Goal: Information Seeking & Learning: Check status

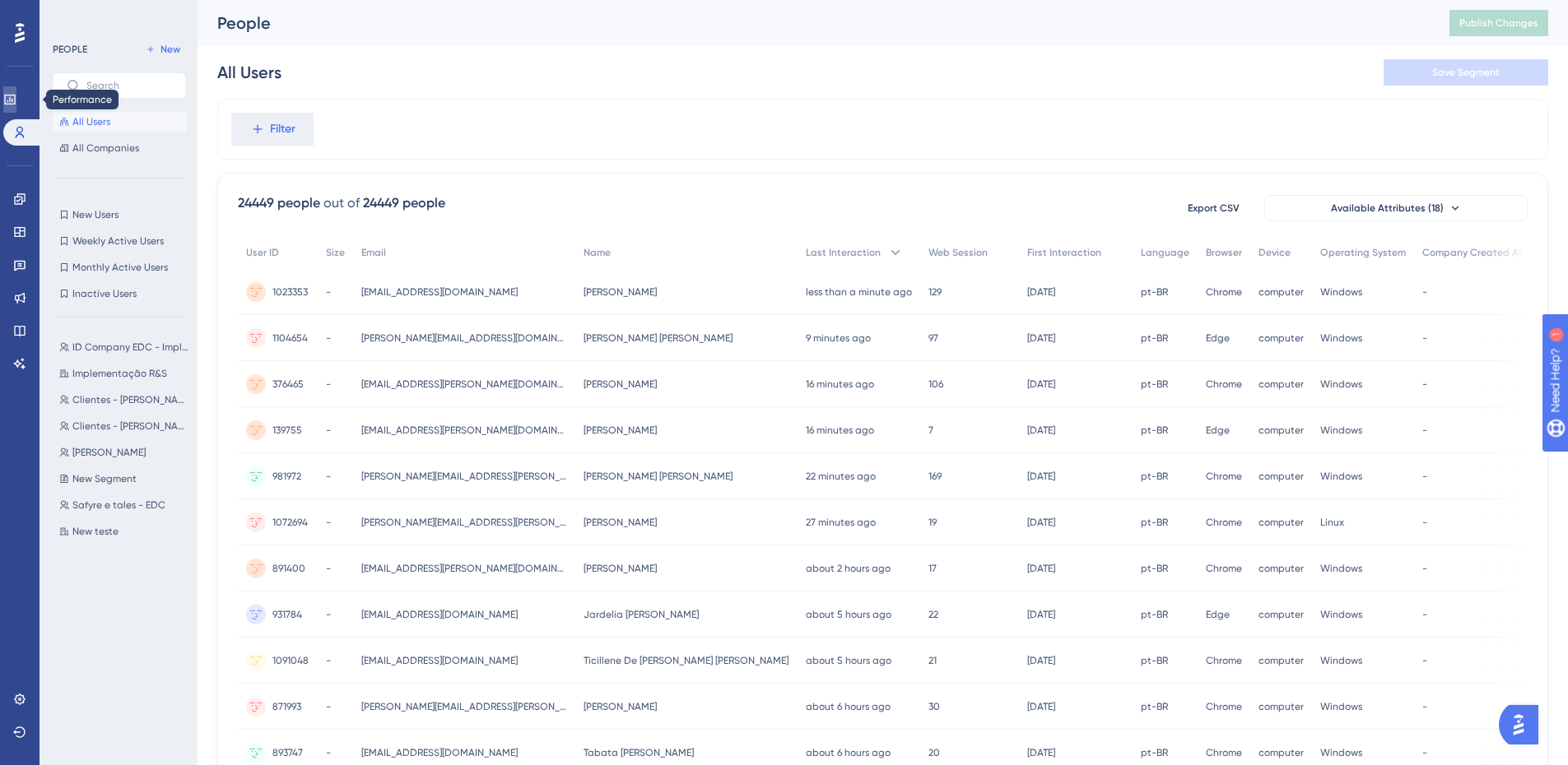
click at [10, 101] on link at bounding box center [10, 100] width 13 height 26
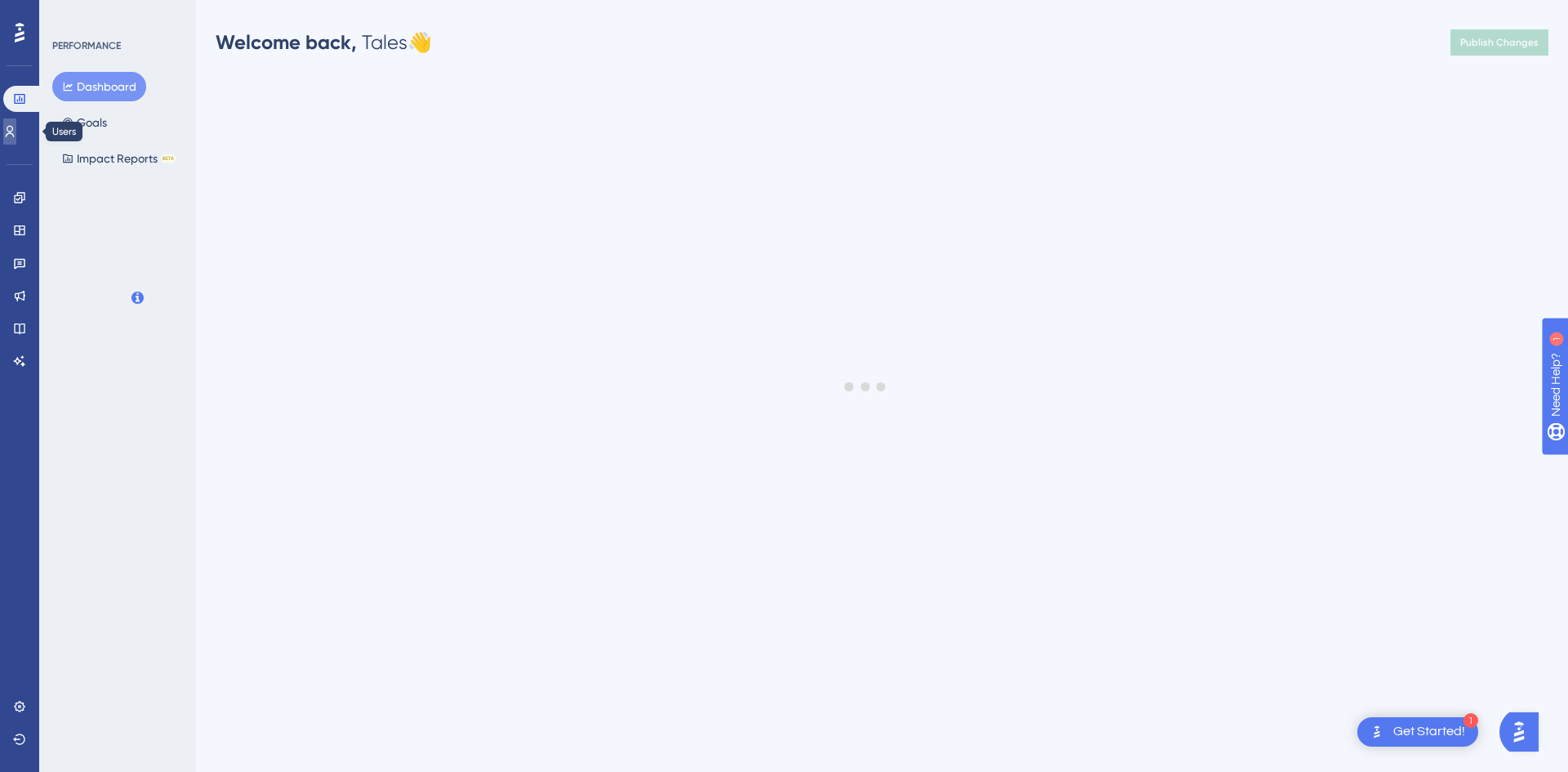
click at [16, 130] on icon at bounding box center [10, 132] width 13 height 13
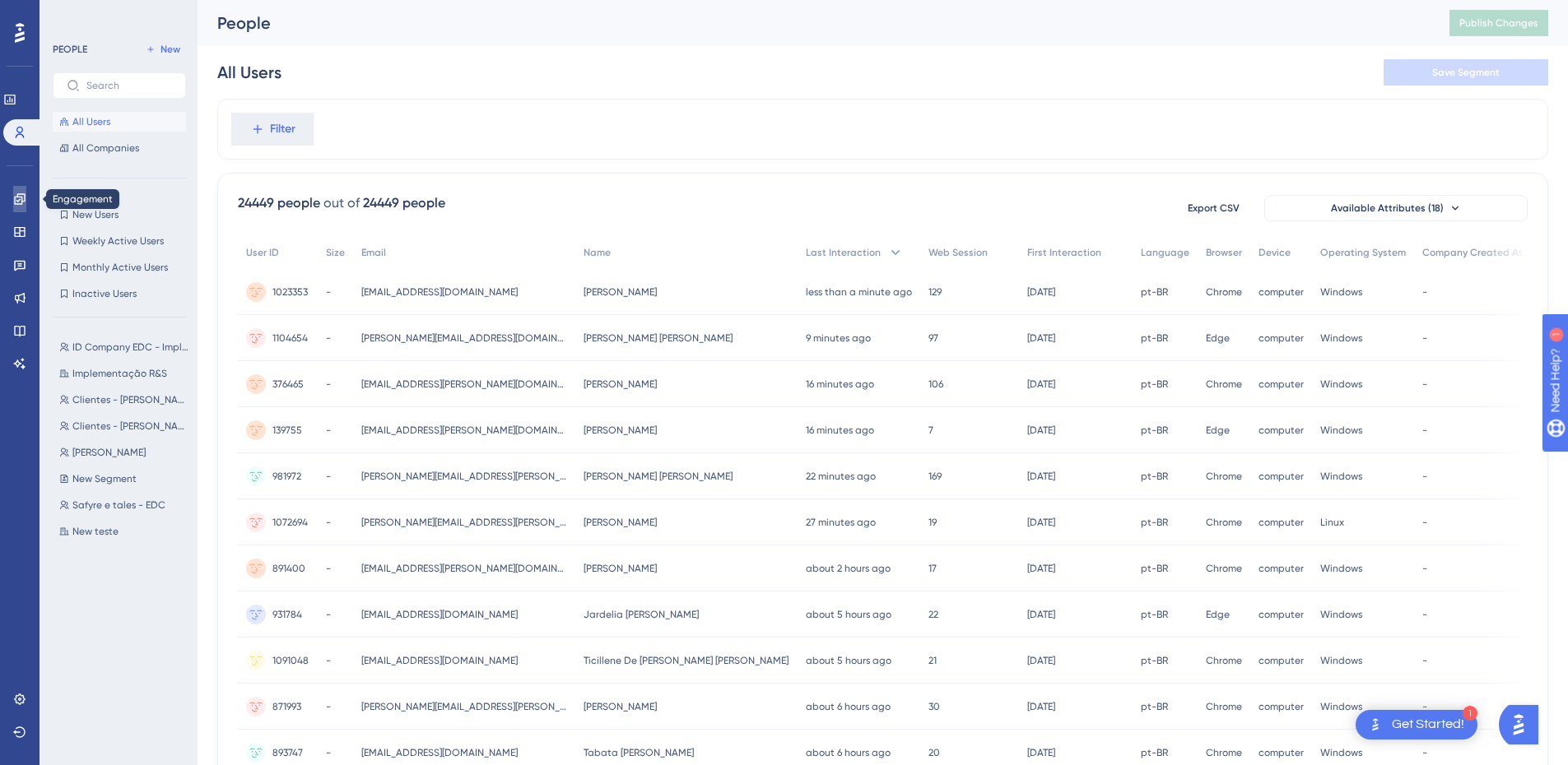
click at [23, 199] on icon at bounding box center [20, 199] width 13 height 13
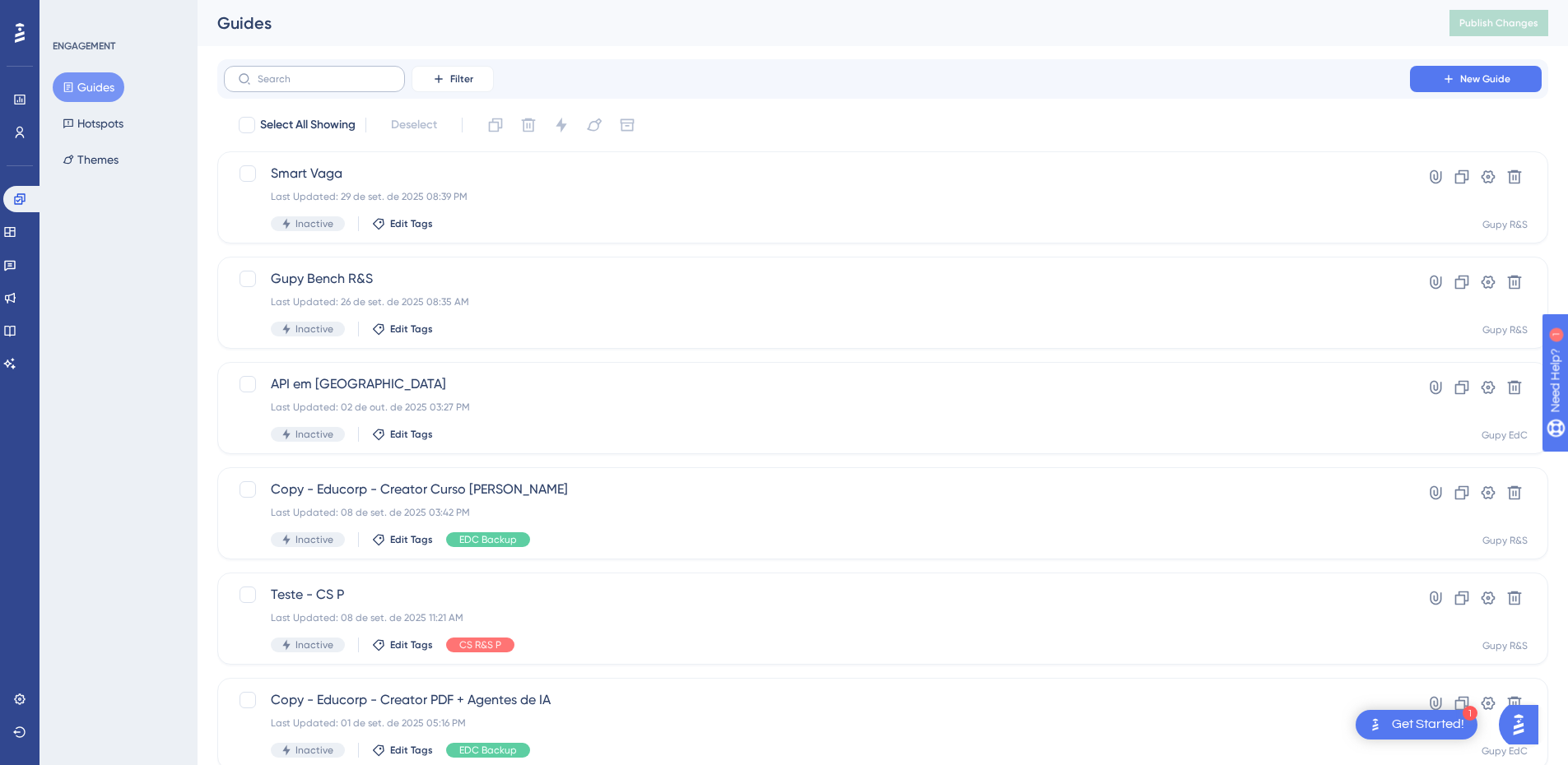
click at [308, 86] on label at bounding box center [314, 79] width 181 height 26
click at [308, 85] on input "text" at bounding box center [324, 79] width 134 height 12
click at [342, 178] on span "Smart Vaga" at bounding box center [817, 174] width 1092 height 20
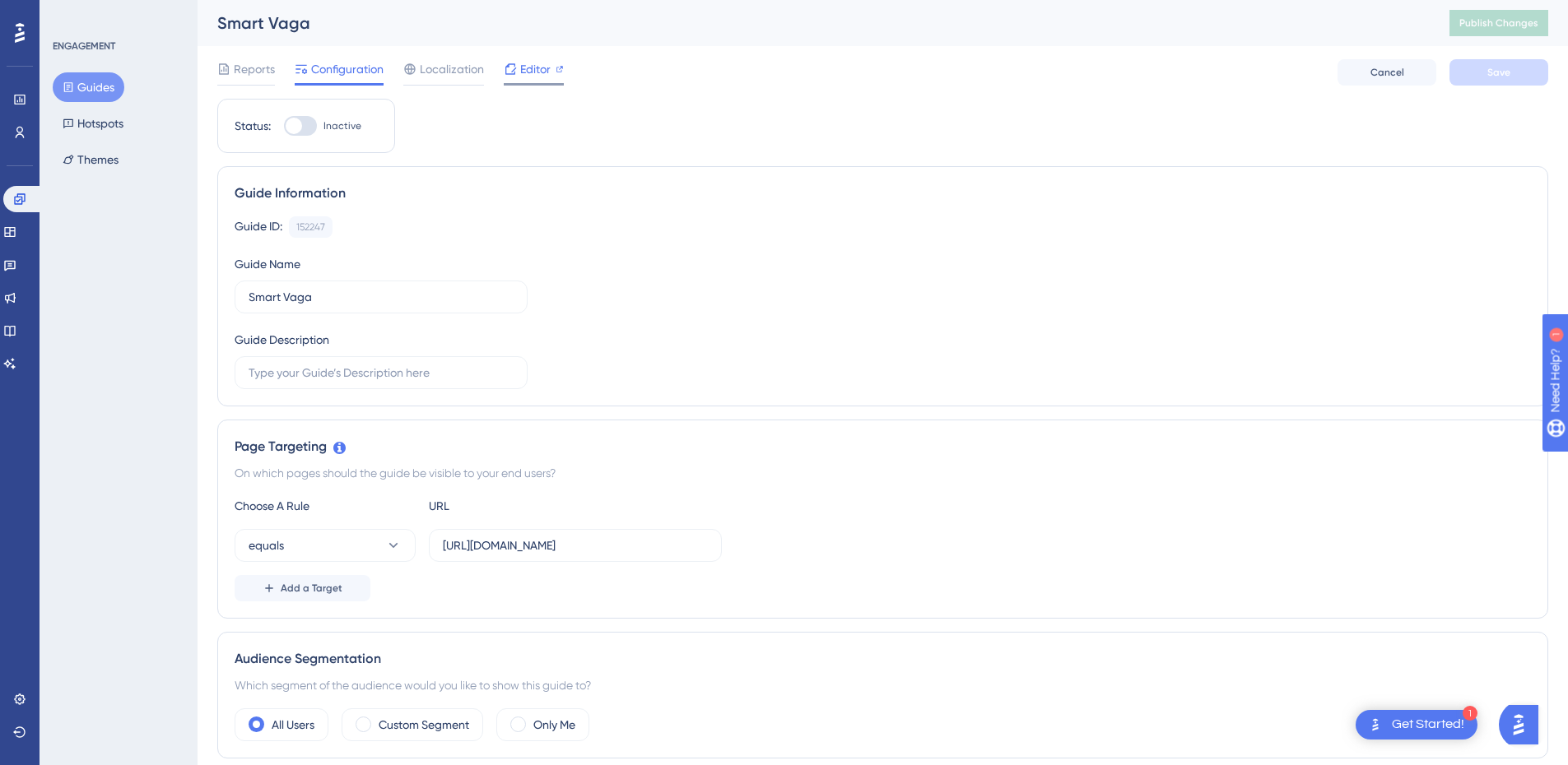
click at [525, 67] on span "Editor" at bounding box center [535, 69] width 31 height 20
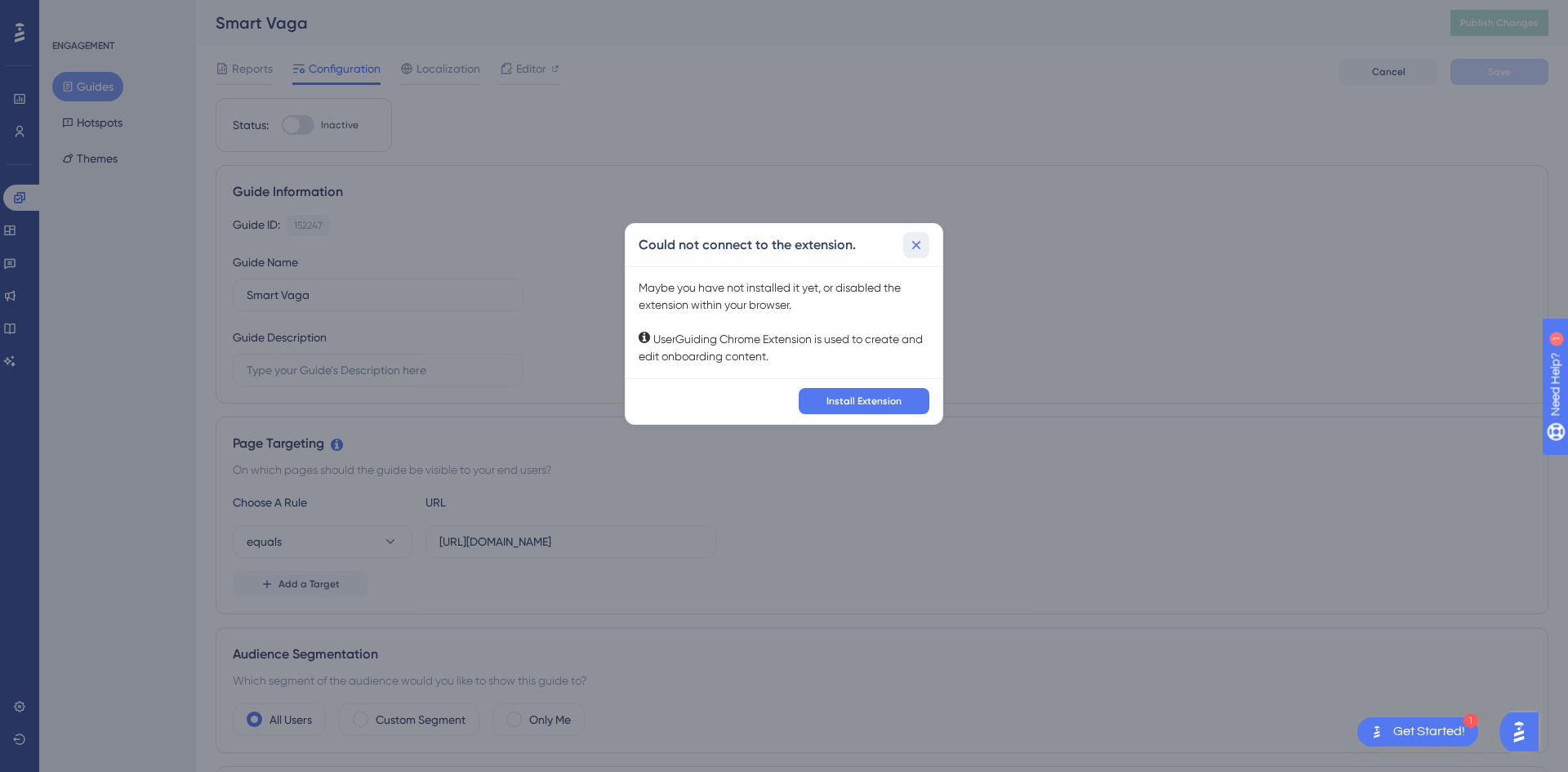
click at [919, 243] on icon at bounding box center [917, 245] width 16 height 16
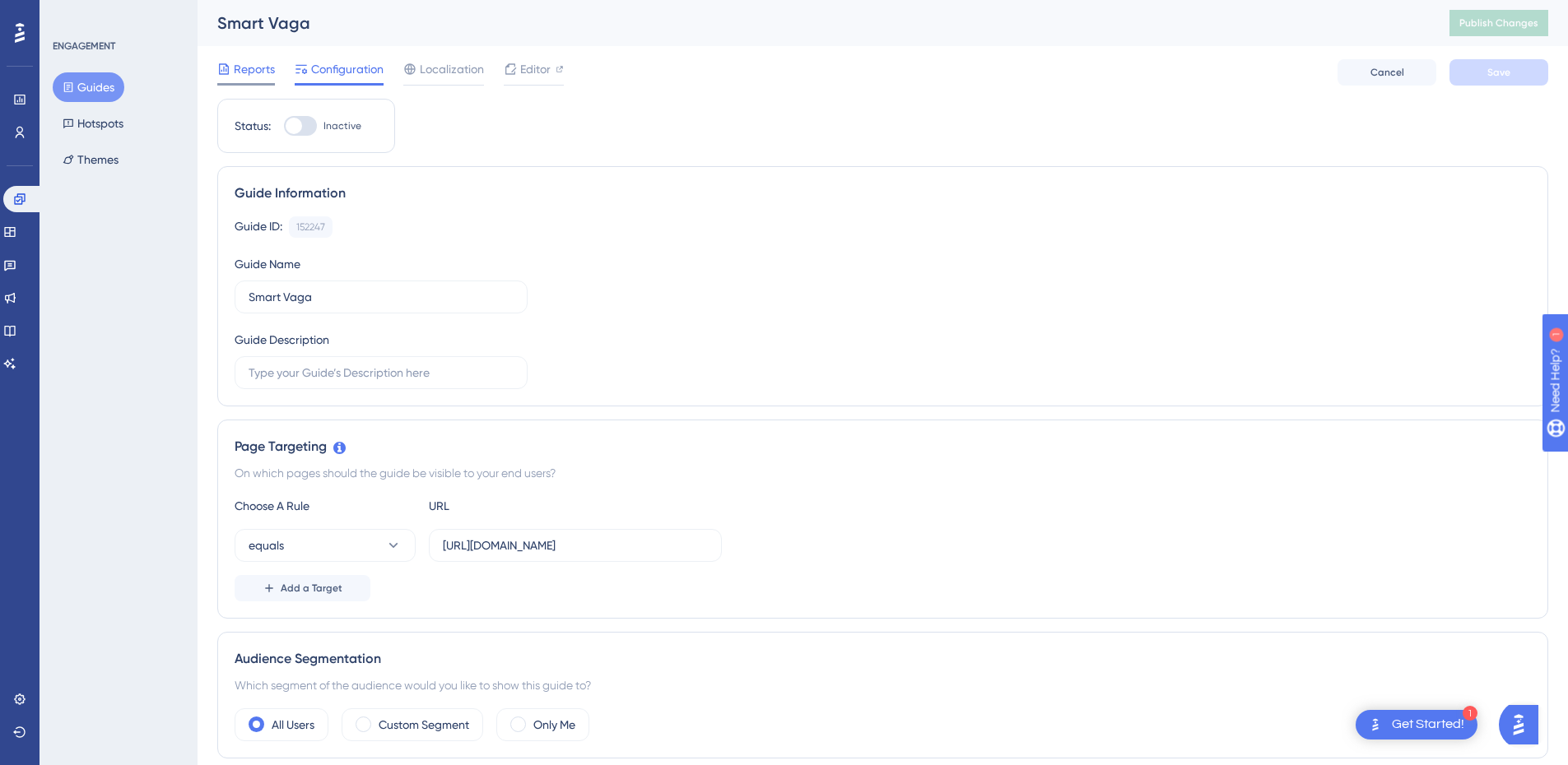
click at [253, 68] on span "Reports" at bounding box center [254, 69] width 41 height 20
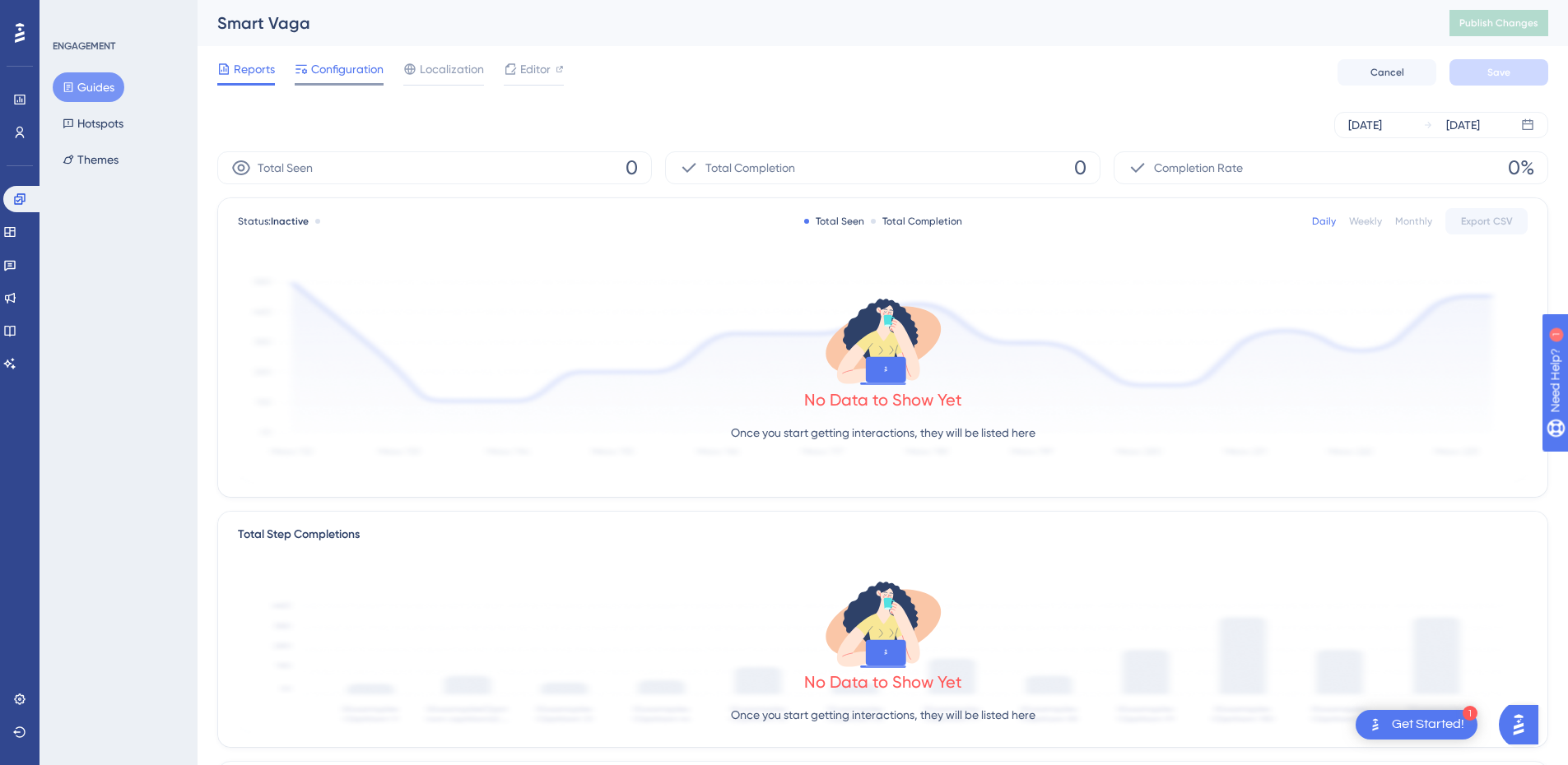
click at [328, 73] on span "Configuration" at bounding box center [347, 69] width 73 height 20
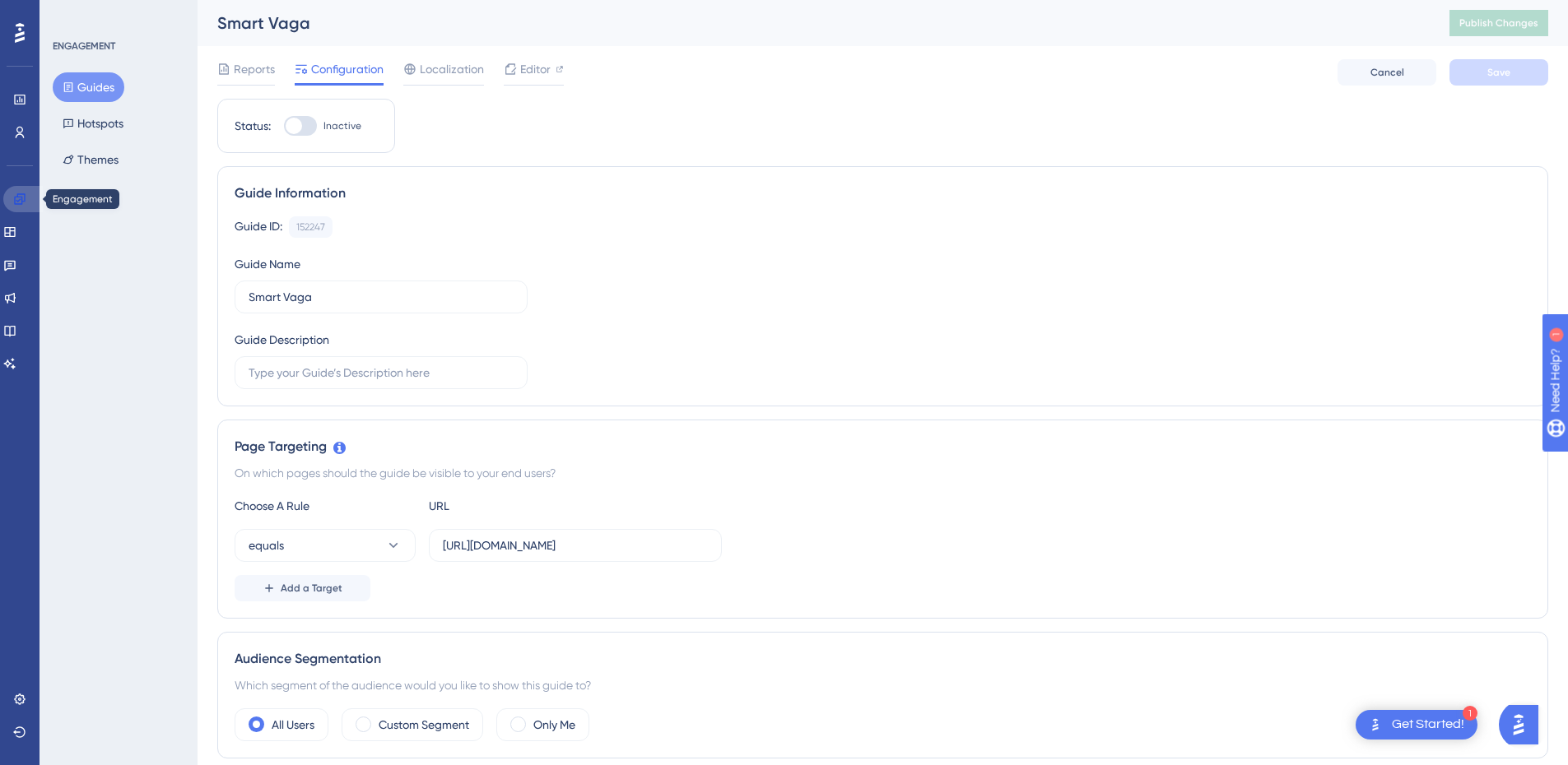
click at [31, 194] on link at bounding box center [23, 199] width 40 height 26
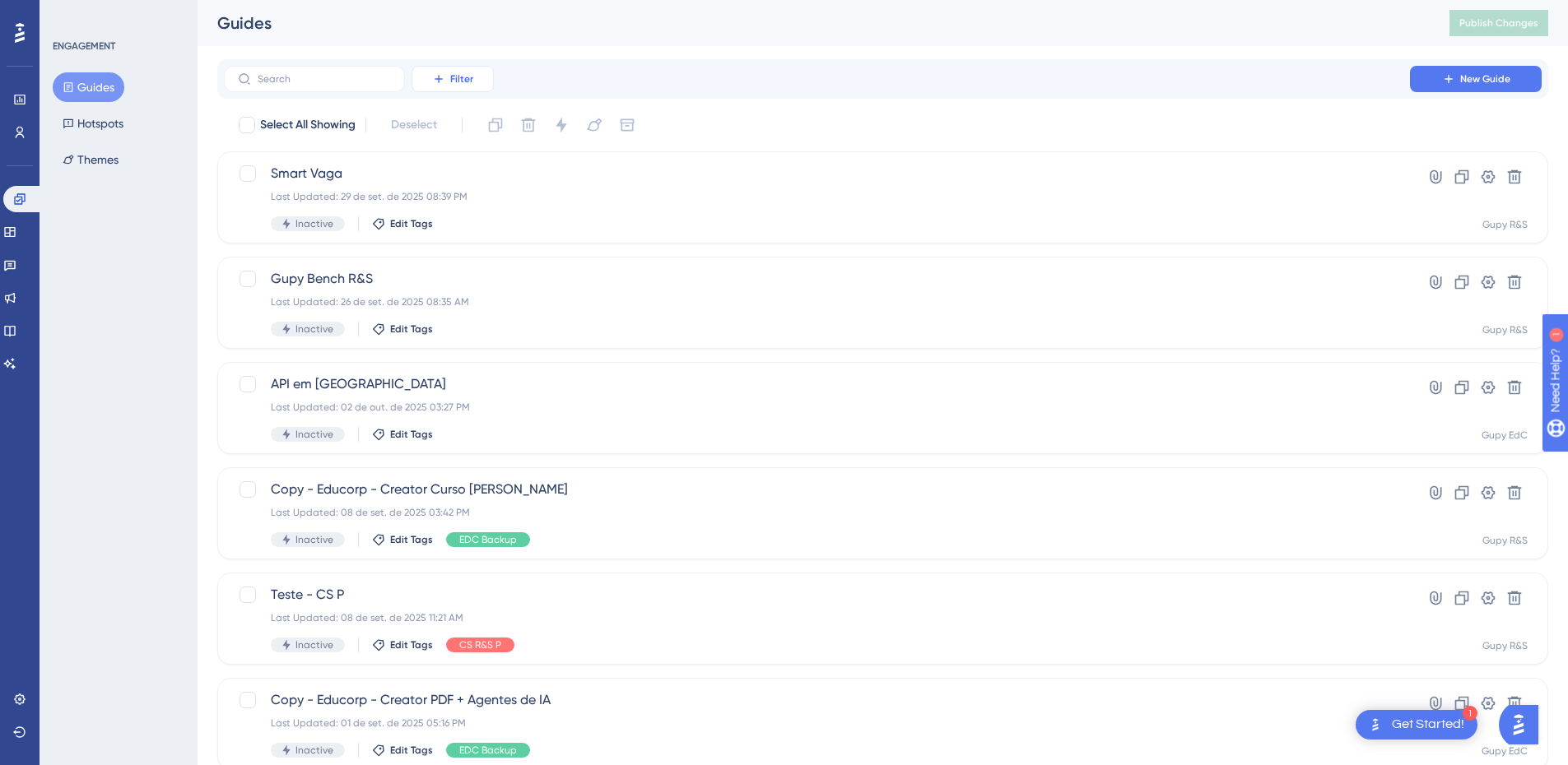
click at [466, 69] on button "Filter" at bounding box center [453, 79] width 82 height 26
click at [463, 129] on div "Tags Tags" at bounding box center [469, 126] width 68 height 33
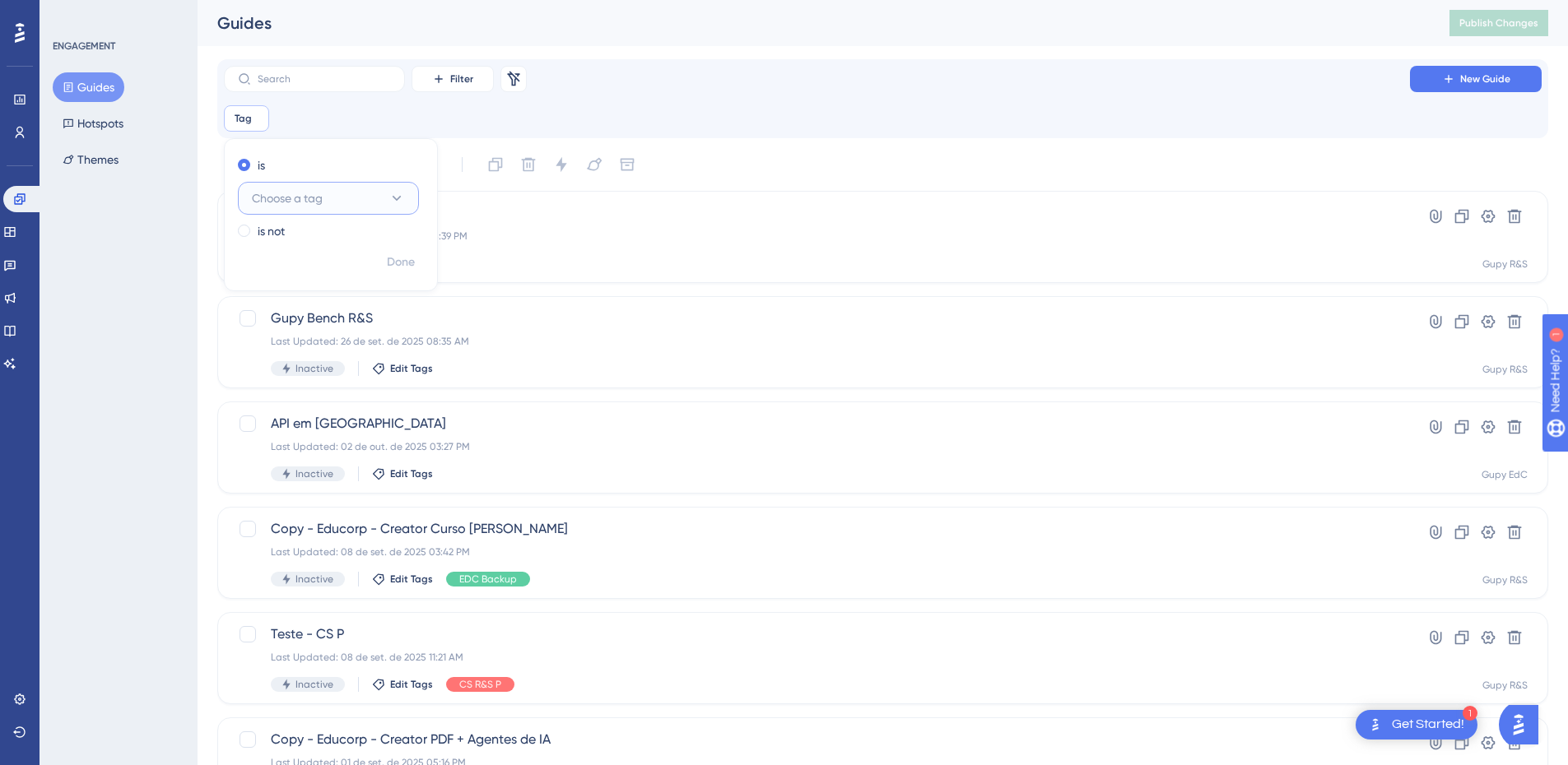
click at [310, 193] on span "Choose a tag" at bounding box center [287, 199] width 71 height 20
type input "ed"
click at [304, 336] on span "EDC Implementação" at bounding box center [316, 331] width 109 height 20
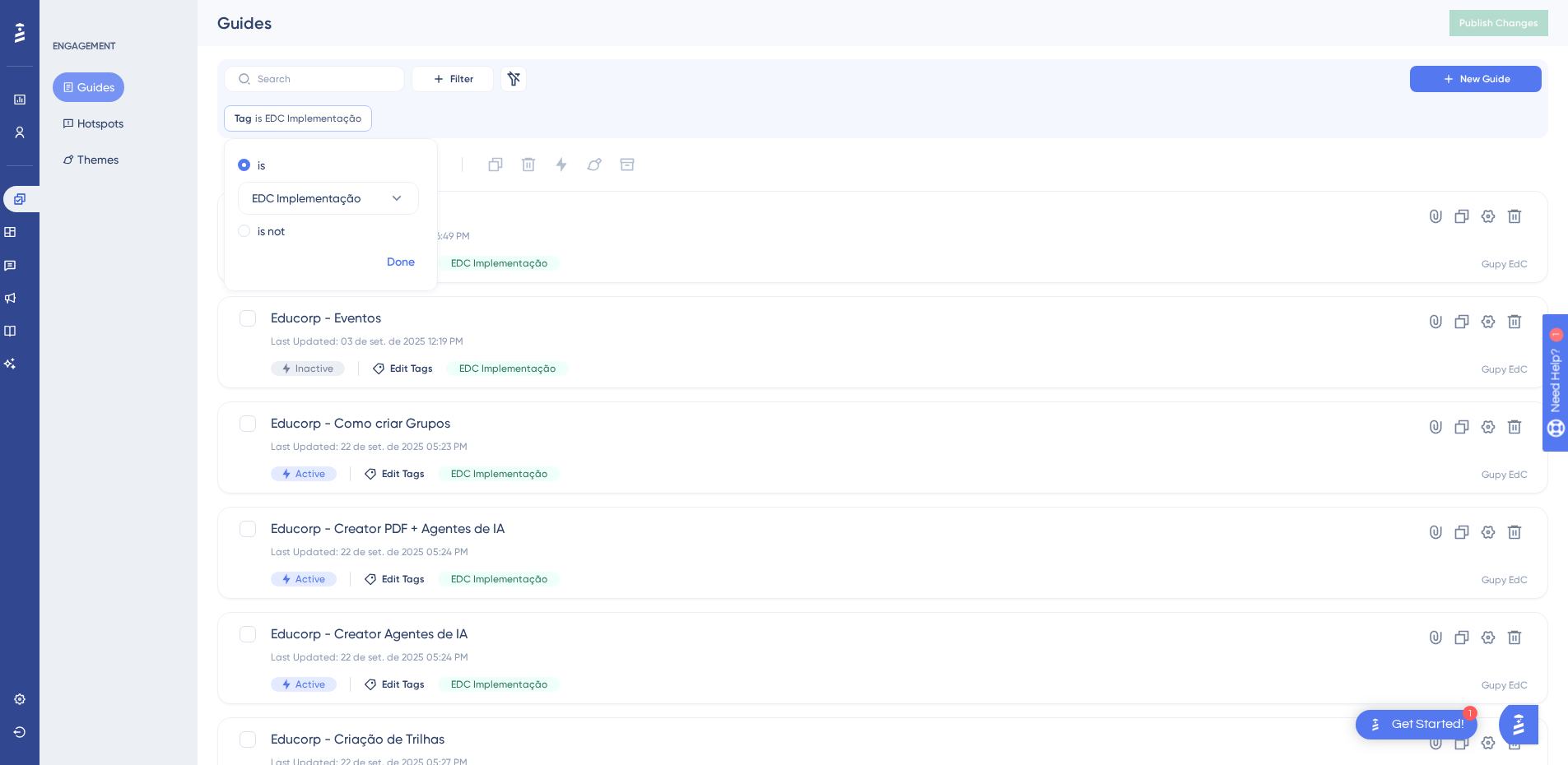
click at [398, 259] on span "Done" at bounding box center [401, 262] width 28 height 20
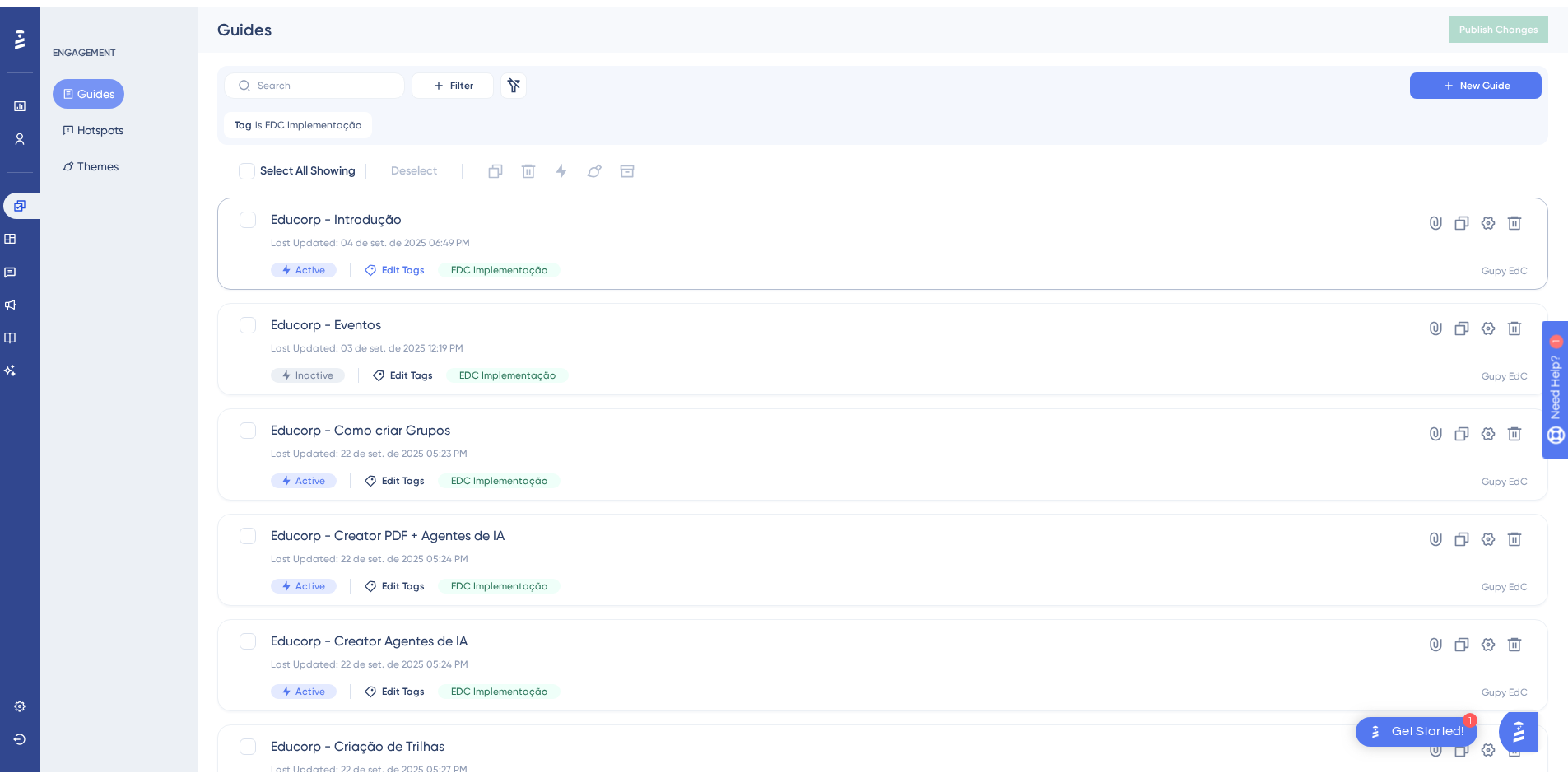
scroll to position [191, 0]
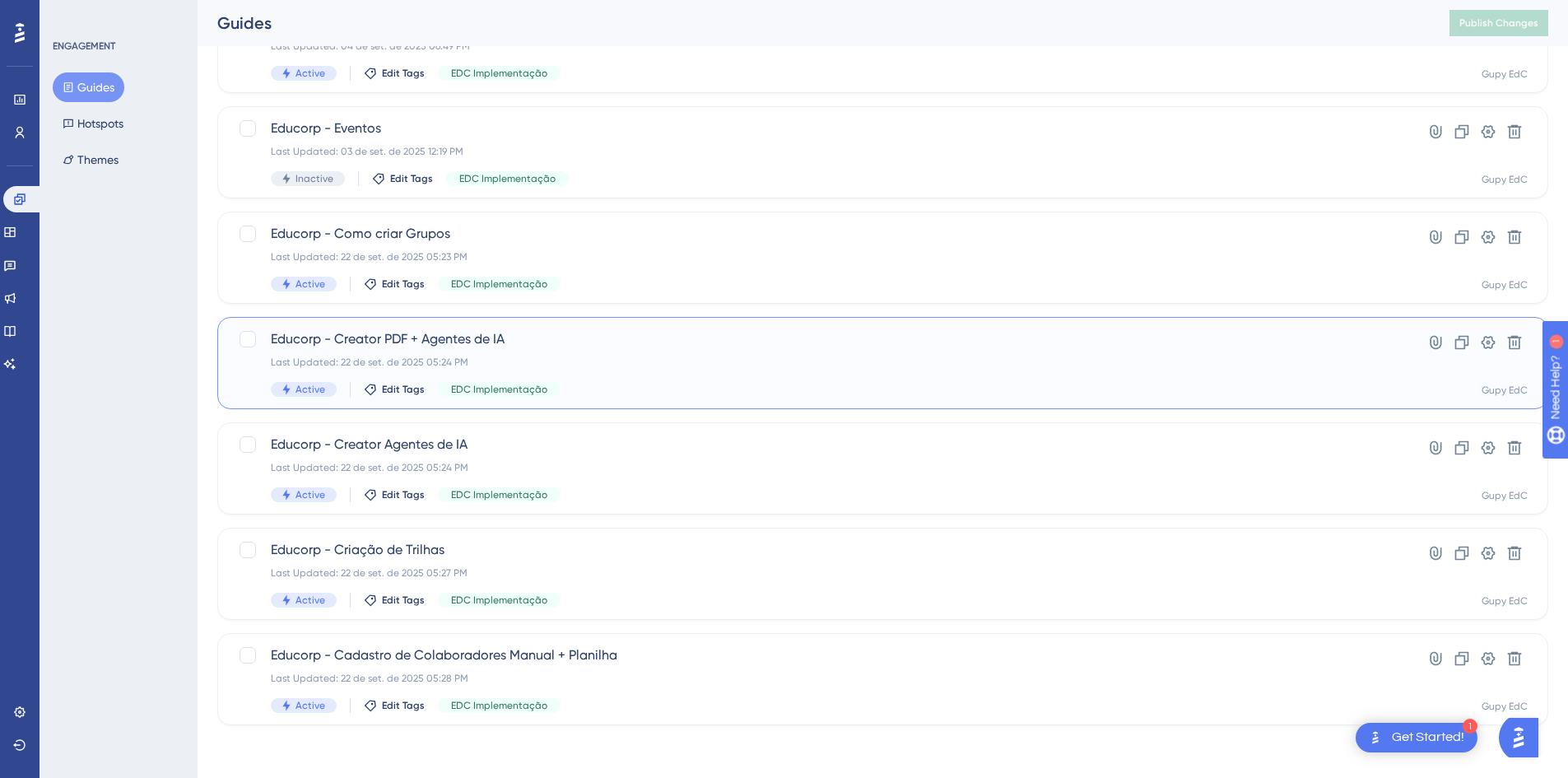
click at [495, 357] on div "Last Updated: 22 de set. de 2025 05:24 PM" at bounding box center [817, 362] width 1092 height 13
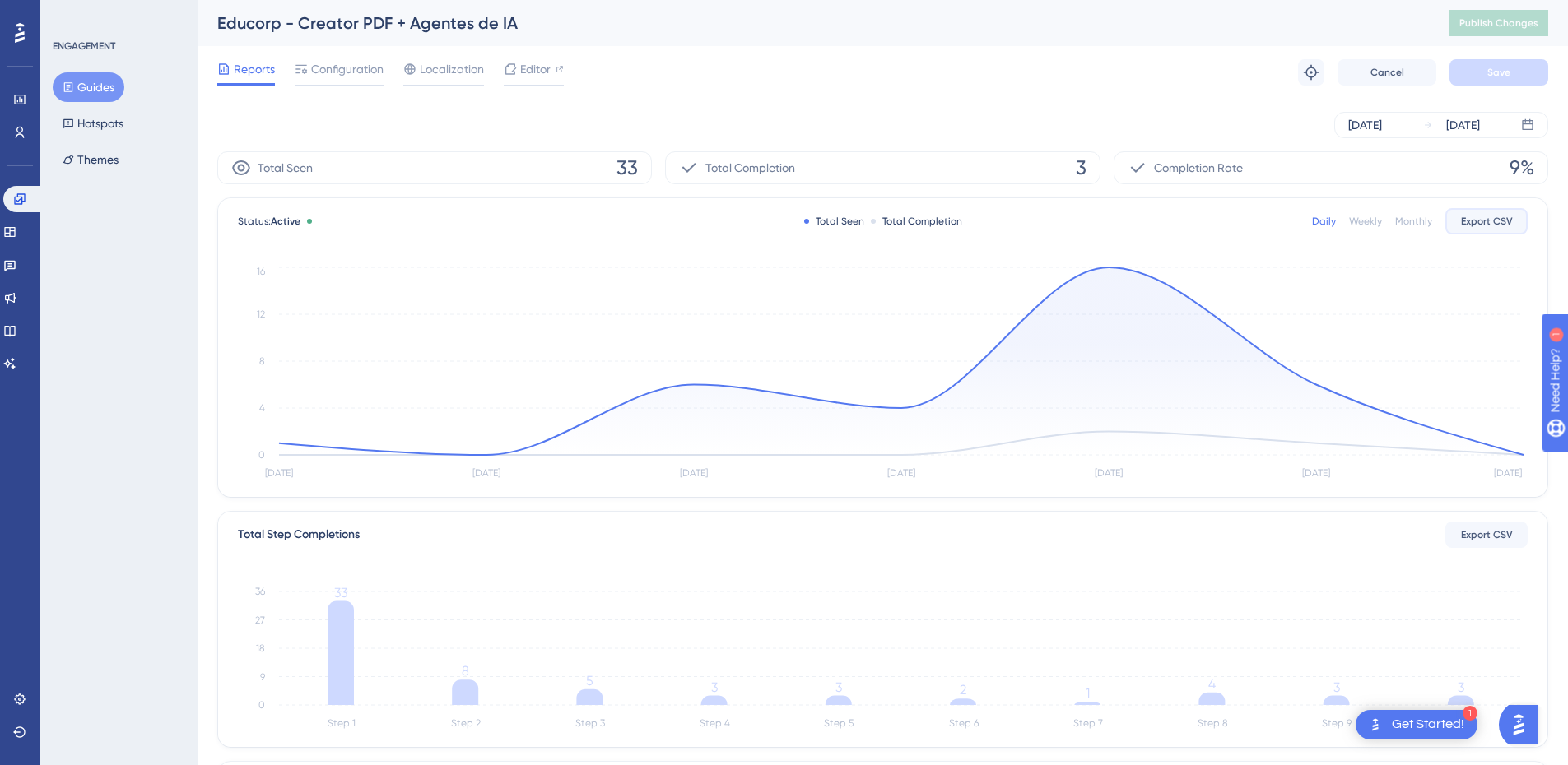
click at [1511, 213] on button "Export CSV" at bounding box center [1486, 221] width 82 height 26
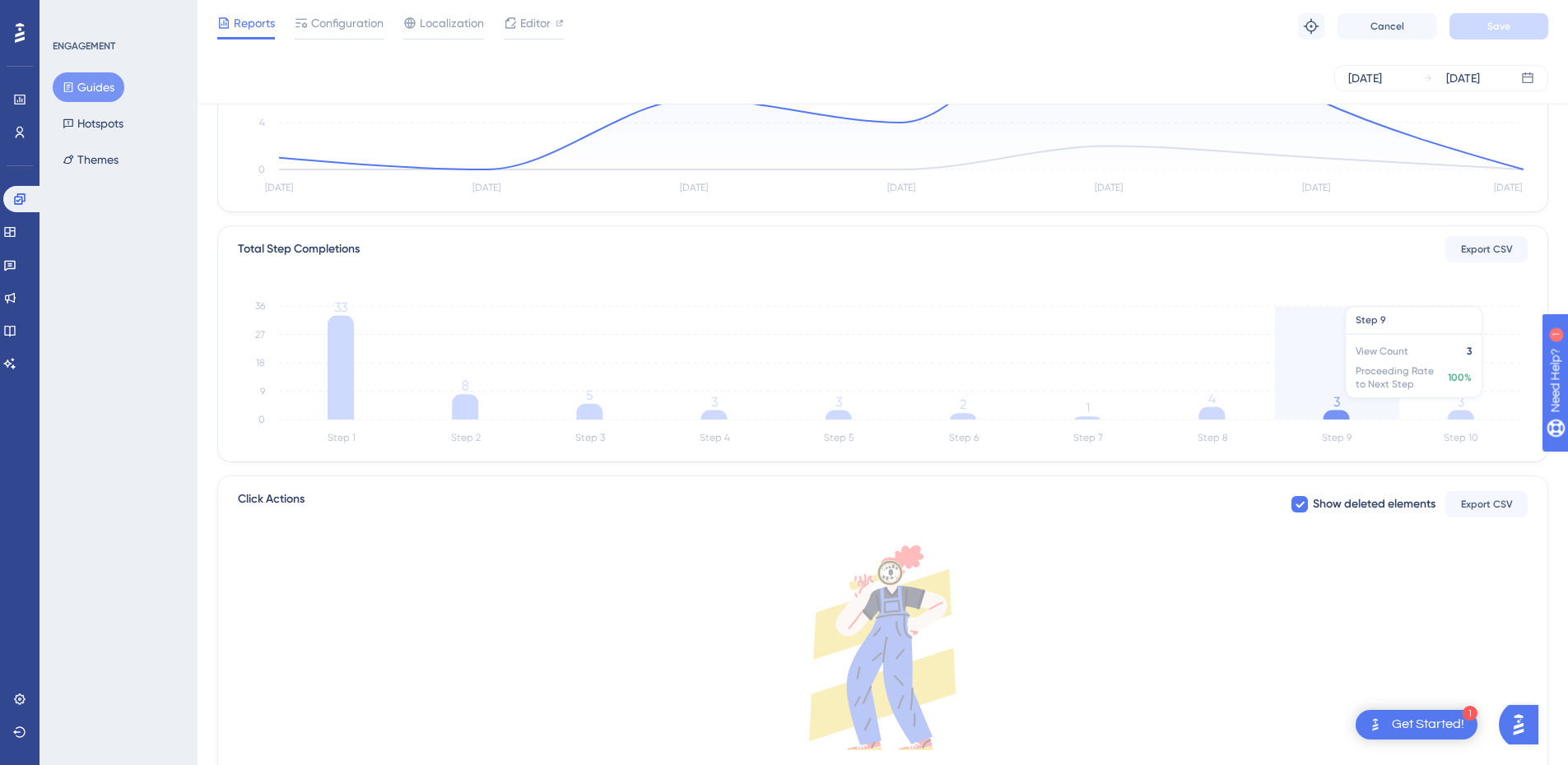
scroll to position [383, 0]
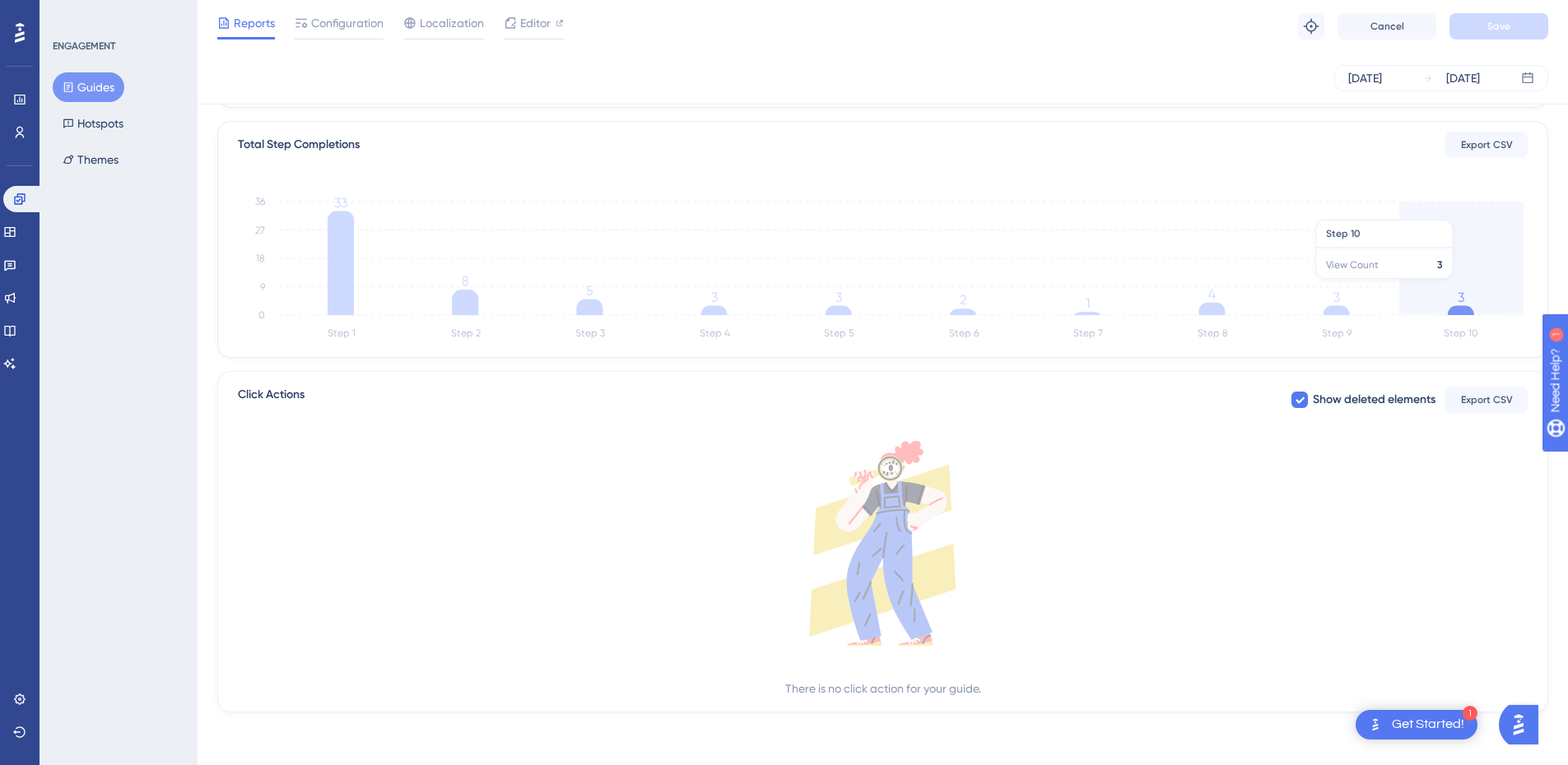
click at [1446, 287] on line at bounding box center [901, 287] width 1245 height 0
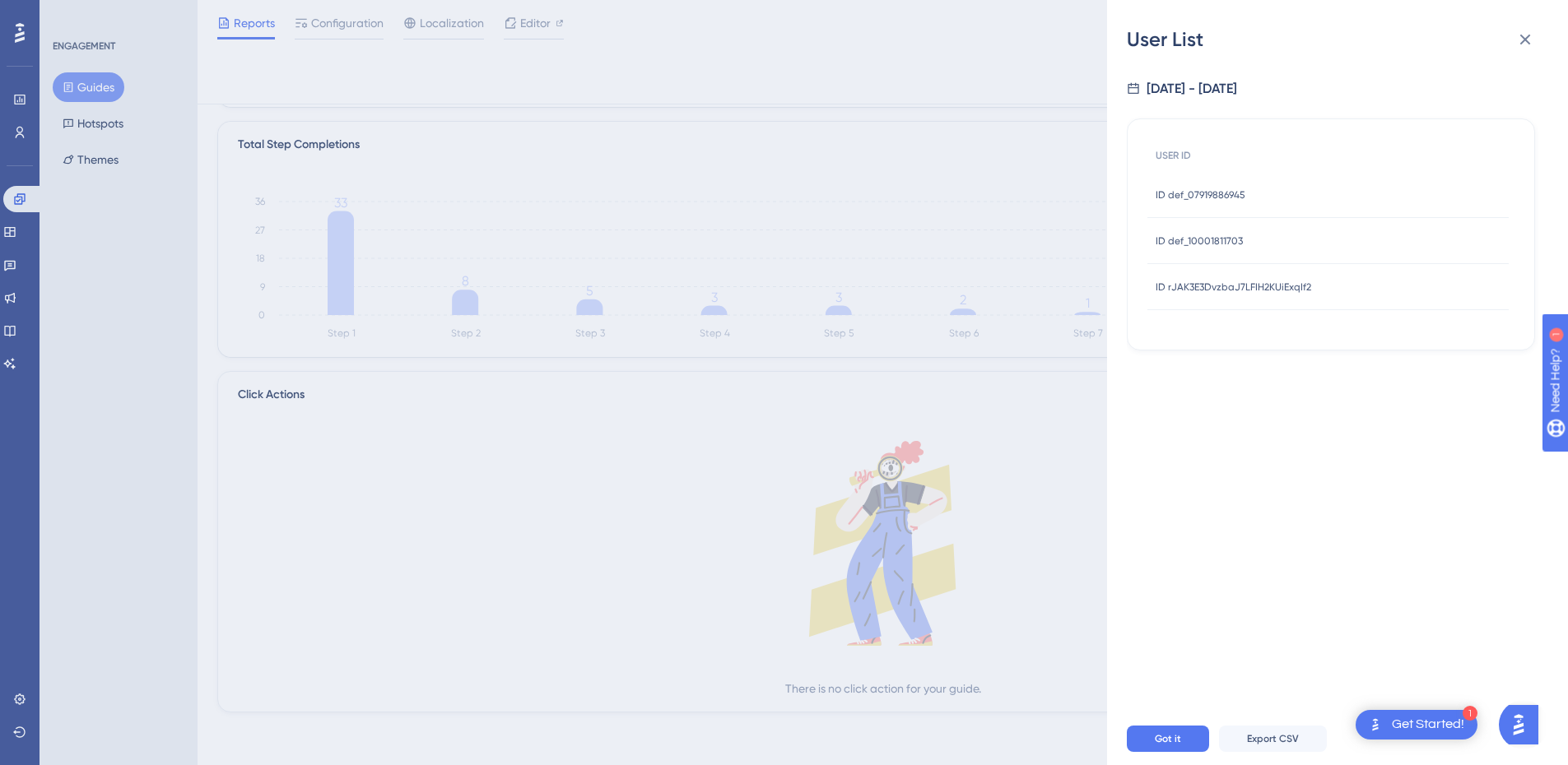
click at [1207, 200] on span "ID def_07919886945" at bounding box center [1200, 195] width 90 height 13
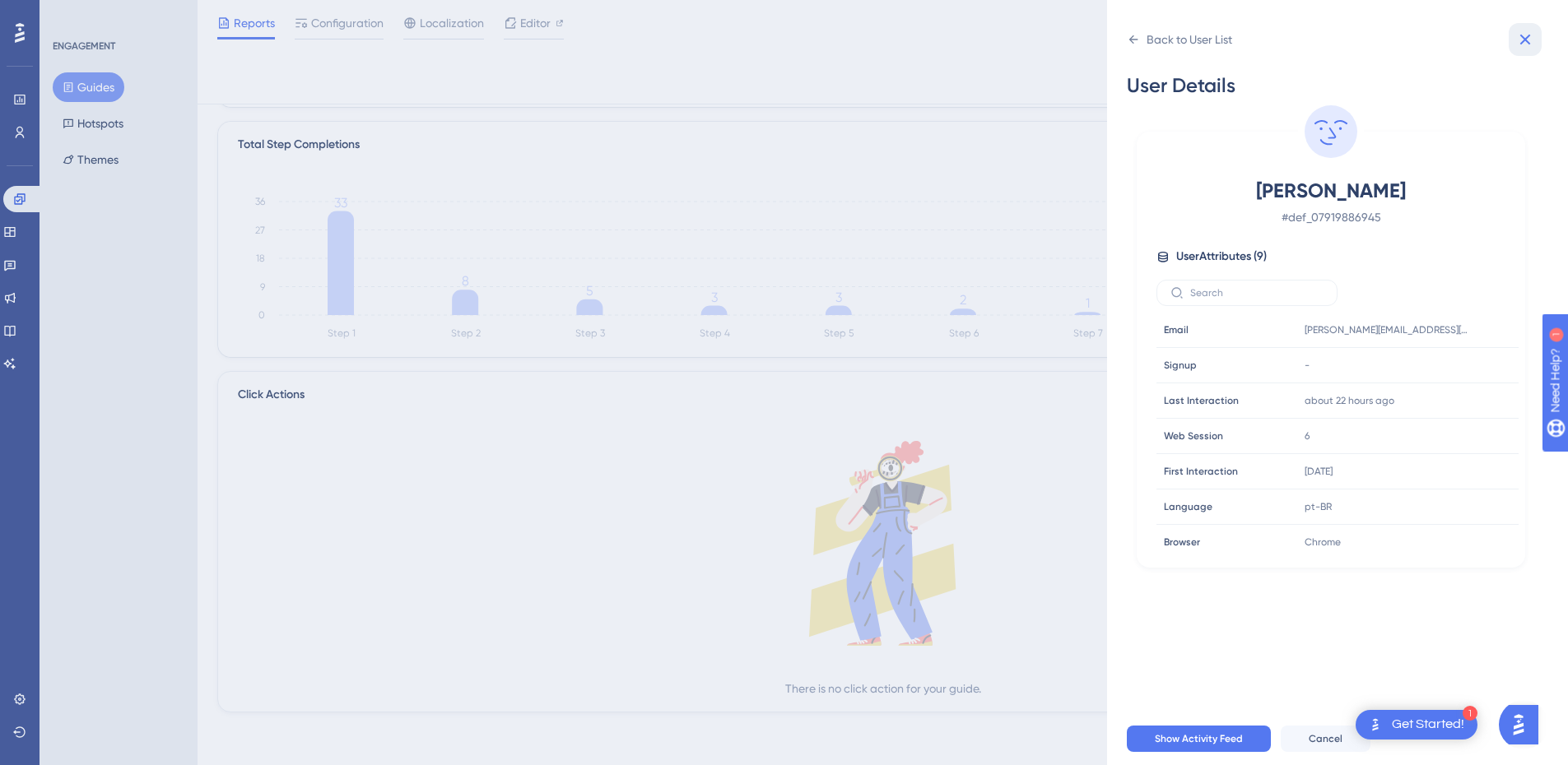
click at [1522, 34] on icon at bounding box center [1525, 40] width 20 height 20
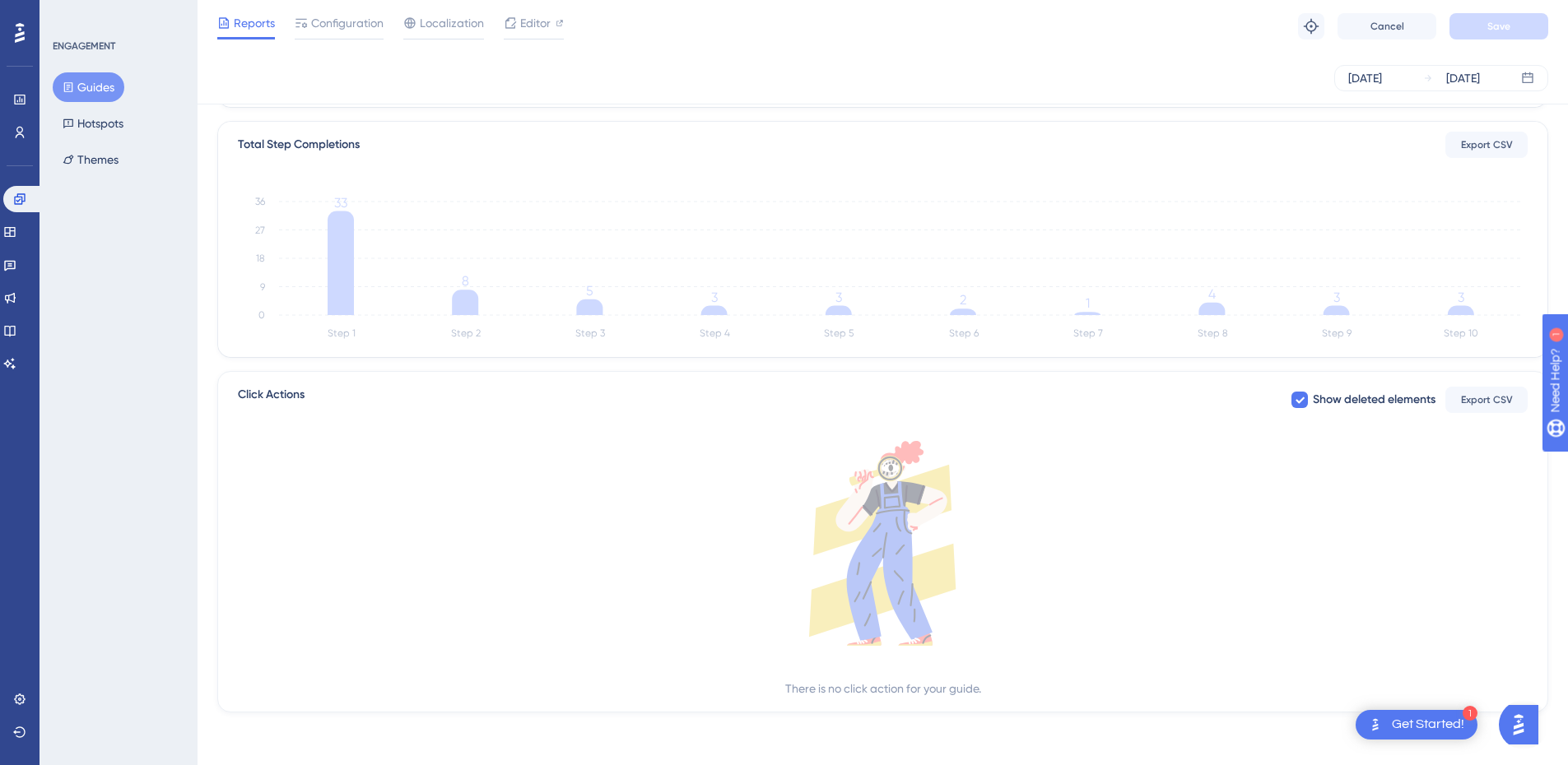
click at [1473, 318] on icon "Step 1 Step 2 Step 3 Step 4 Step 5 Step 6 Step 7 Step 8 Step 9 Step 10 0 9 18 2…" at bounding box center [883, 265] width 1290 height 157
click at [1459, 295] on tspan "3" at bounding box center [1461, 297] width 7 height 16
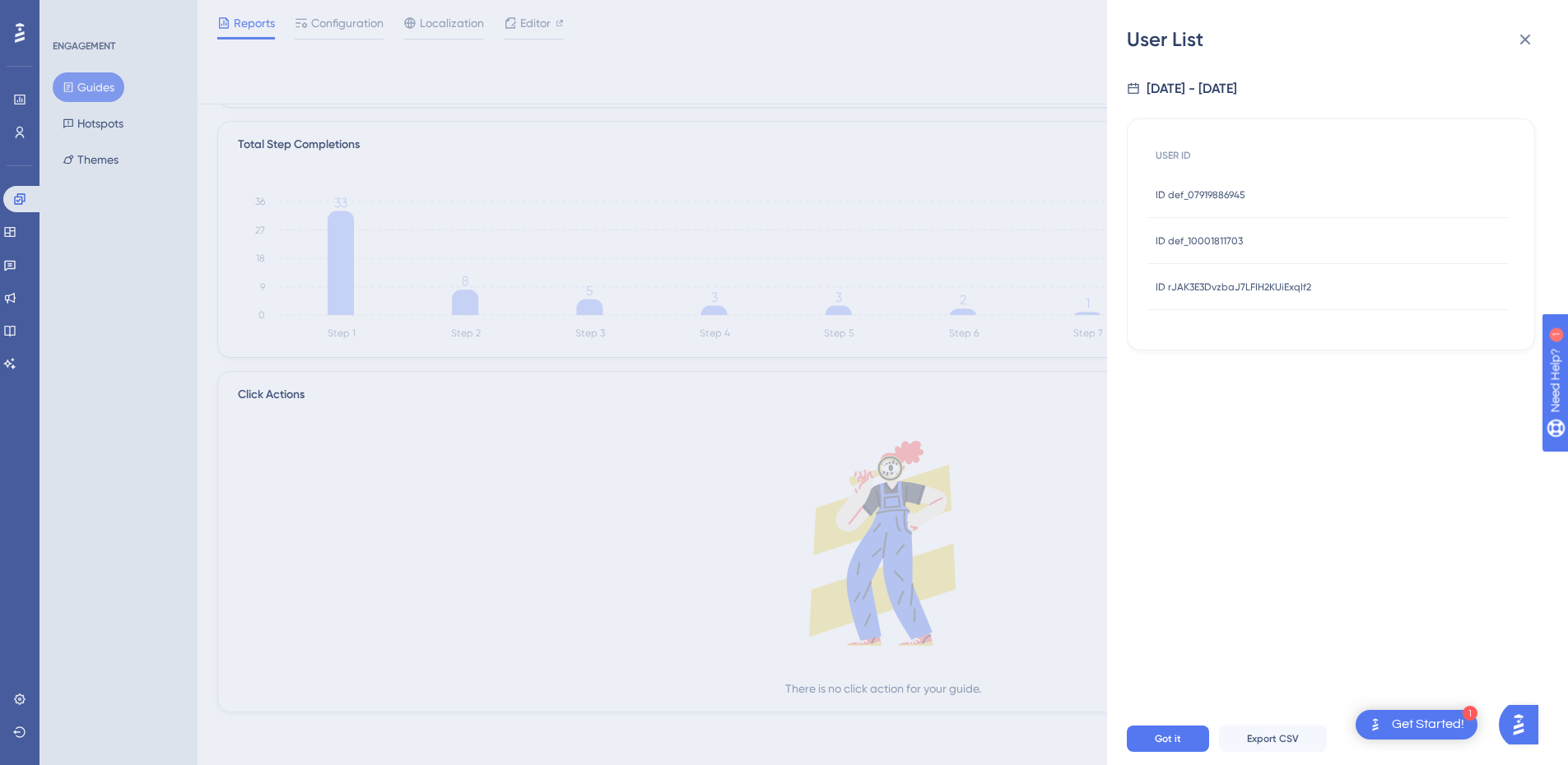
click at [1225, 239] on span "ID def_10001811703" at bounding box center [1199, 241] width 87 height 13
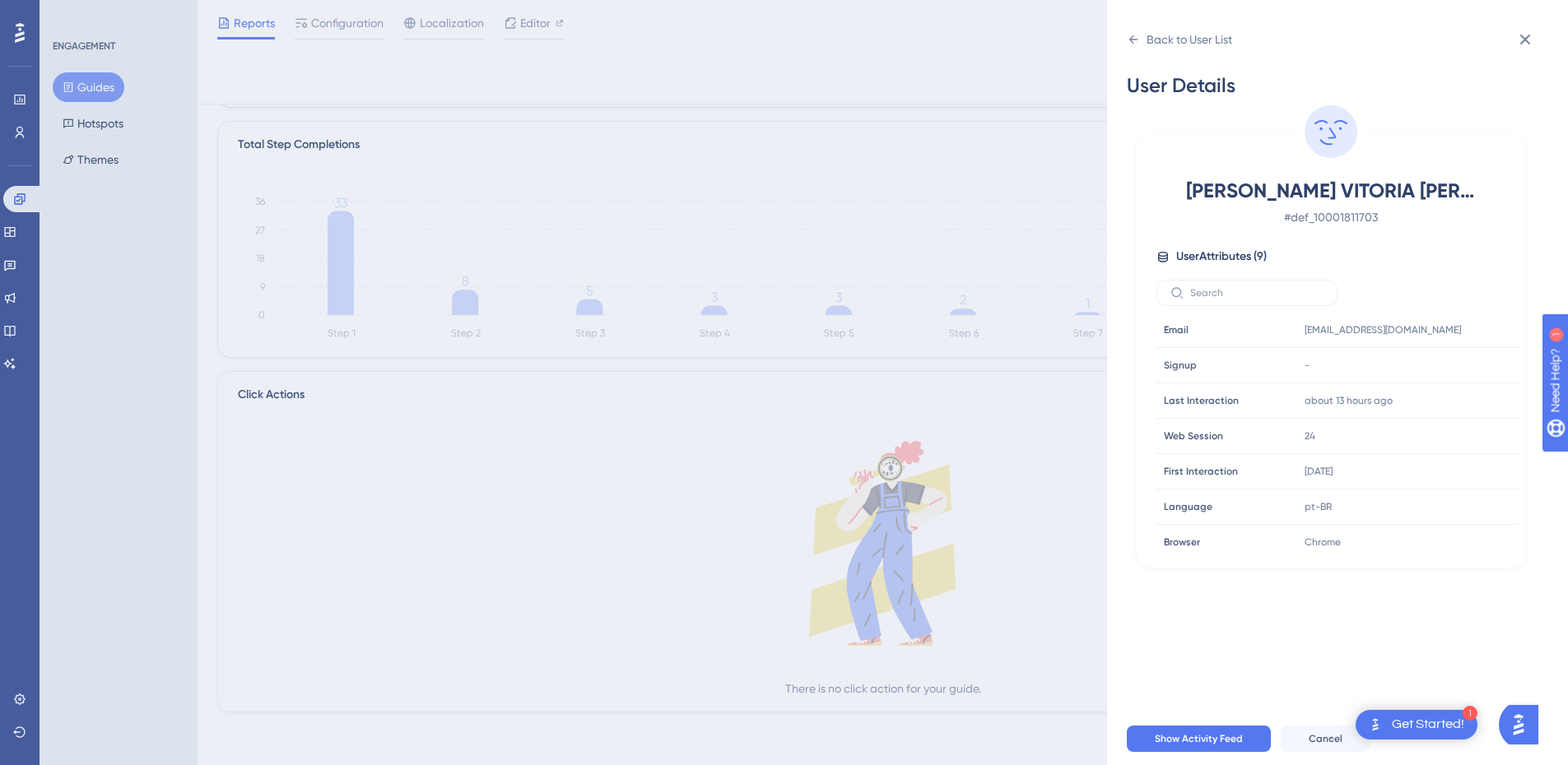
click at [1543, 43] on div "Back to User List" at bounding box center [1337, 40] width 421 height 26
click at [1532, 42] on icon at bounding box center [1525, 40] width 20 height 20
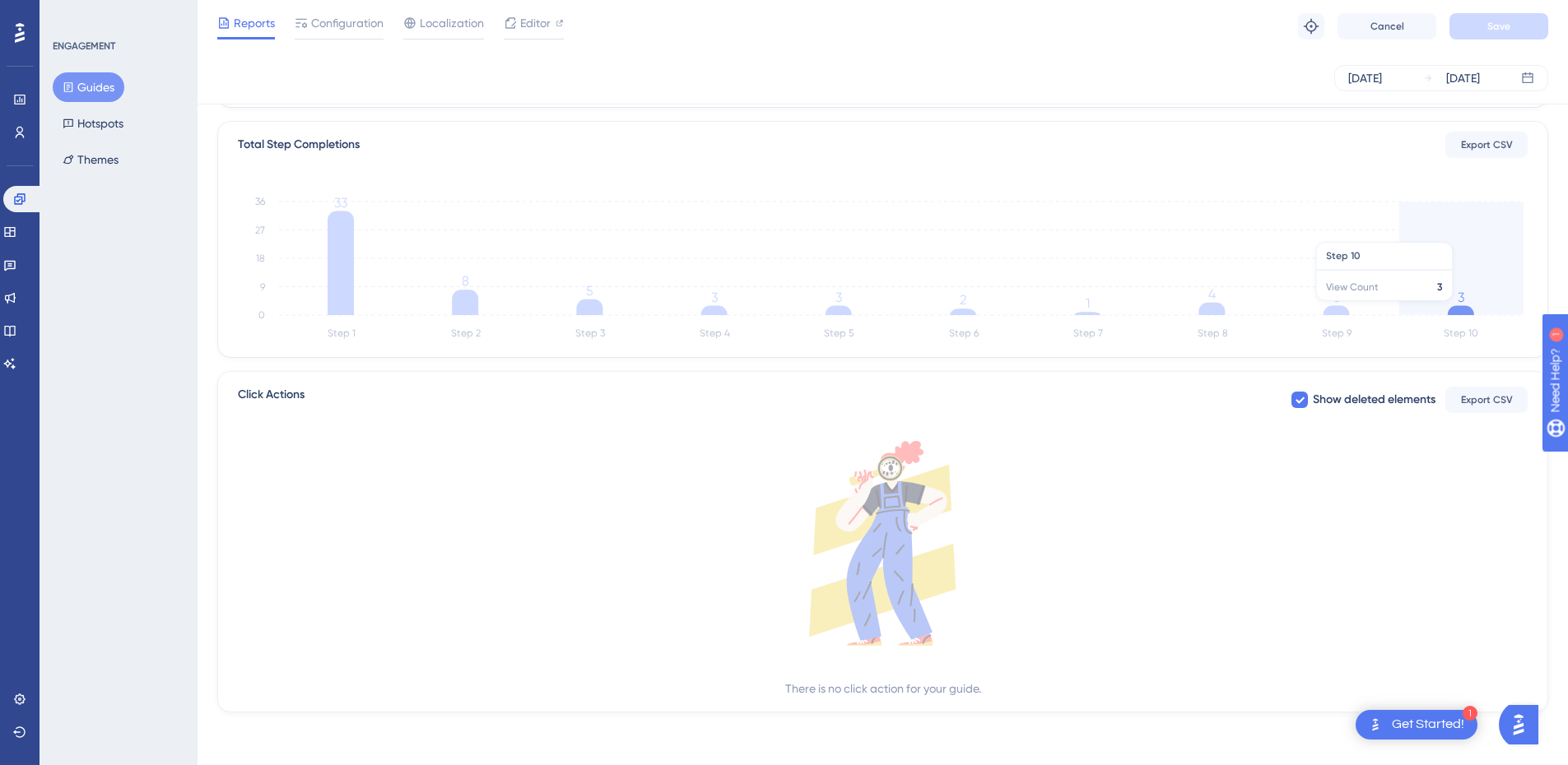
click at [1464, 309] on icon at bounding box center [1461, 311] width 26 height 10
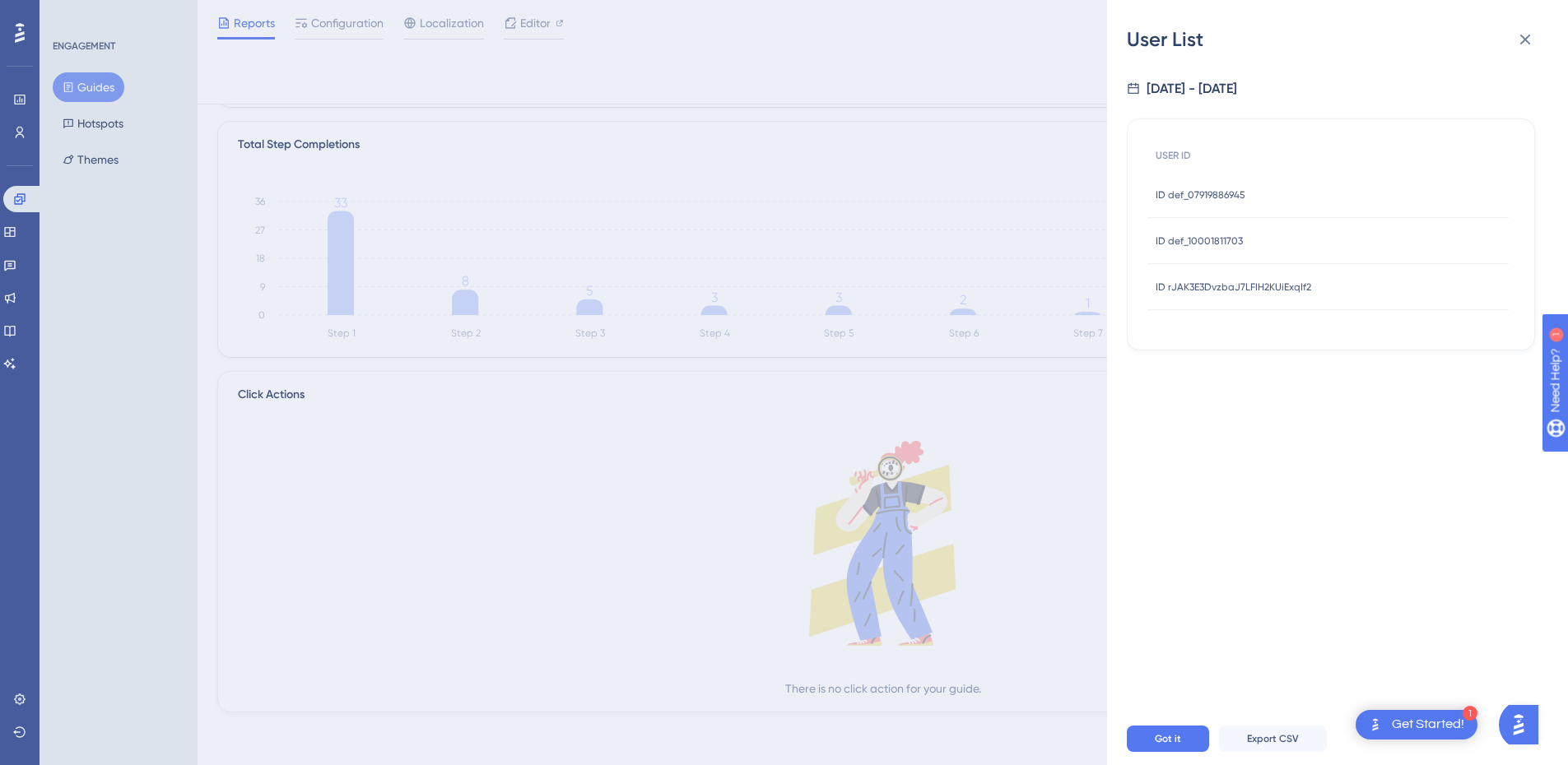
click at [1228, 291] on span "ID rJAK3E3DvzbaJ7LFIH2KUiExqIf2" at bounding box center [1233, 287] width 156 height 13
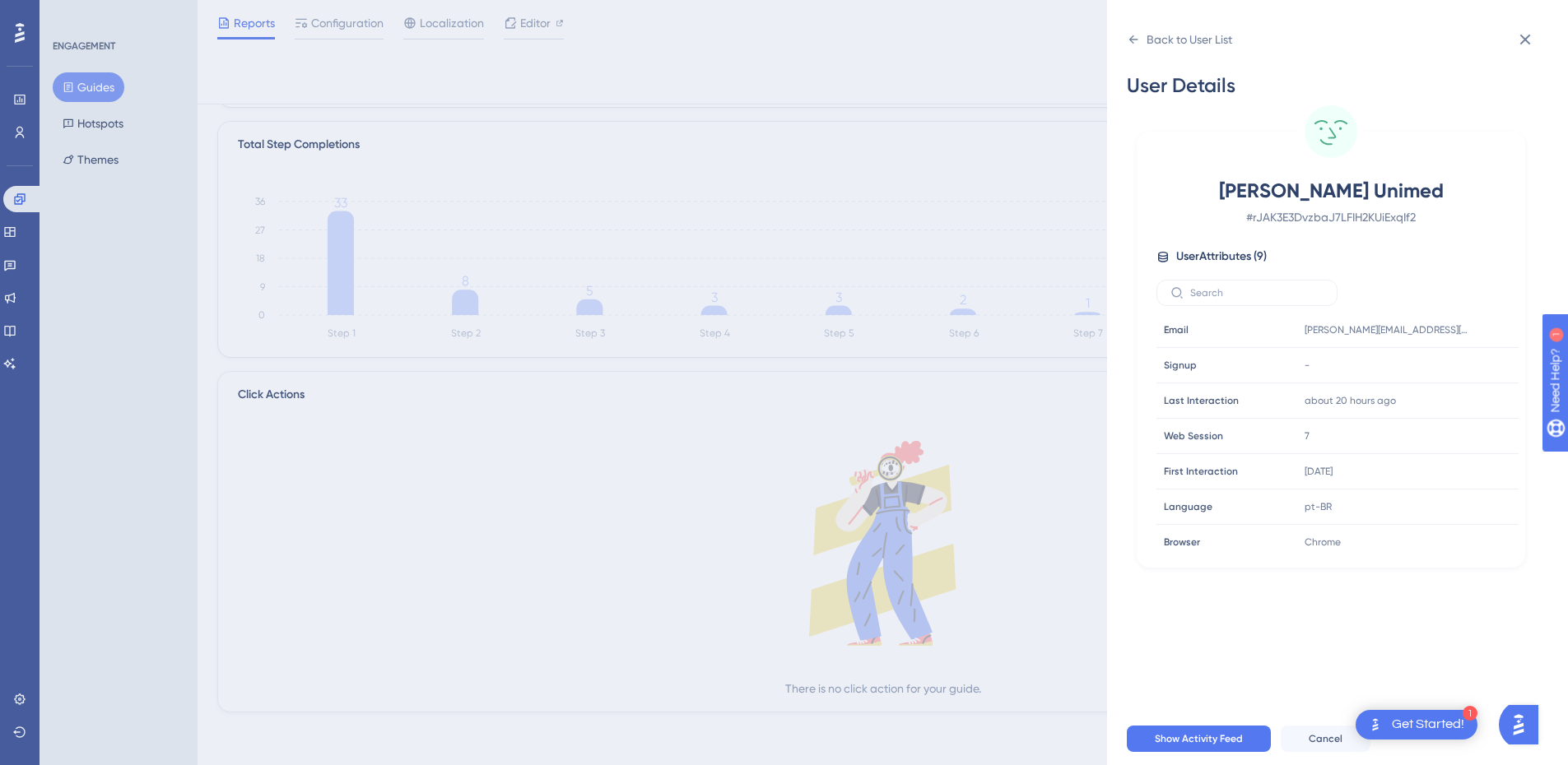
click at [1526, 21] on div "Back to User List User Details [PERSON_NAME] Unimed # rJAK3E3DvzbaJ7LFIH2KUiExq…" at bounding box center [1337, 382] width 461 height 765
click at [1523, 31] on icon at bounding box center [1525, 40] width 20 height 20
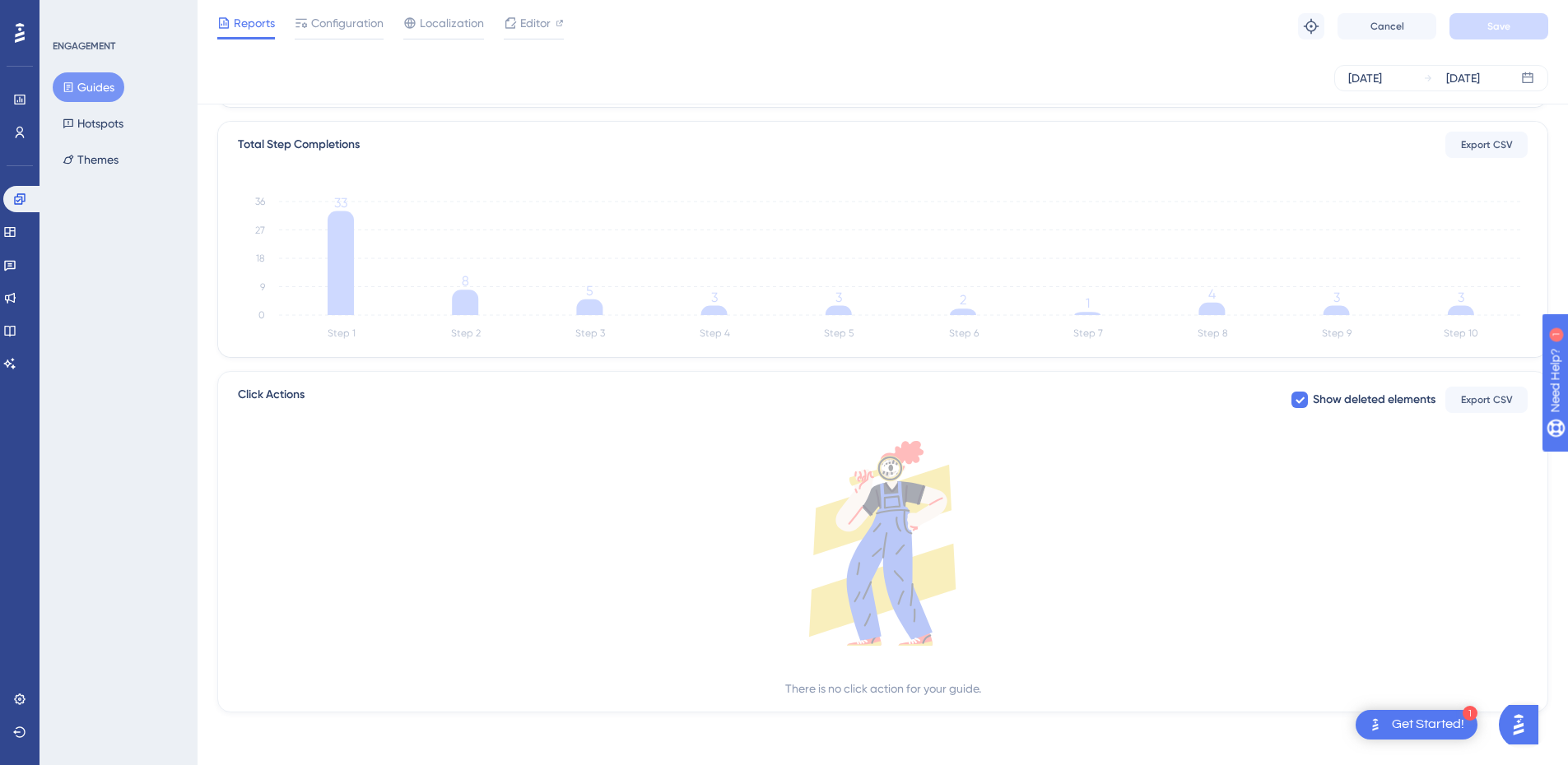
click at [299, 94] on div "[DATE] [DATE]" at bounding box center [883, 78] width 1371 height 53
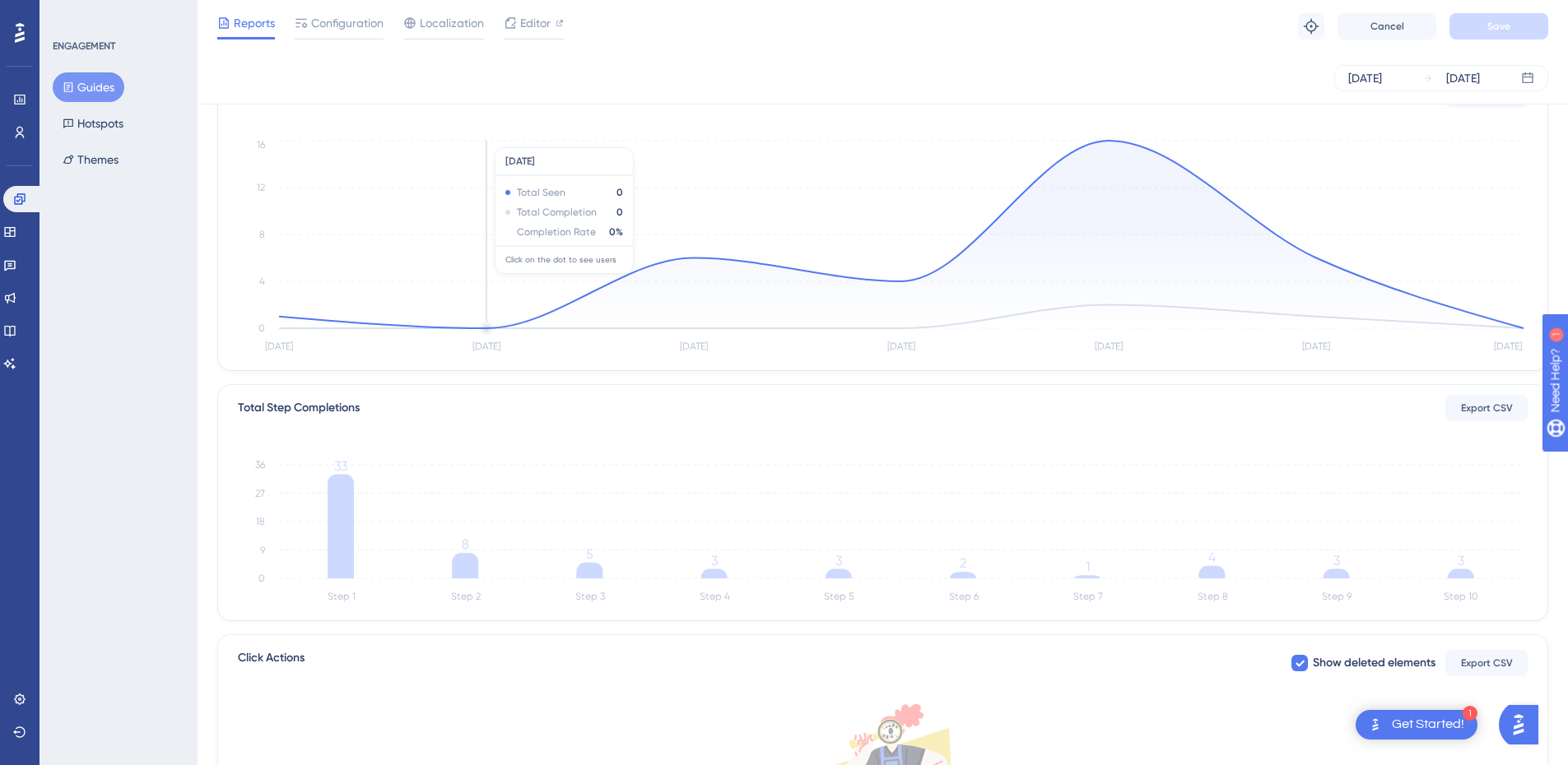
scroll to position [82, 0]
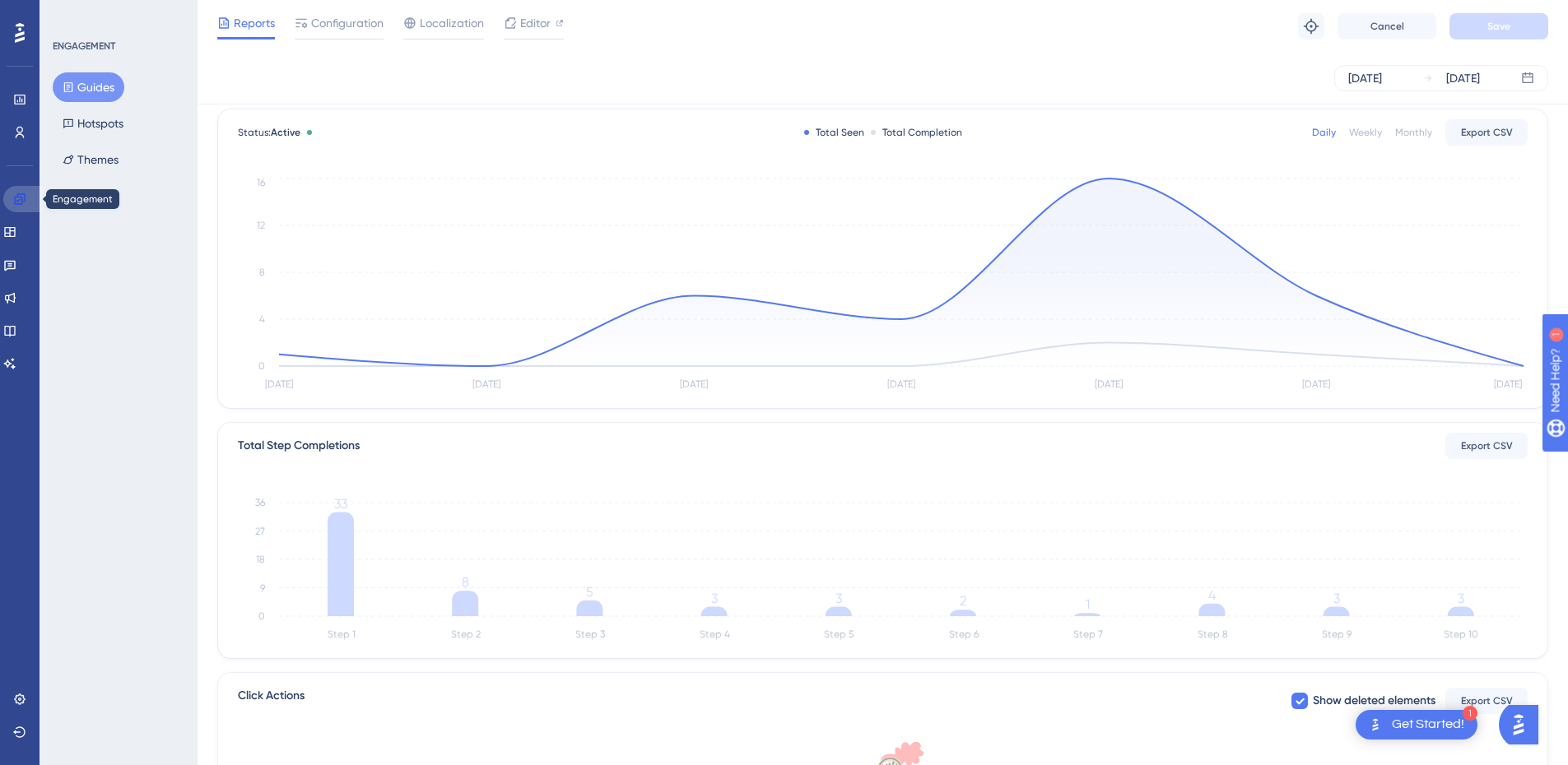
click at [24, 194] on icon at bounding box center [20, 199] width 13 height 13
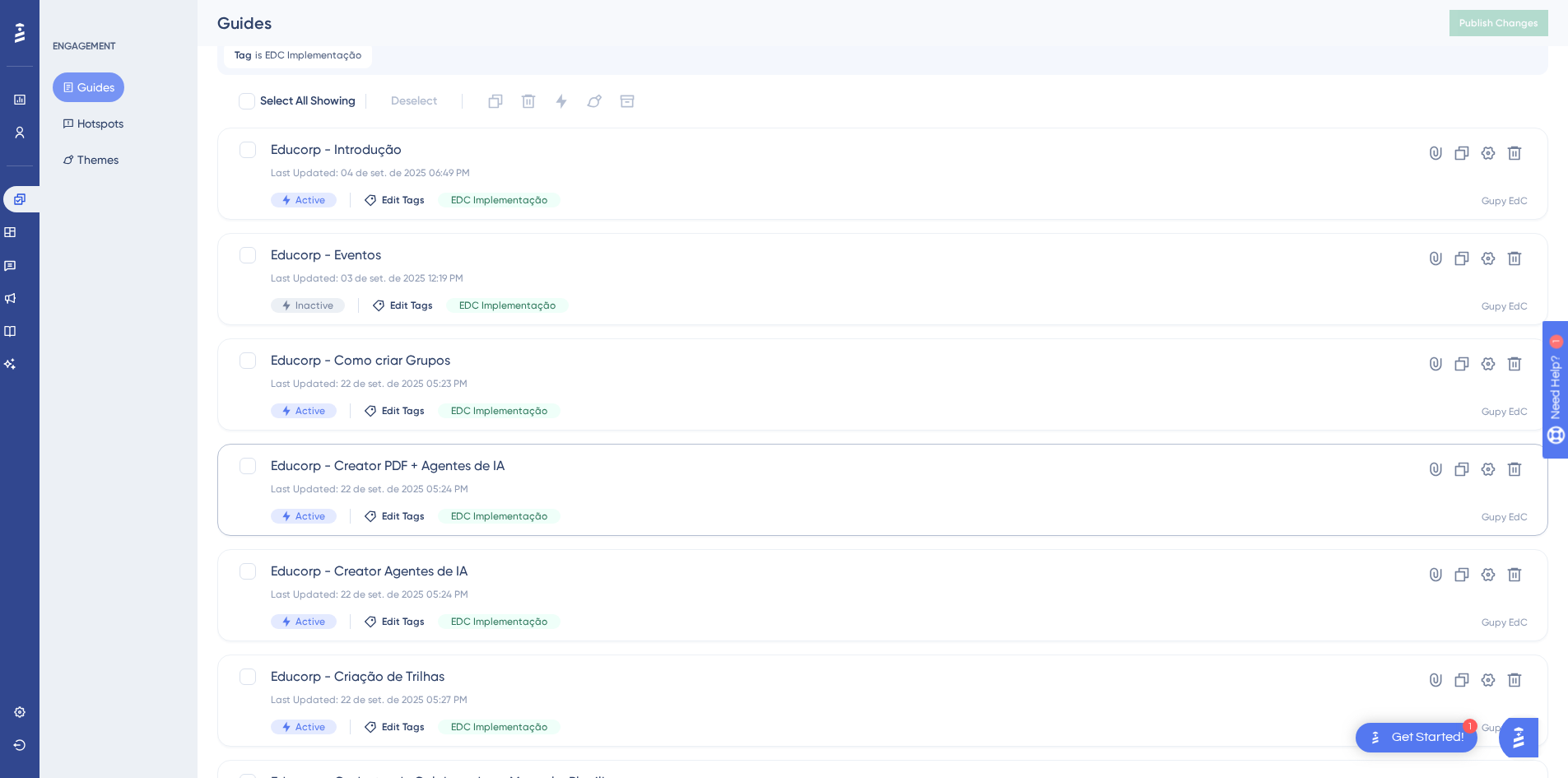
scroll to position [83, 0]
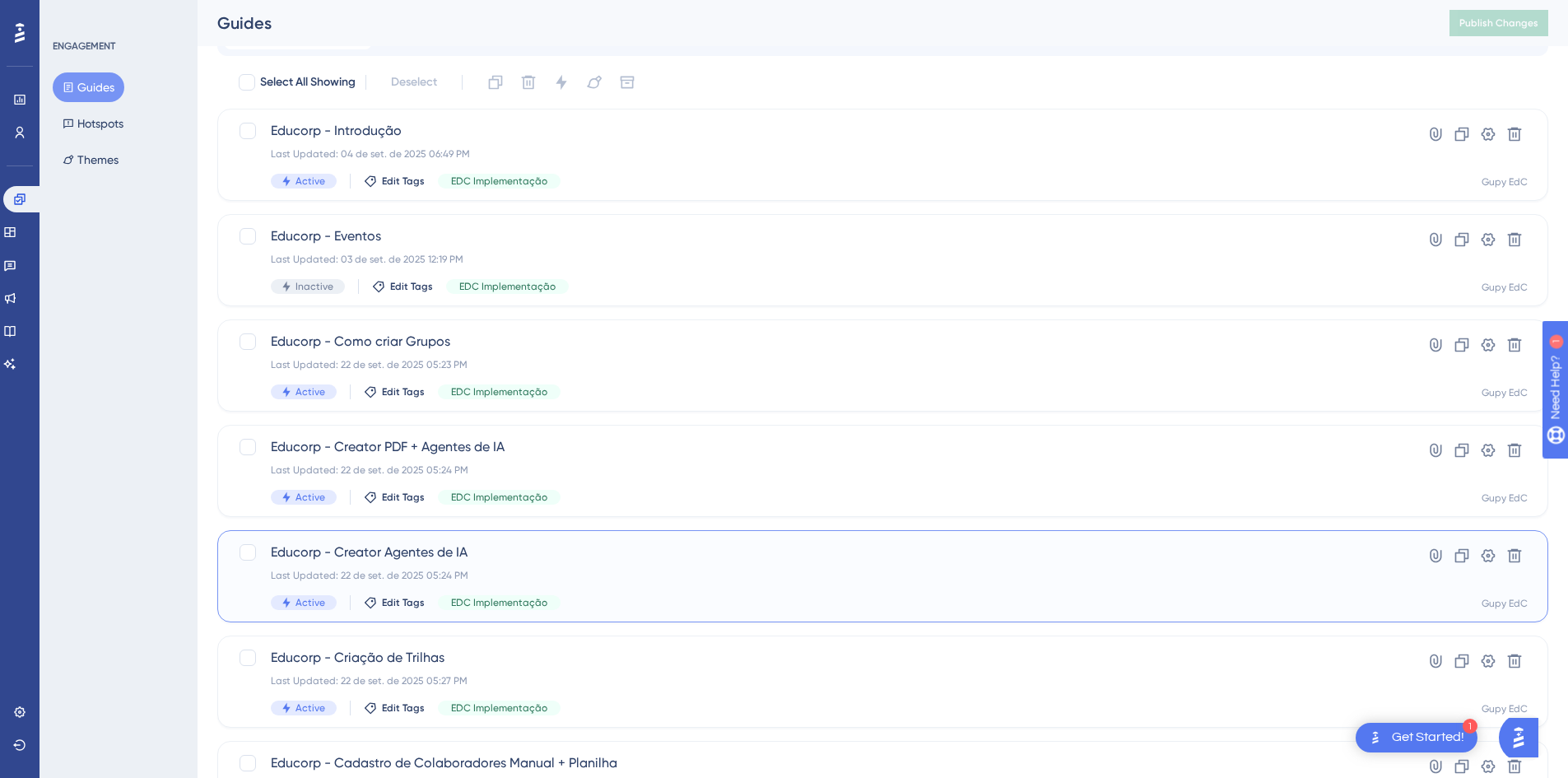
click at [446, 578] on div "Last Updated: 22 de set. de 2025 05:24 PM" at bounding box center [817, 576] width 1092 height 13
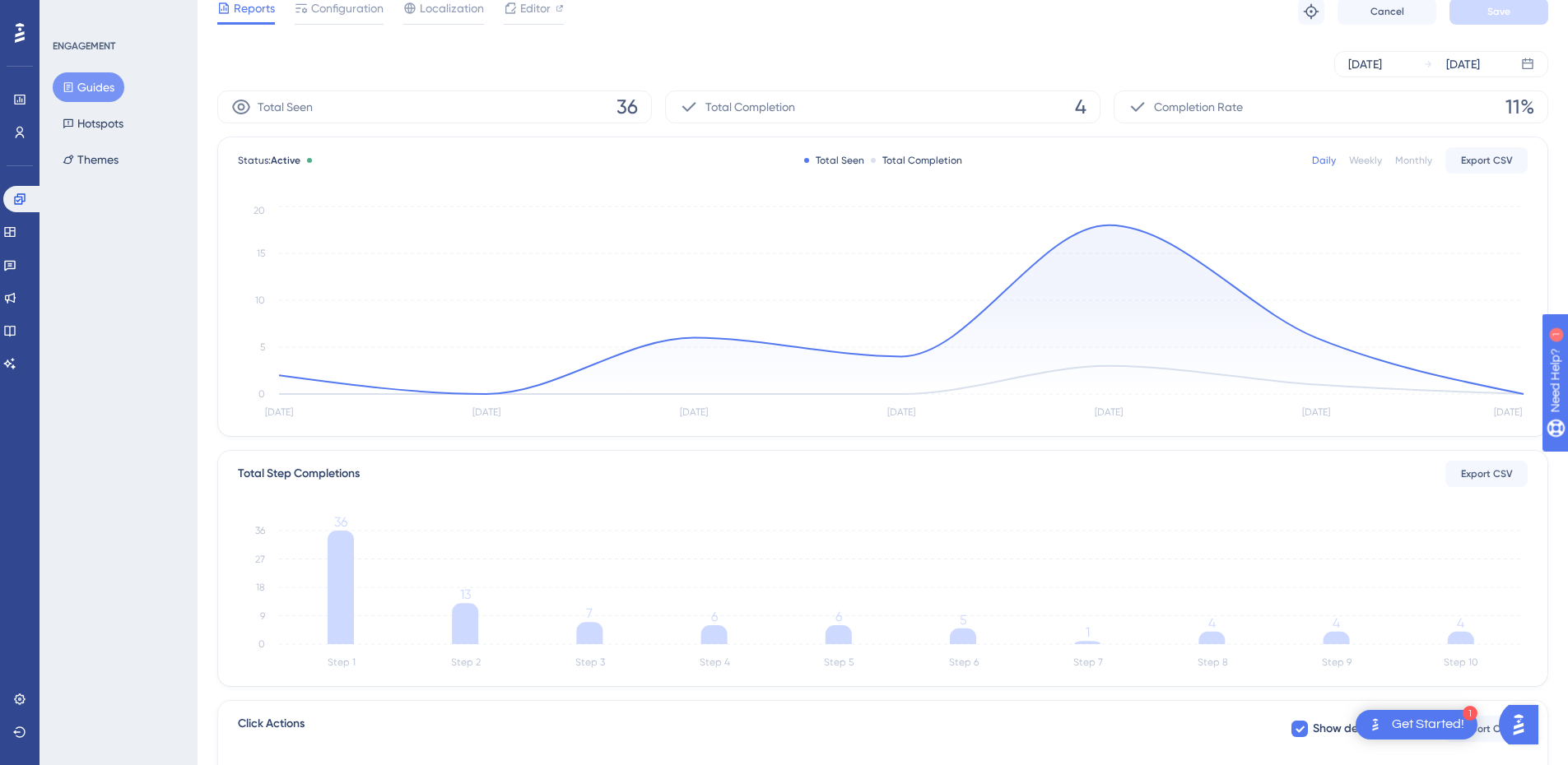
scroll to position [165, 0]
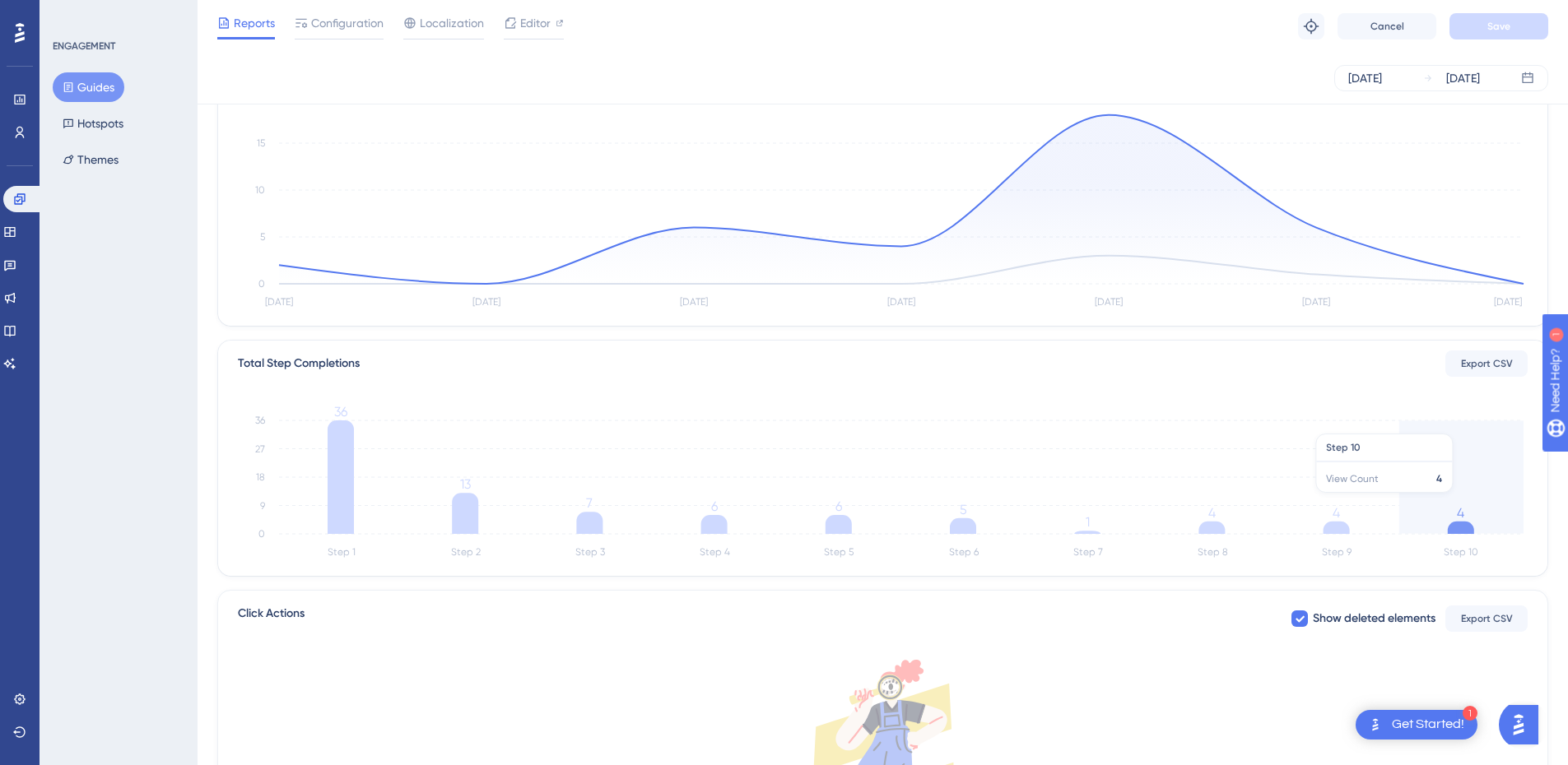
click at [1452, 501] on icon "Step 1 Step 2 Step 3 Step 4 Step 5 Step 6 Step 7 Step 8 Step 9 Step 10 0 9 18 2…" at bounding box center [883, 484] width 1290 height 157
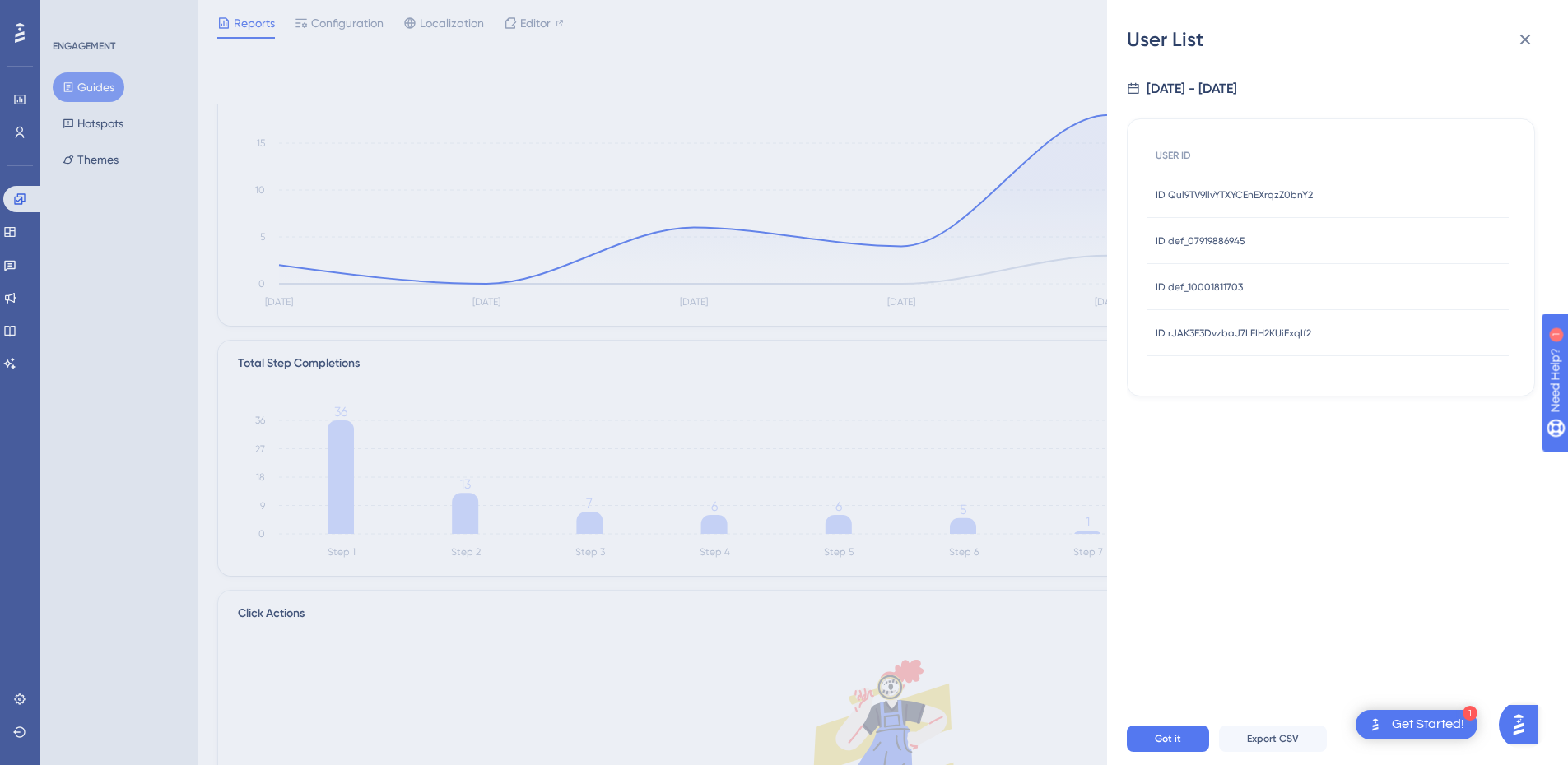
click at [1181, 242] on span "ID def_07919886945" at bounding box center [1200, 241] width 90 height 13
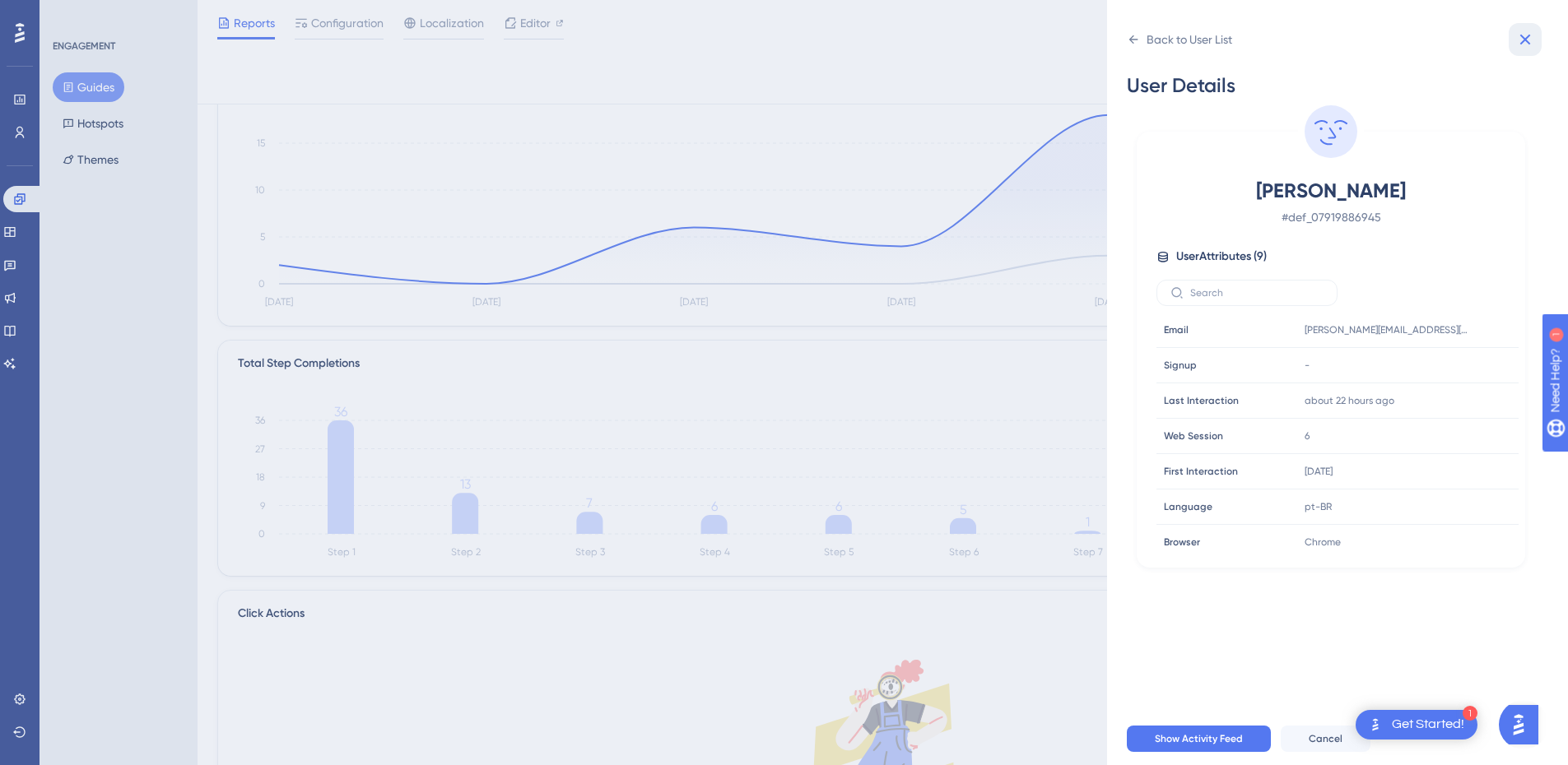
click at [1535, 25] on button at bounding box center [1525, 40] width 33 height 33
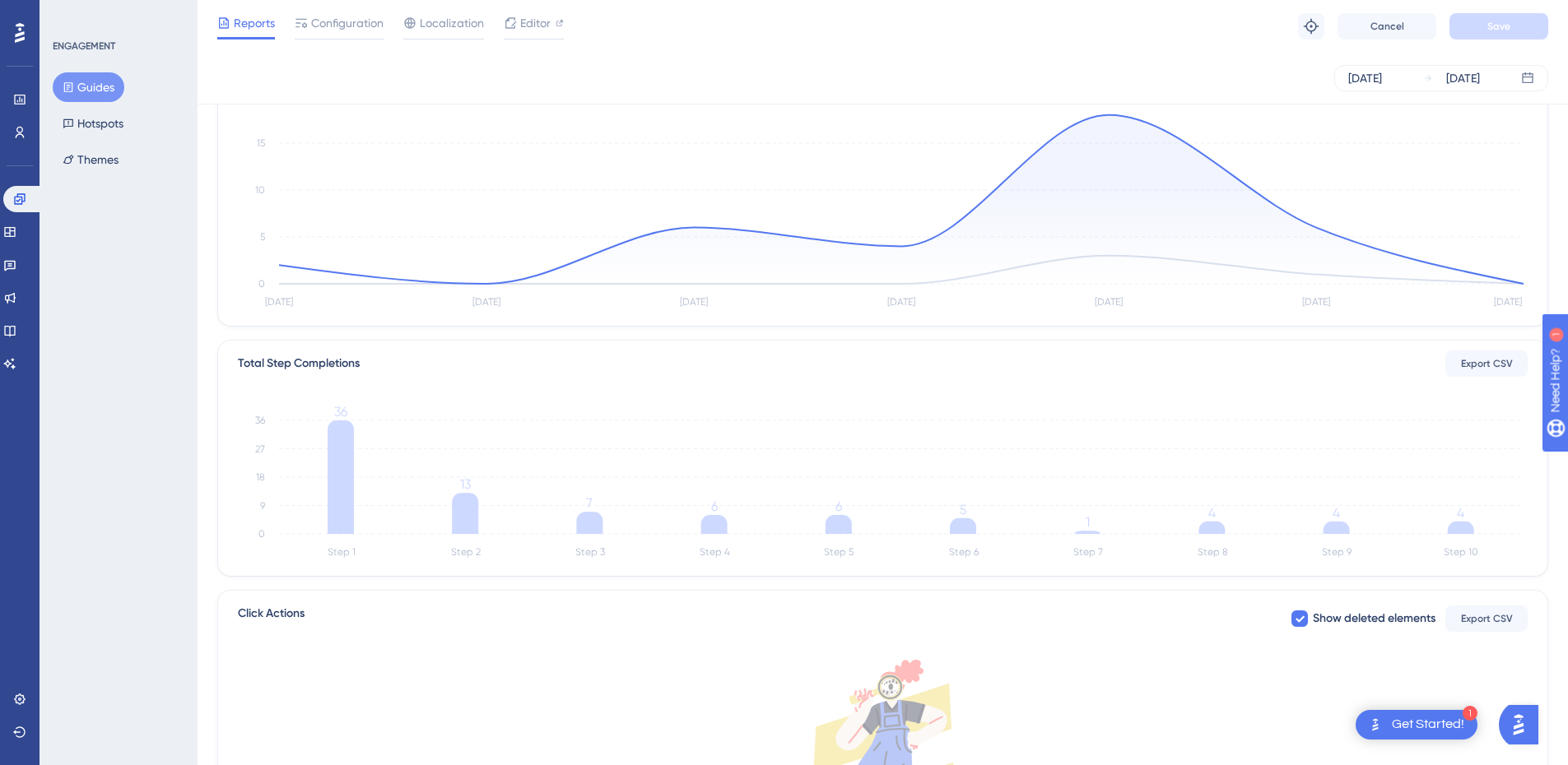
click at [1484, 519] on icon "Step 1 Step 2 Step 3 Step 4 Step 5 Step 6 Step 7 Step 8 Step 9 Step 10 0 9 18 2…" at bounding box center [883, 484] width 1290 height 157
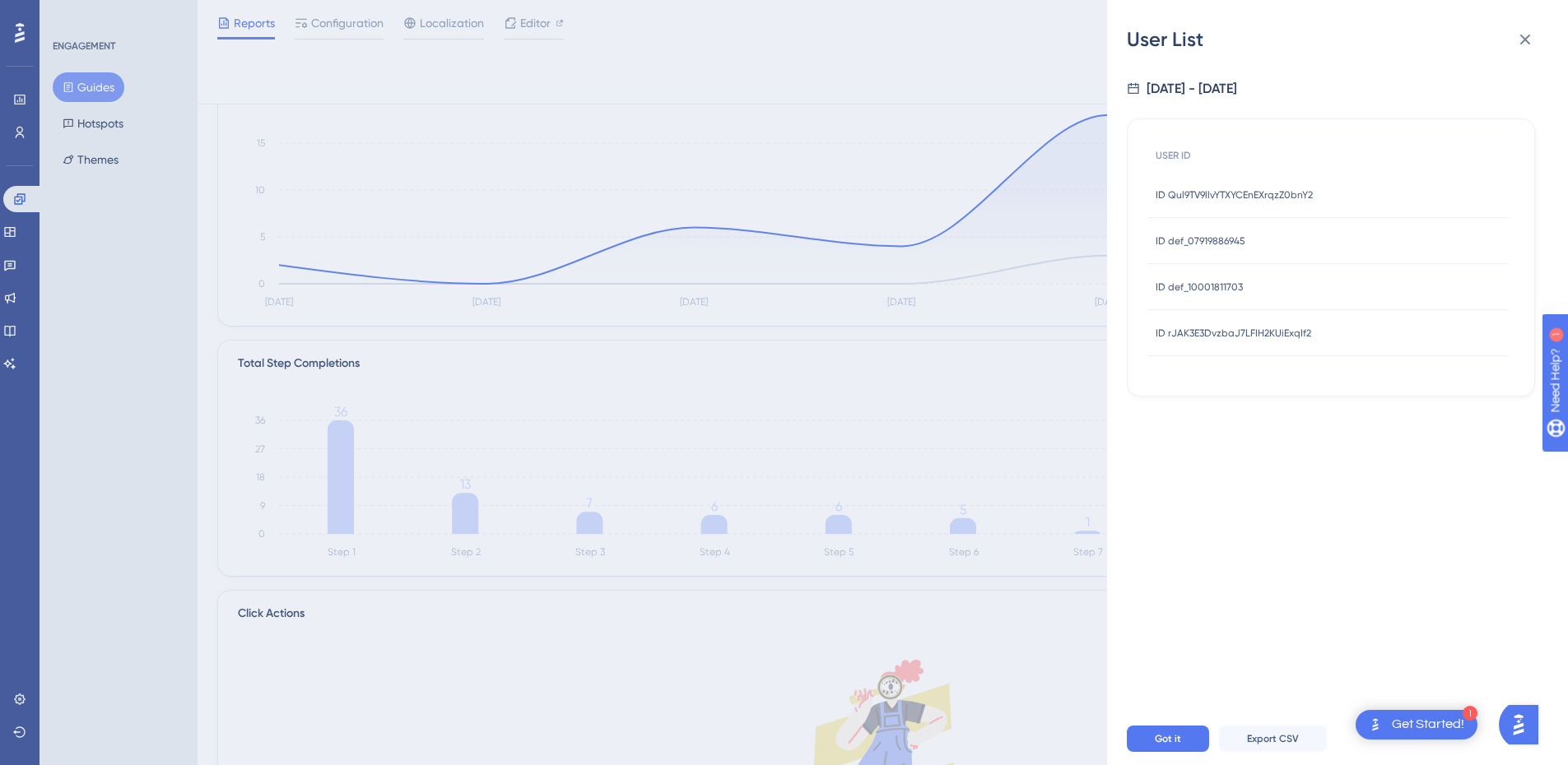
click at [1229, 204] on div "ID Qul9TV9llvYTXYCEnEXrqzZ0bnY2 ID Qul9TV9llvYTXYCEnEXrqzZ0bnY2" at bounding box center [1234, 195] width 158 height 46
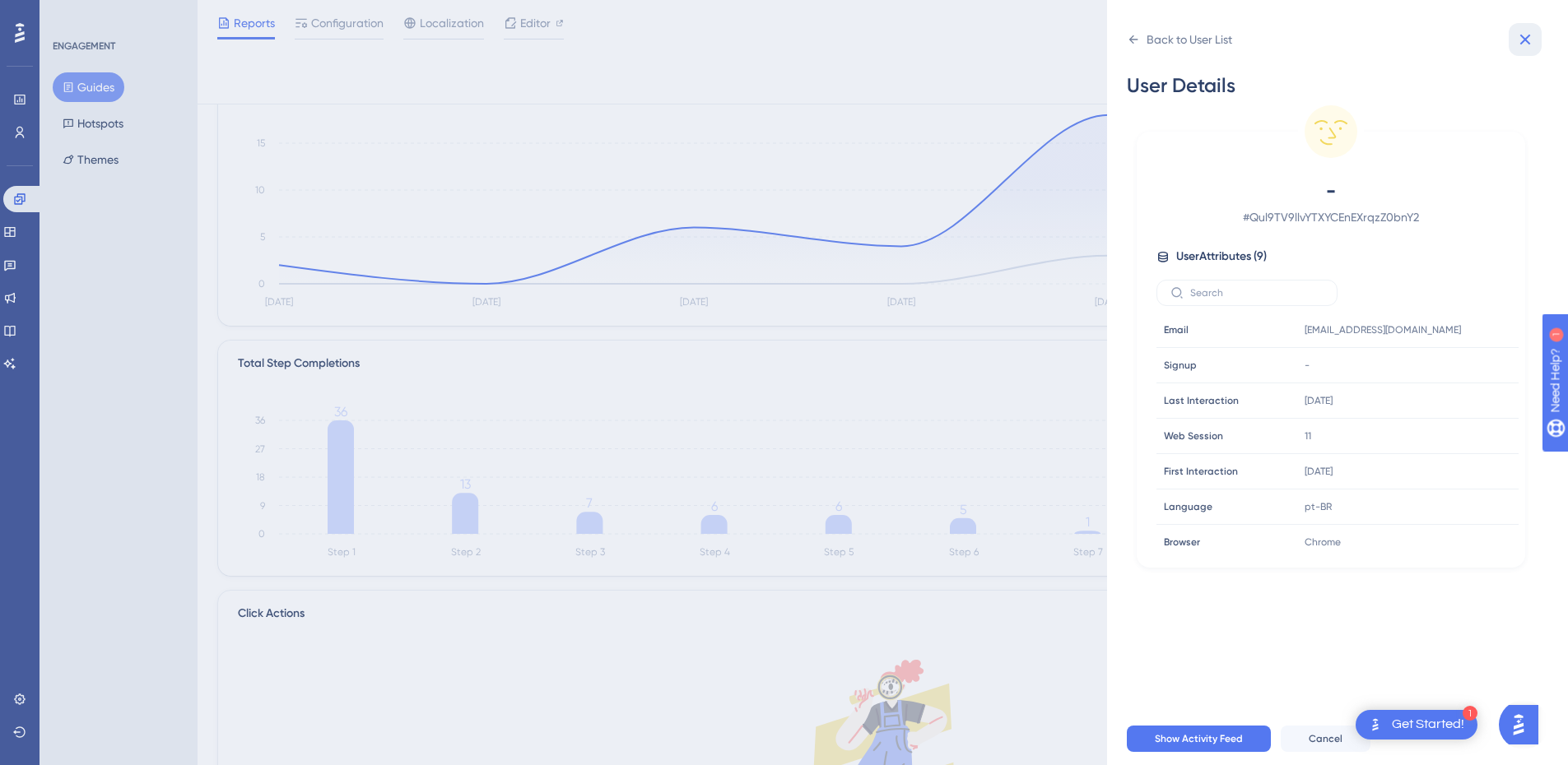
click at [1526, 49] on button at bounding box center [1525, 40] width 33 height 33
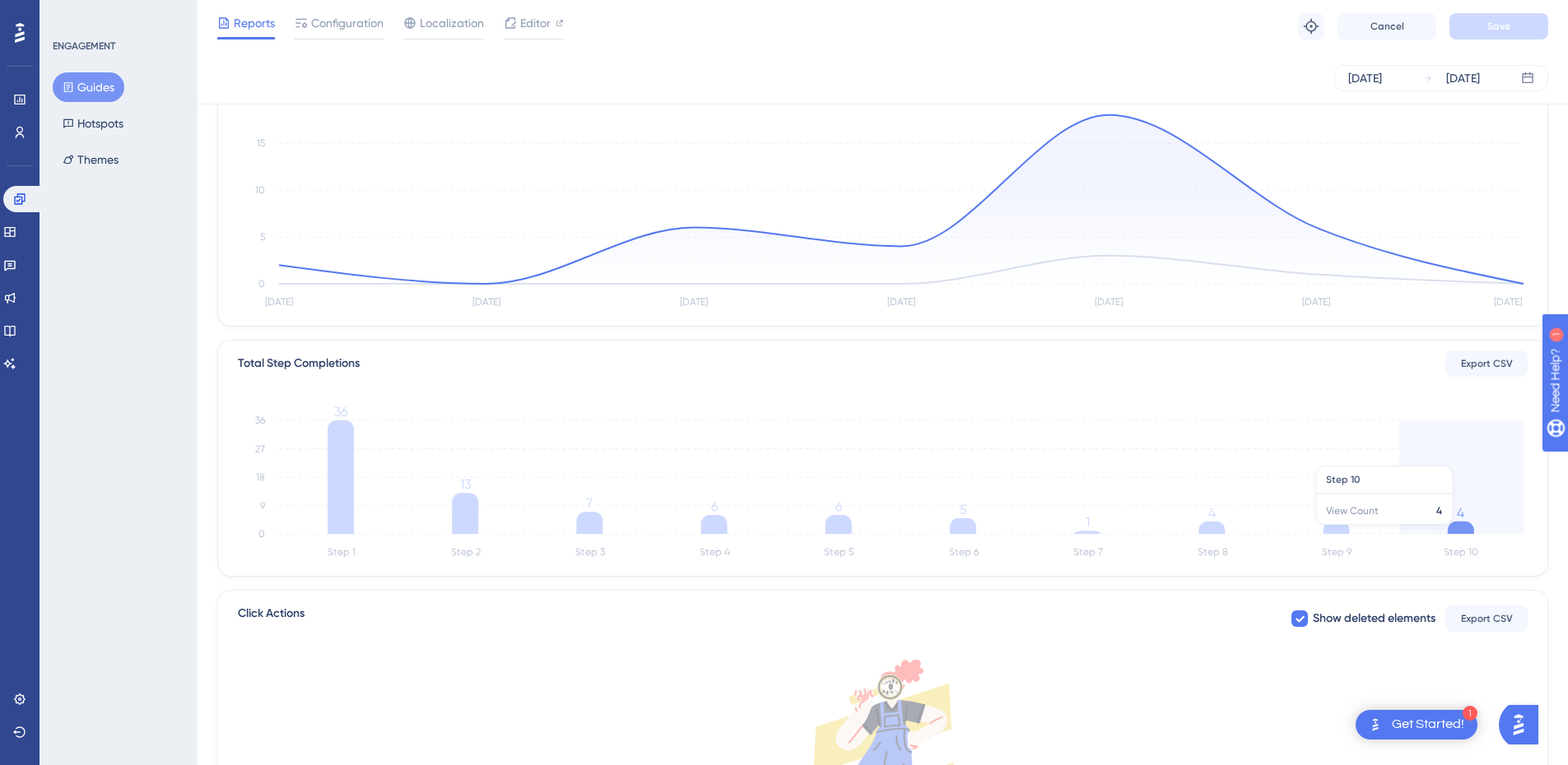
click at [1475, 533] on icon "Step 1 Step 2 Step 3 Step 4 Step 5 Step 6 Step 7 Step 8 Step 9 Step 10 0 9 18 2…" at bounding box center [883, 484] width 1290 height 157
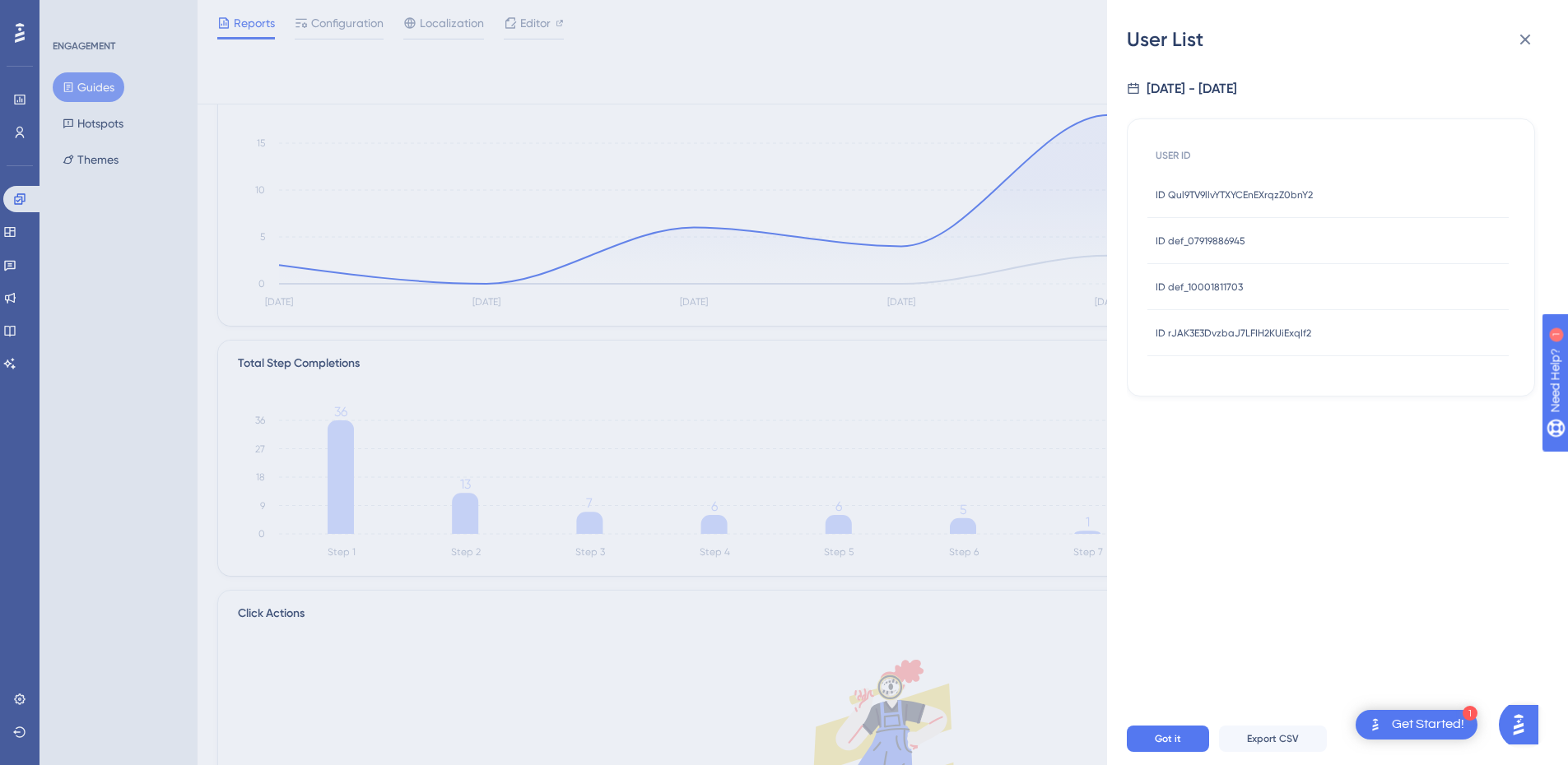
click at [1185, 276] on div "ID def_10001811703 ID def_10001811703" at bounding box center [1199, 287] width 87 height 46
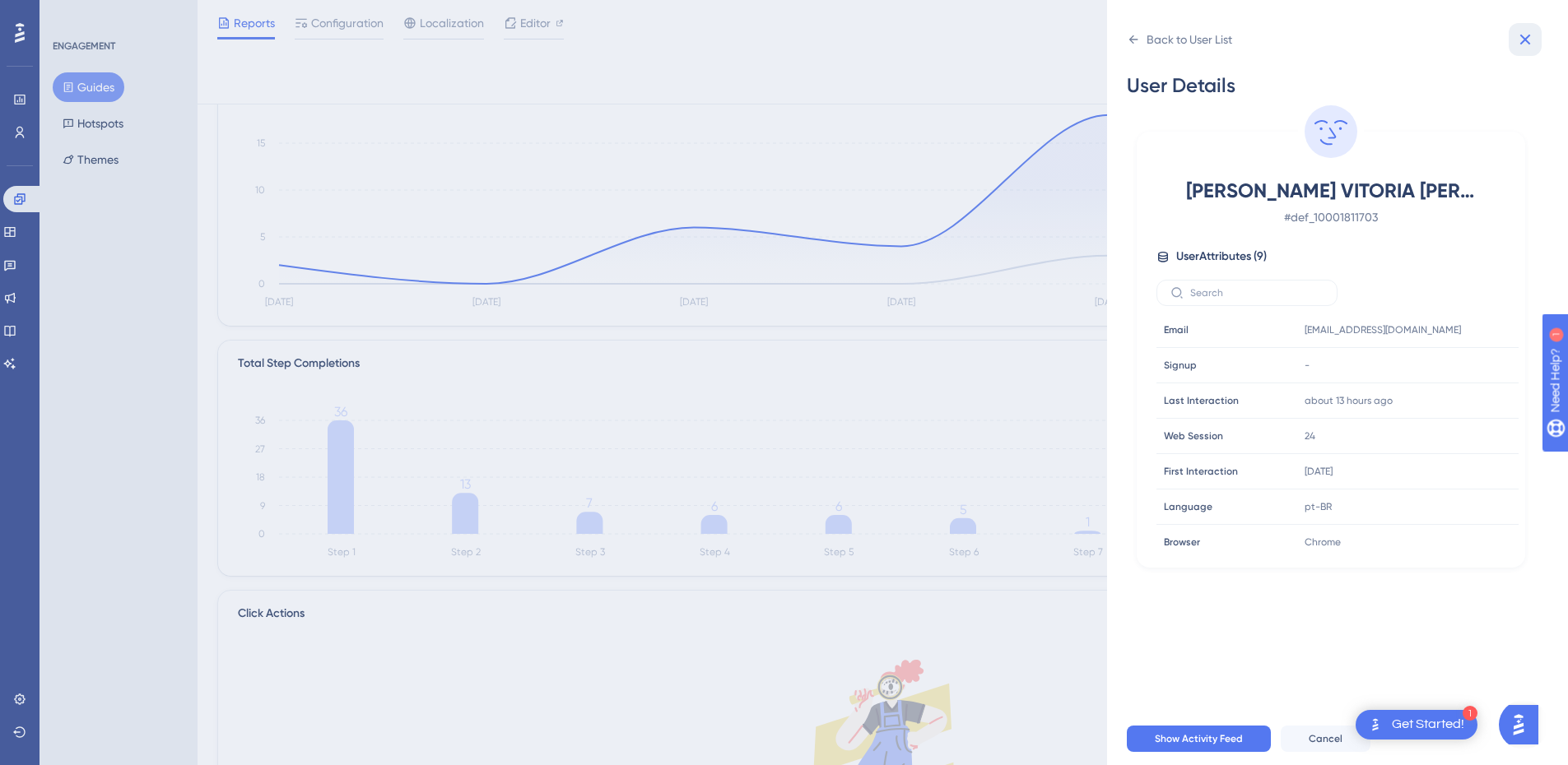
drag, startPoint x: 1521, startPoint y: 36, endPoint x: 1453, endPoint y: 304, distance: 276.5
click at [1521, 37] on icon at bounding box center [1525, 40] width 20 height 20
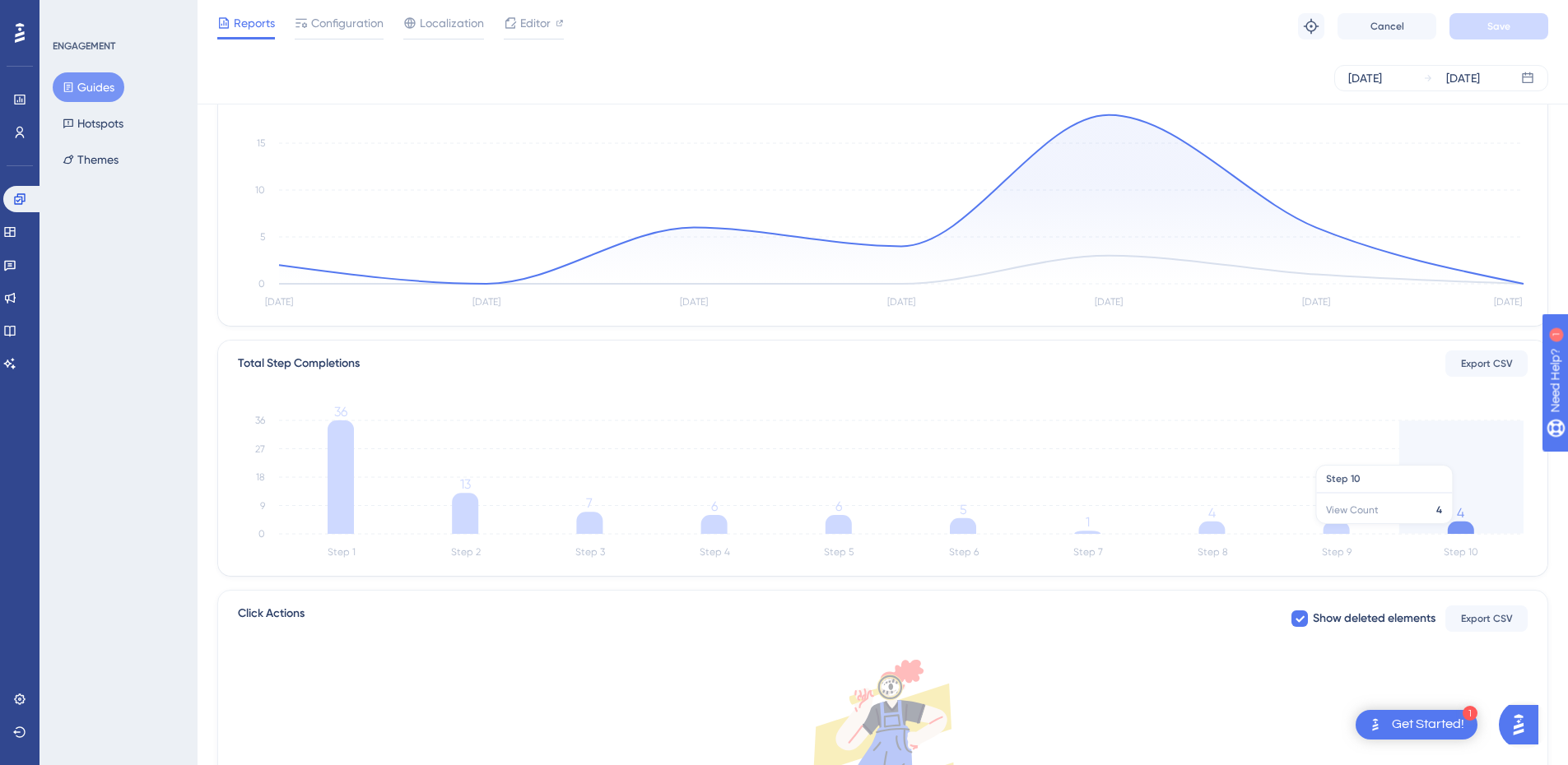
click at [1446, 528] on icon "Step 1 Step 2 Step 3 Step 4 Step 5 Step 6 Step 7 Step 8 Step 9 Step 10 0 9 18 2…" at bounding box center [883, 484] width 1290 height 157
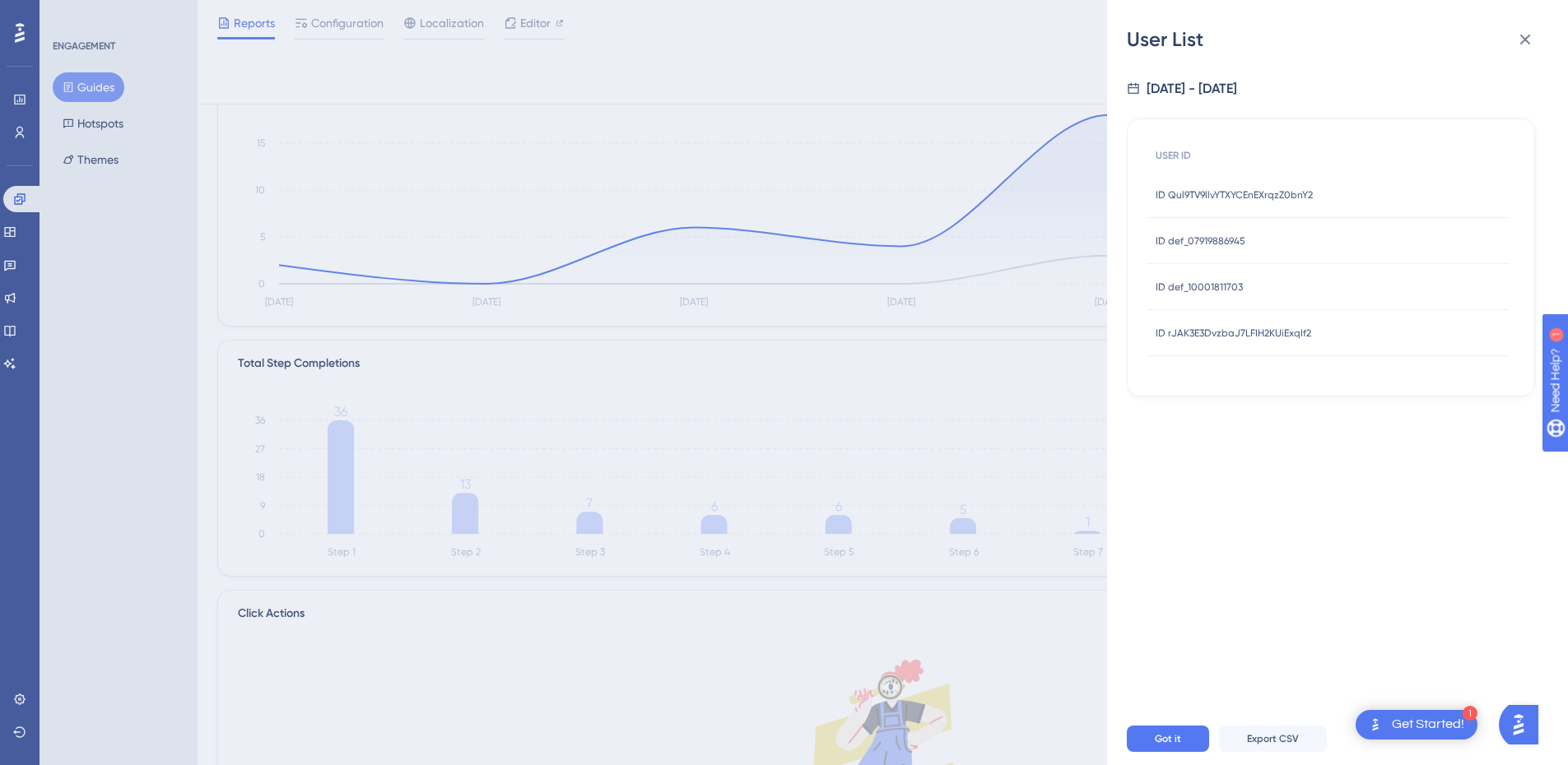
click at [1231, 336] on span "ID rJAK3E3DvzbaJ7LFIH2KUiExqIf2" at bounding box center [1233, 333] width 156 height 13
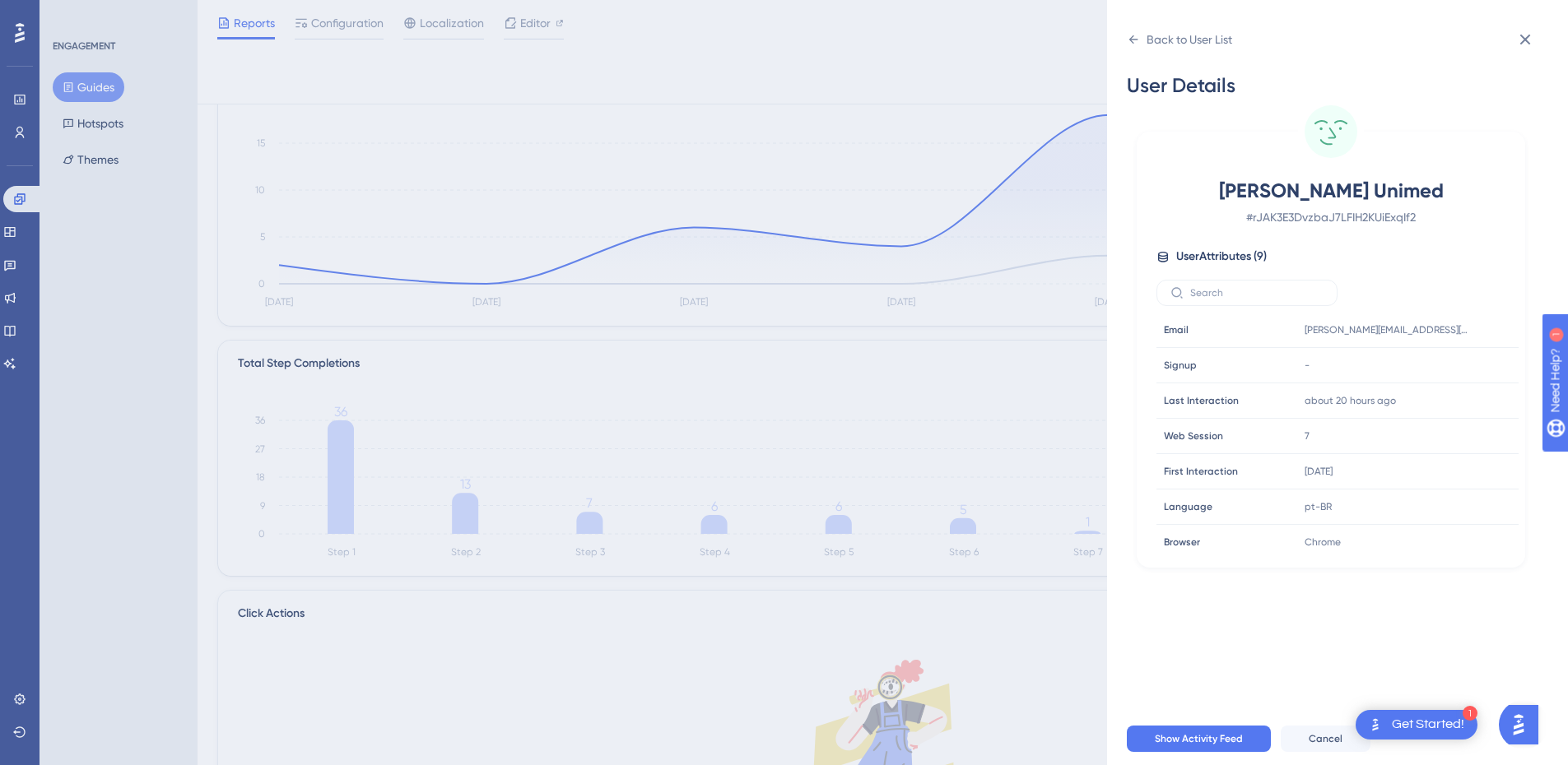
click at [1533, 20] on div "Back to User List User Details [PERSON_NAME] Unimed # rJAK3E3DvzbaJ7LFIH2KUiExq…" at bounding box center [1337, 382] width 461 height 765
click at [1540, 29] on button at bounding box center [1525, 40] width 33 height 33
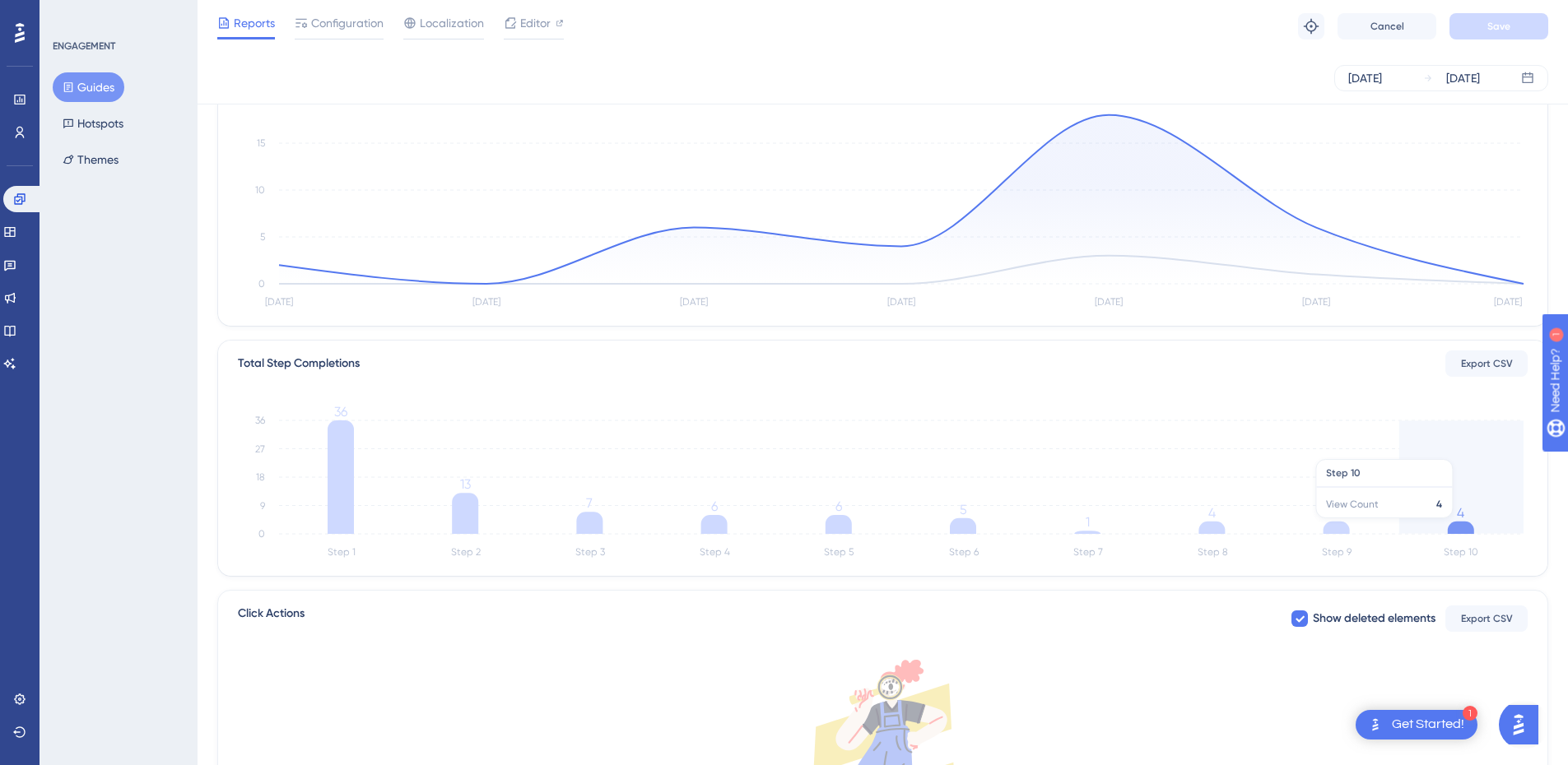
click at [1456, 527] on icon at bounding box center [1461, 528] width 26 height 12
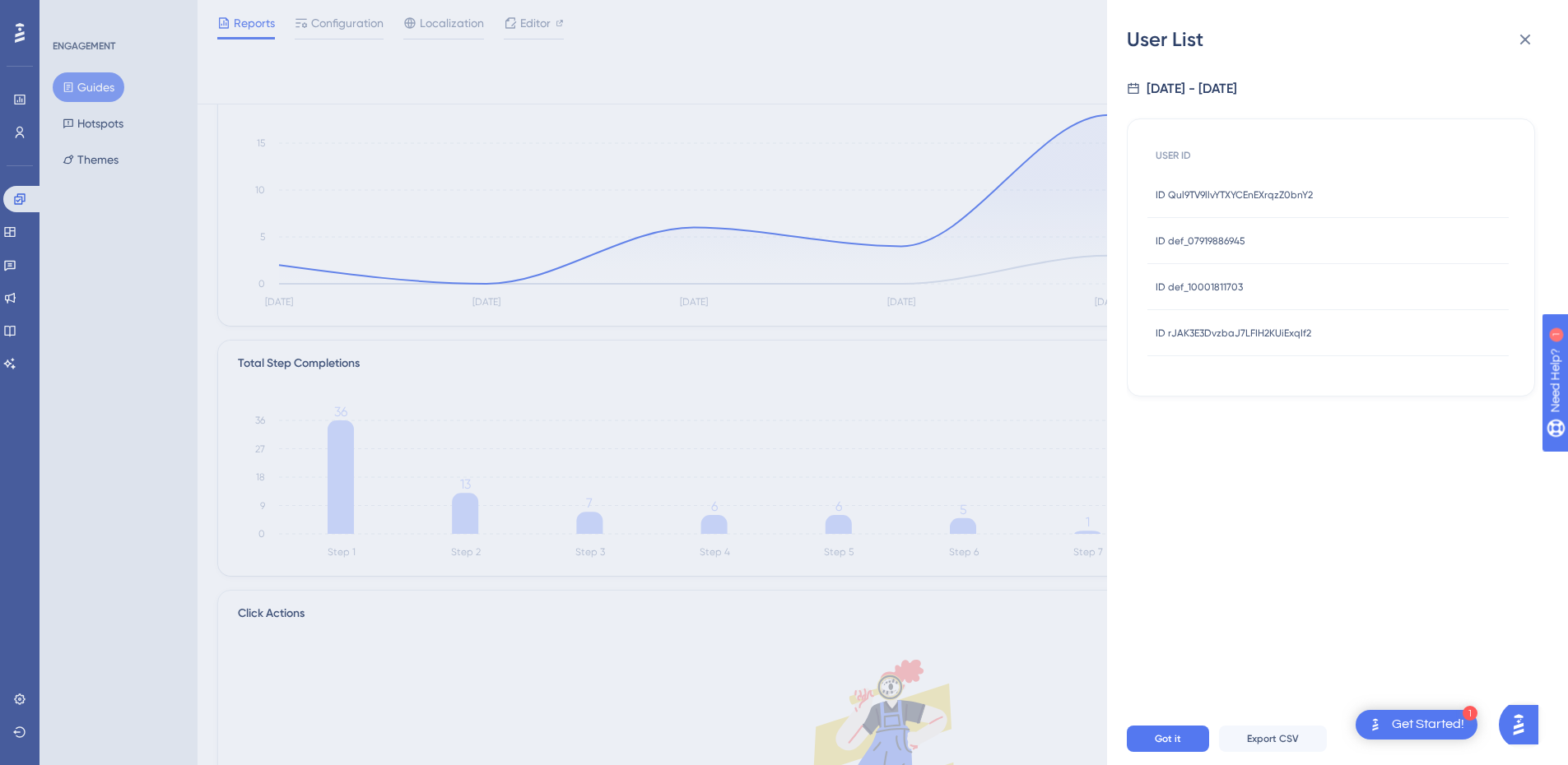
click at [1227, 299] on div "ID def_10001811703 ID def_10001811703" at bounding box center [1199, 287] width 87 height 46
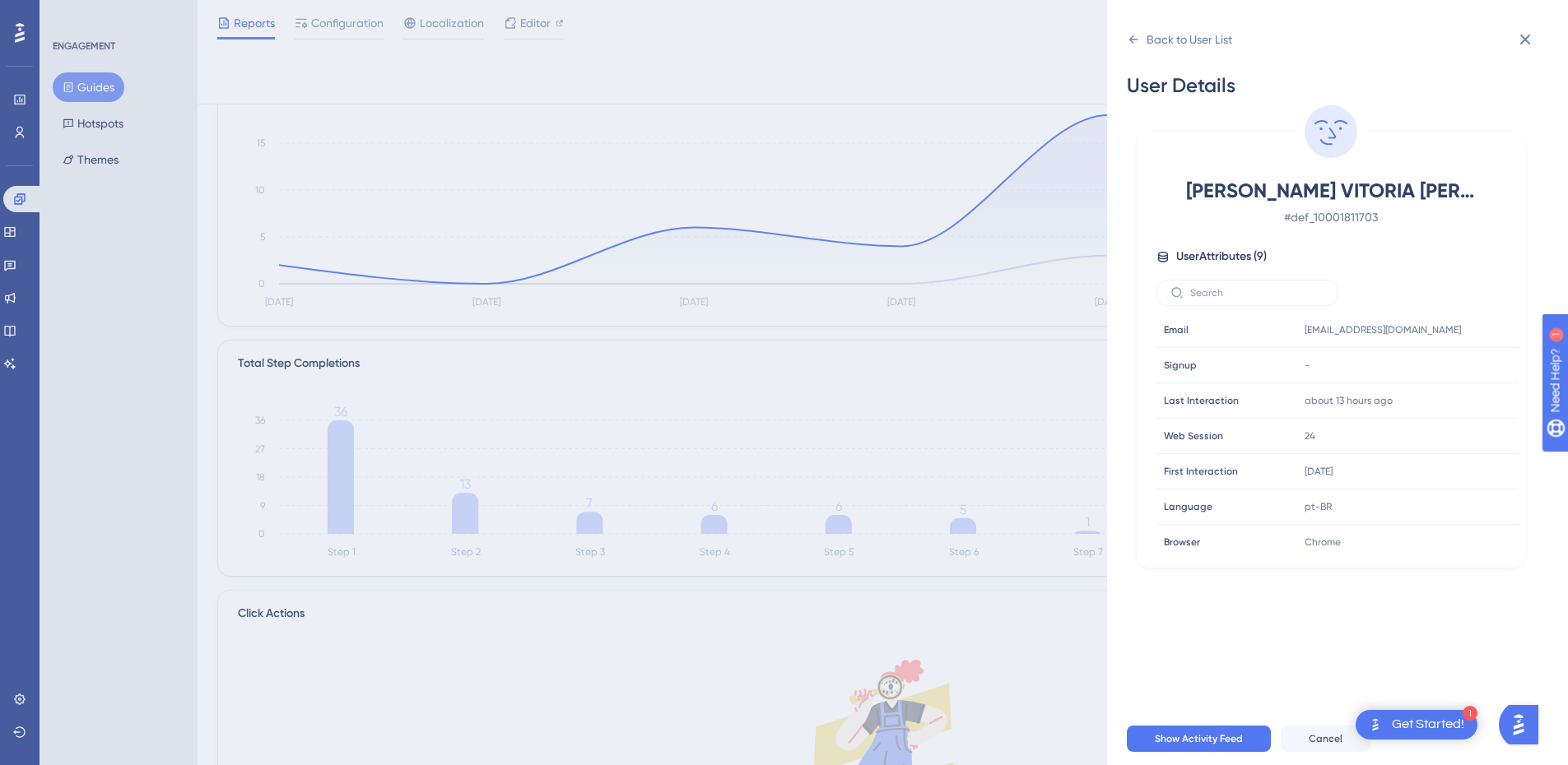
click at [1542, 46] on div "Back to User List" at bounding box center [1337, 40] width 421 height 26
drag, startPoint x: 1534, startPoint y: 40, endPoint x: 1529, endPoint y: 48, distance: 9.4
click at [1534, 40] on icon at bounding box center [1525, 40] width 20 height 20
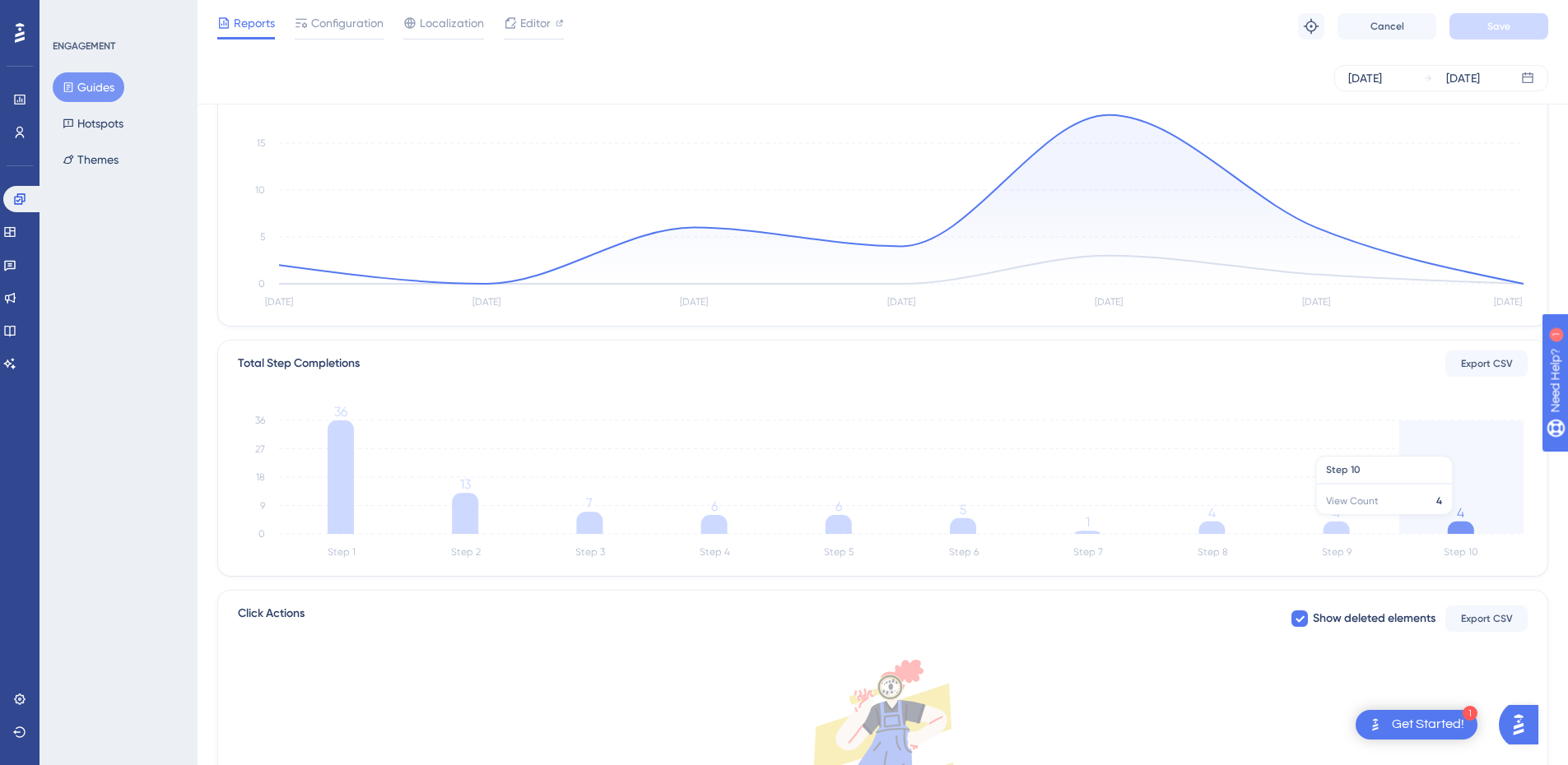
click at [1468, 526] on icon at bounding box center [1461, 528] width 26 height 12
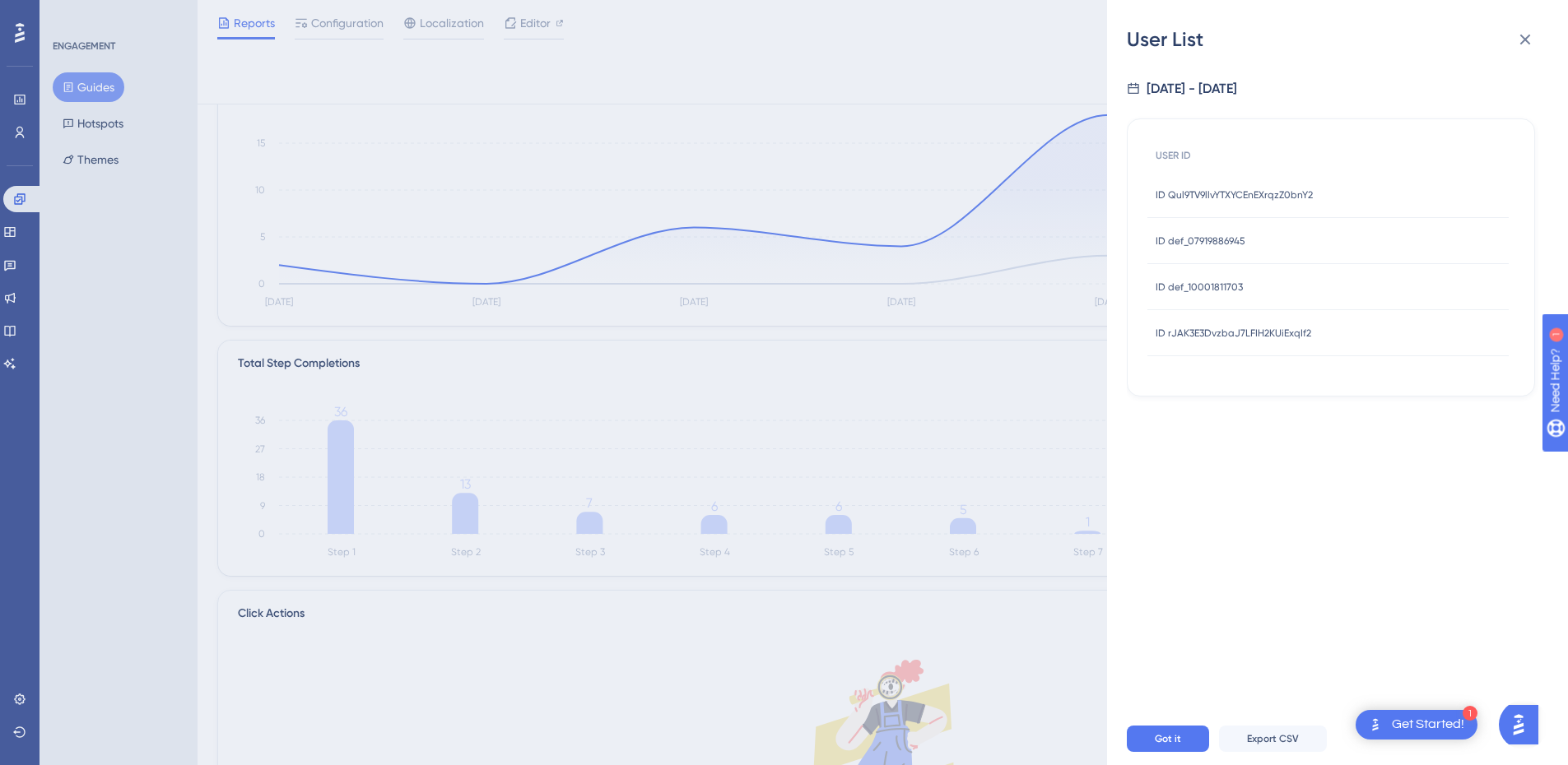
click at [1242, 235] on span "ID def_07919886945" at bounding box center [1200, 241] width 90 height 13
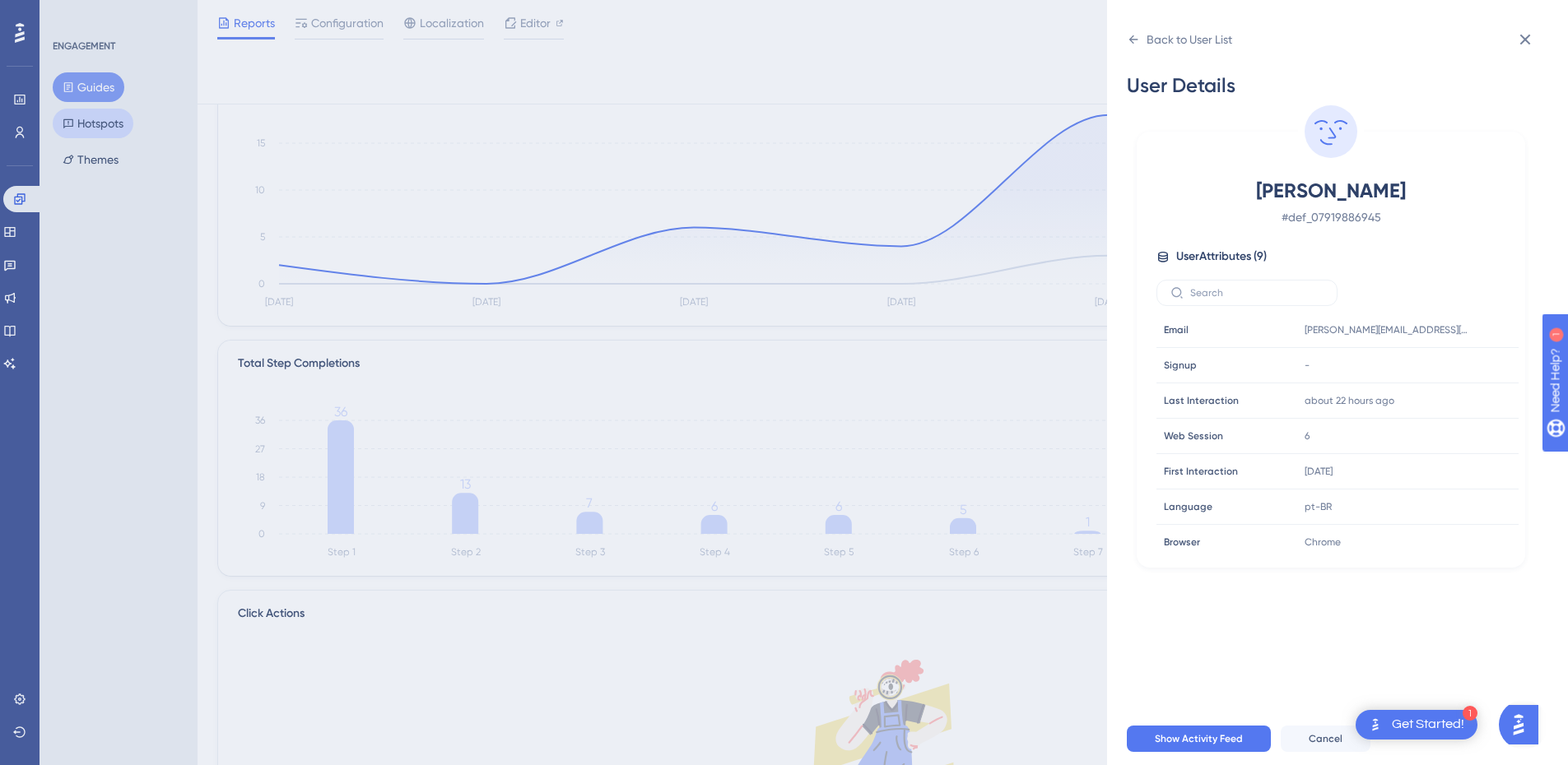
drag, startPoint x: 384, startPoint y: 124, endPoint x: 108, endPoint y: 124, distance: 276.0
click at [383, 124] on div "Back to User List User Details [PERSON_NAME] # def_07919886945 User Attributes …" at bounding box center [784, 382] width 1568 height 765
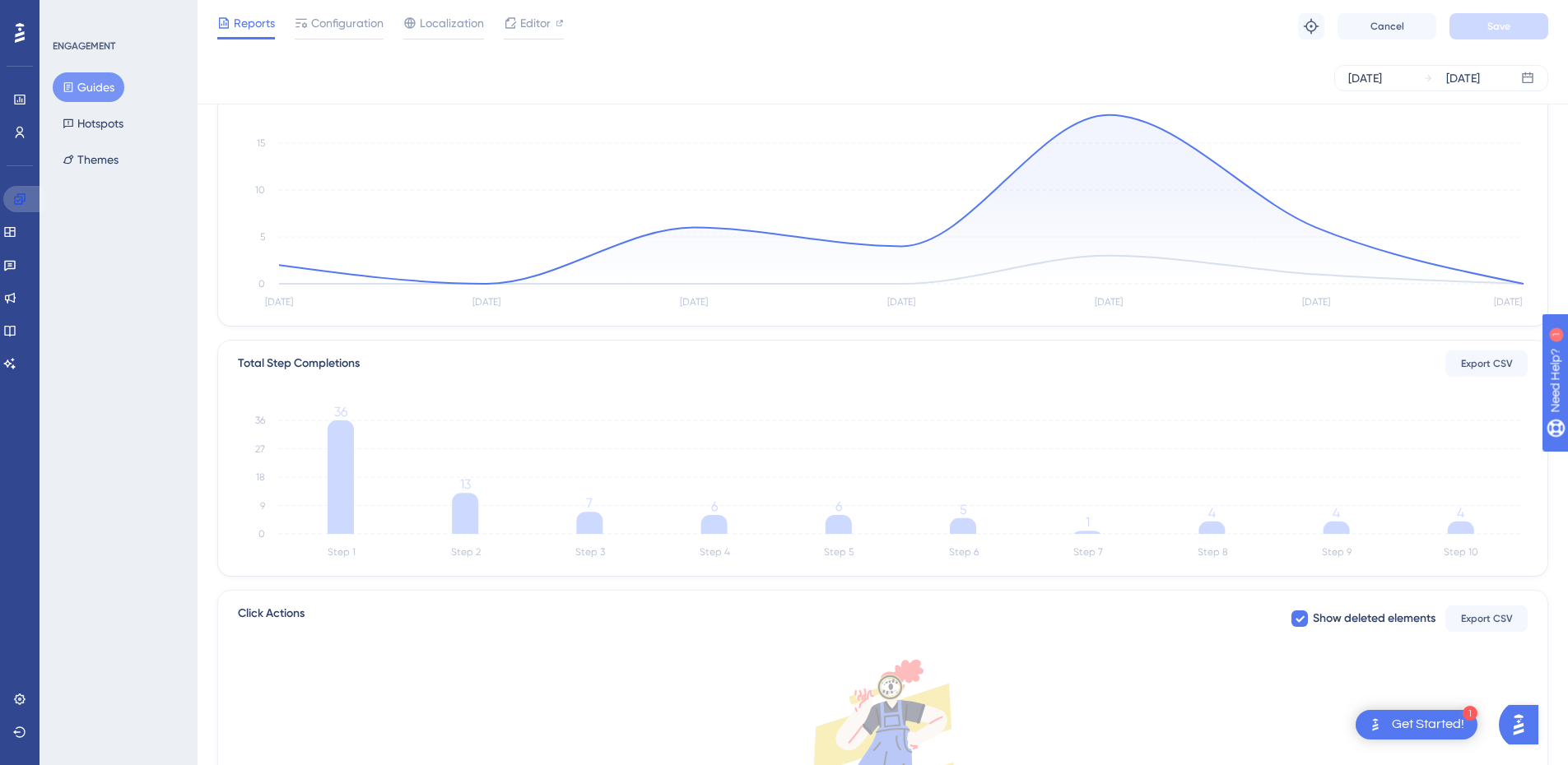
click at [30, 202] on link at bounding box center [23, 199] width 40 height 26
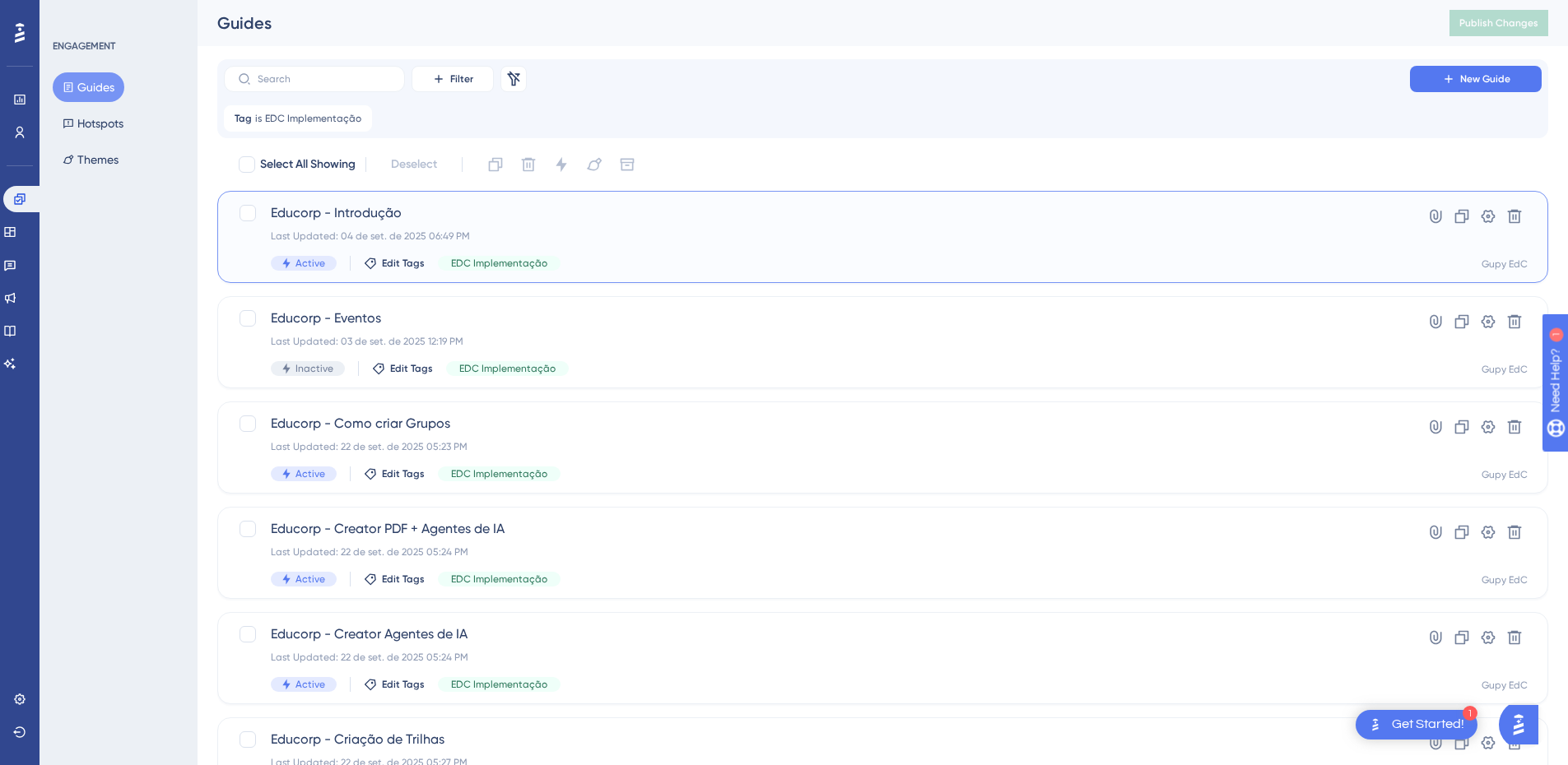
click at [436, 248] on div "Educorp - Introdução Last Updated: 04 de set. de 2025 06:49 PM Active Edit Tags…" at bounding box center [817, 237] width 1092 height 68
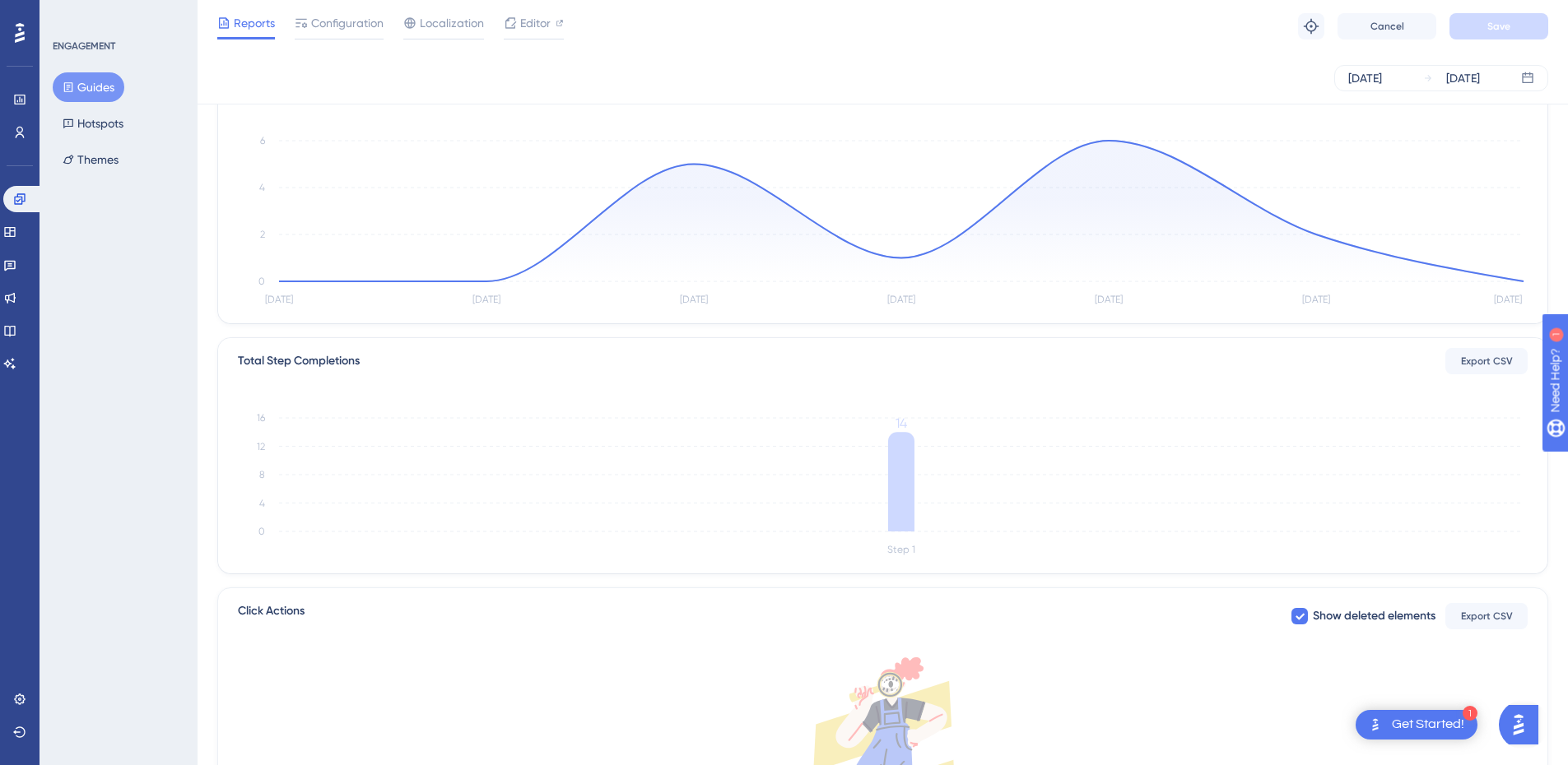
scroll to position [246, 0]
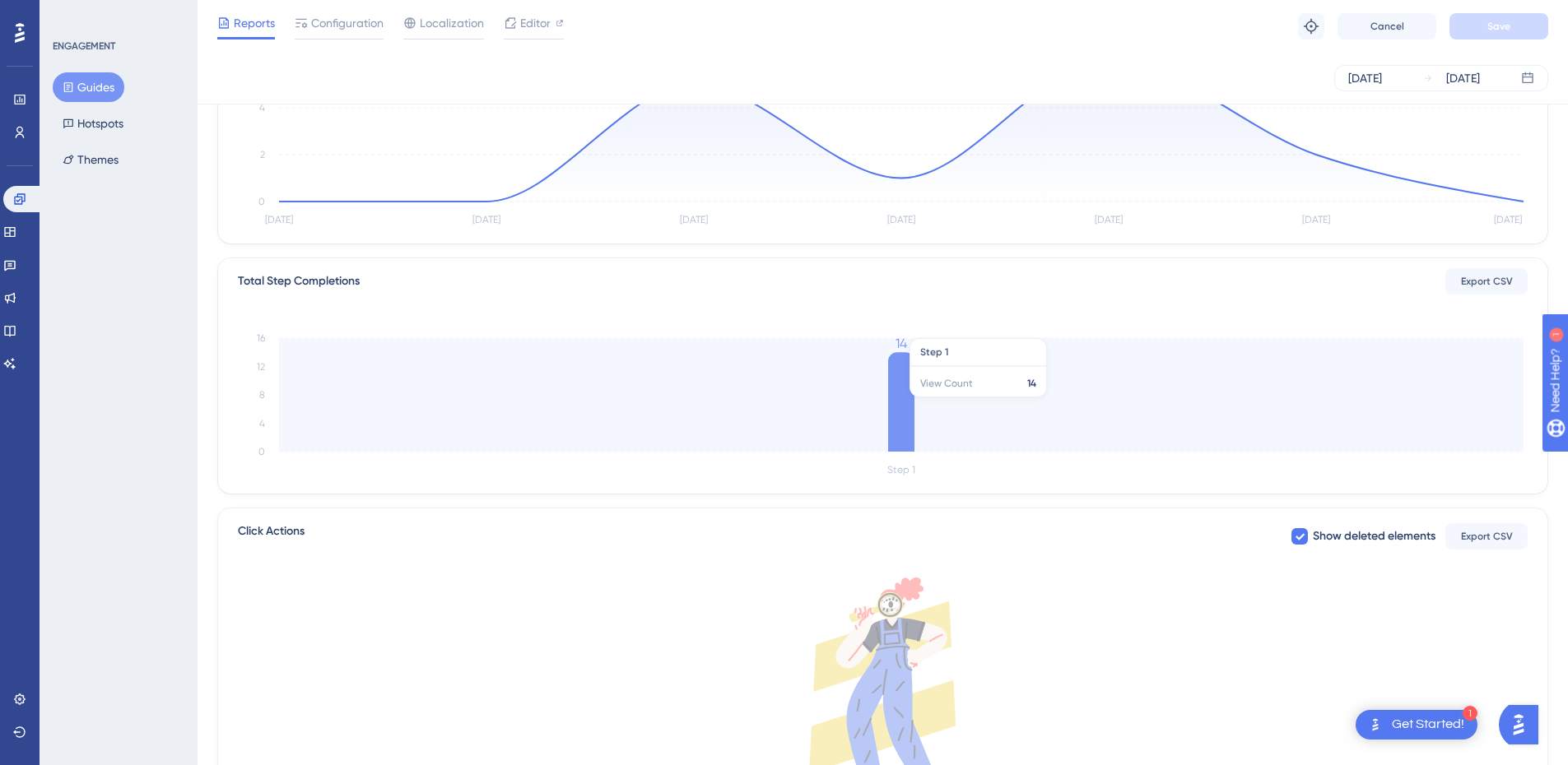
click at [903, 392] on icon at bounding box center [902, 401] width 26 height 100
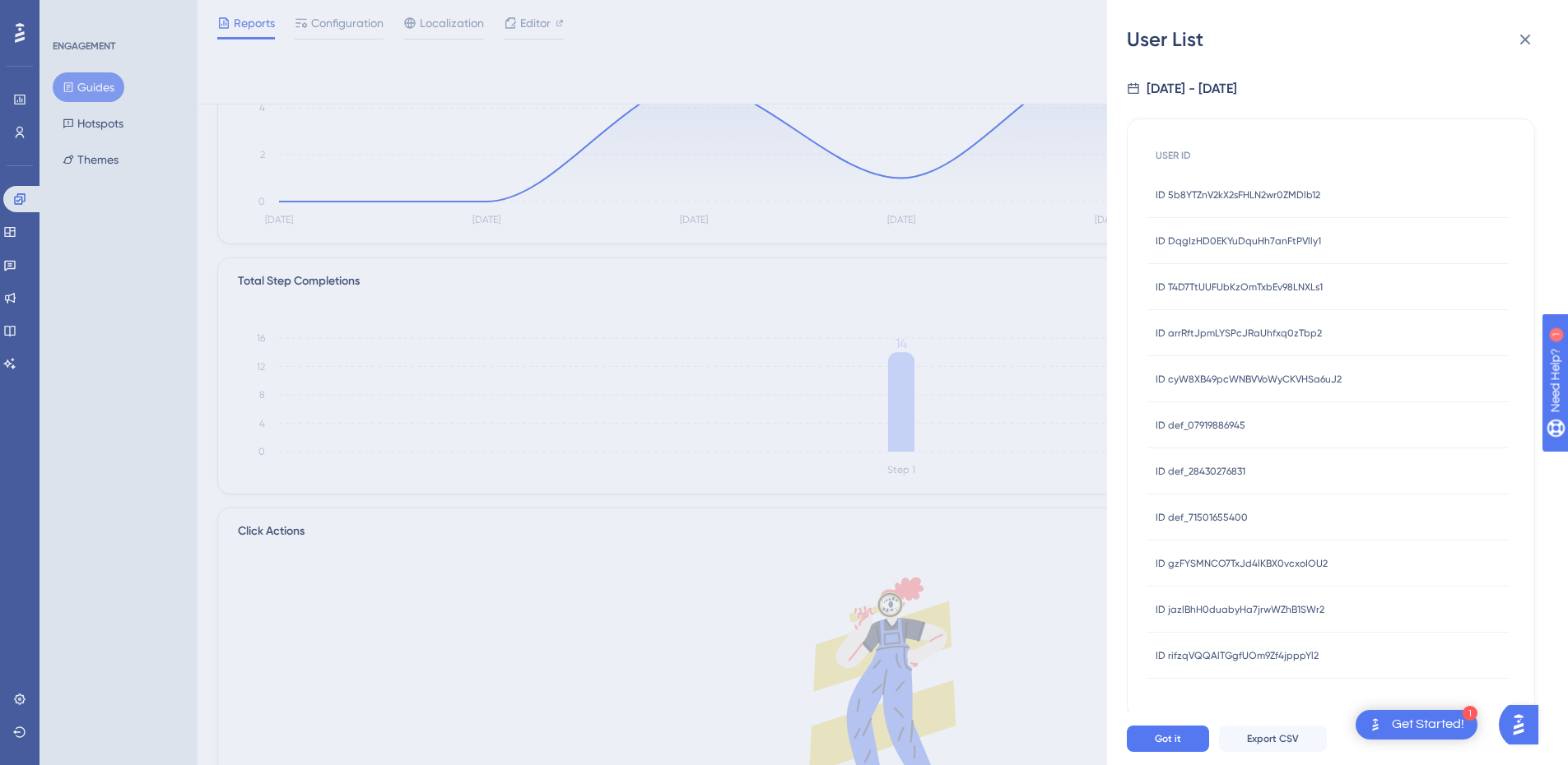
click at [1301, 195] on span "ID 5b8YTZnV2kX2sFHLN2wr0ZMDlb12" at bounding box center [1238, 195] width 165 height 13
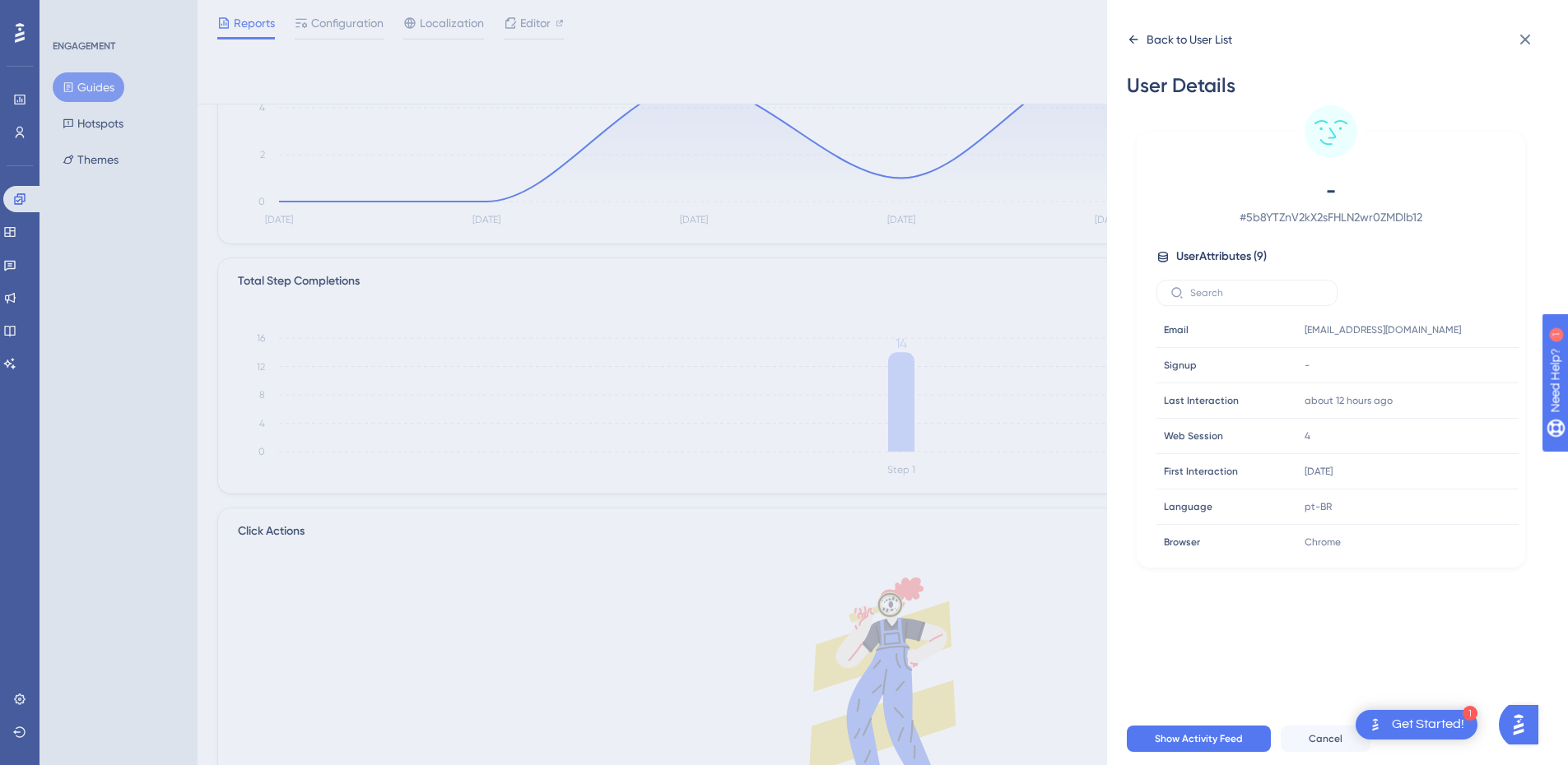
click at [1137, 40] on icon at bounding box center [1133, 40] width 9 height 8
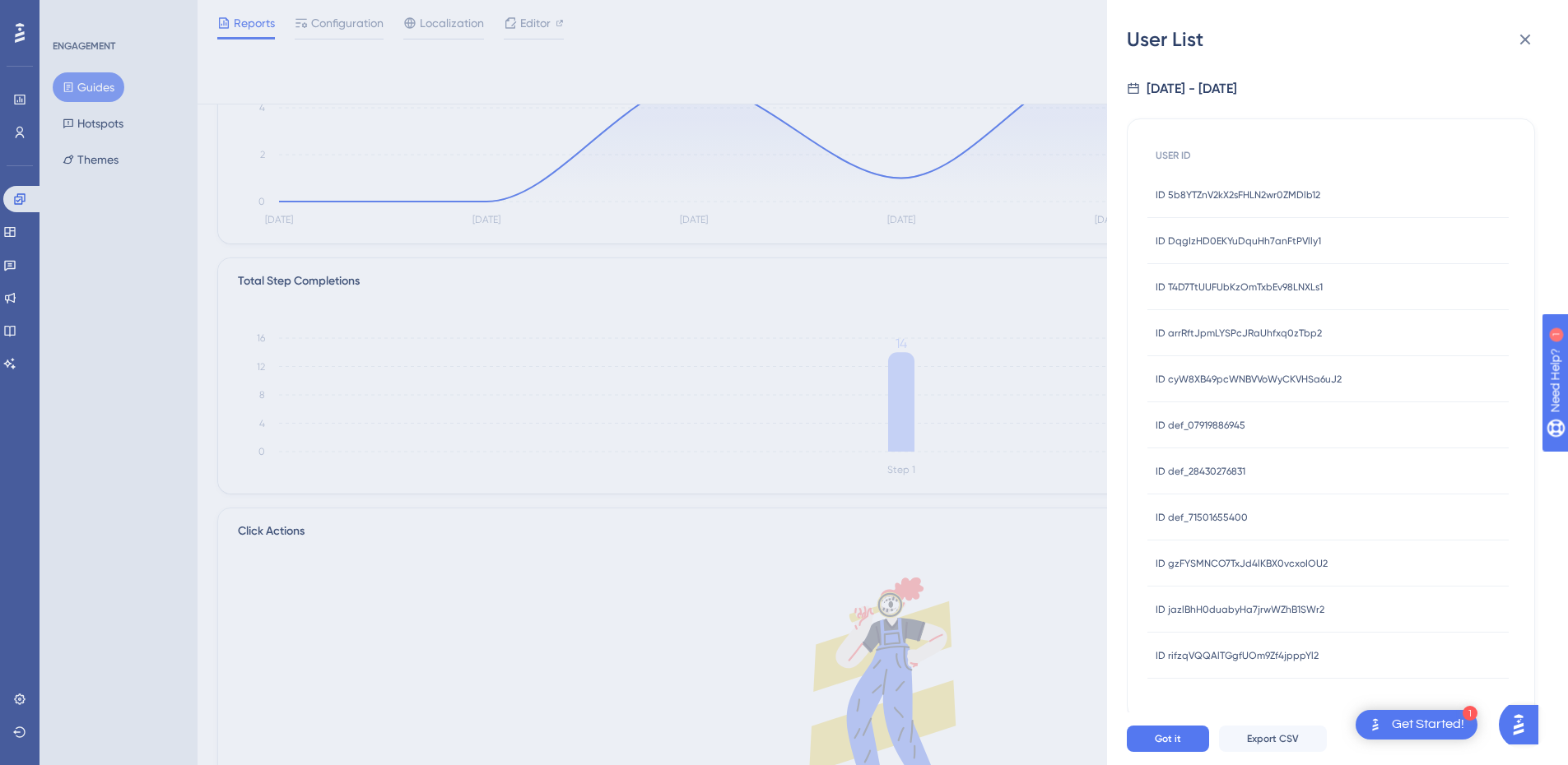
click at [1260, 249] on div "ID DqgIzHD0EKYuDquHh7anFtPVlly1 ID DqgIzHD0EKYuDquHh7anFtPVlly1" at bounding box center [1238, 241] width 166 height 46
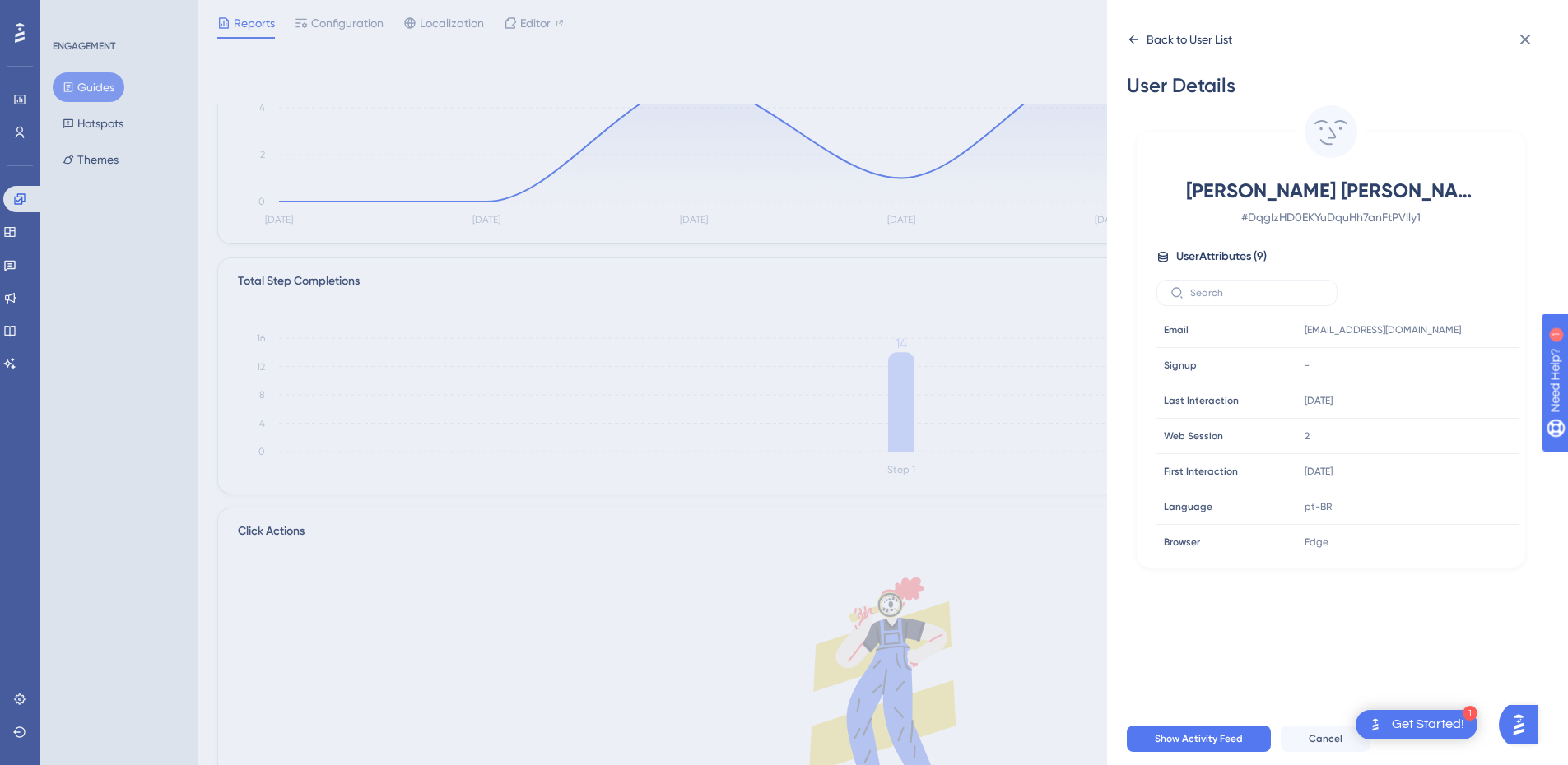
click at [1128, 45] on icon at bounding box center [1133, 40] width 13 height 13
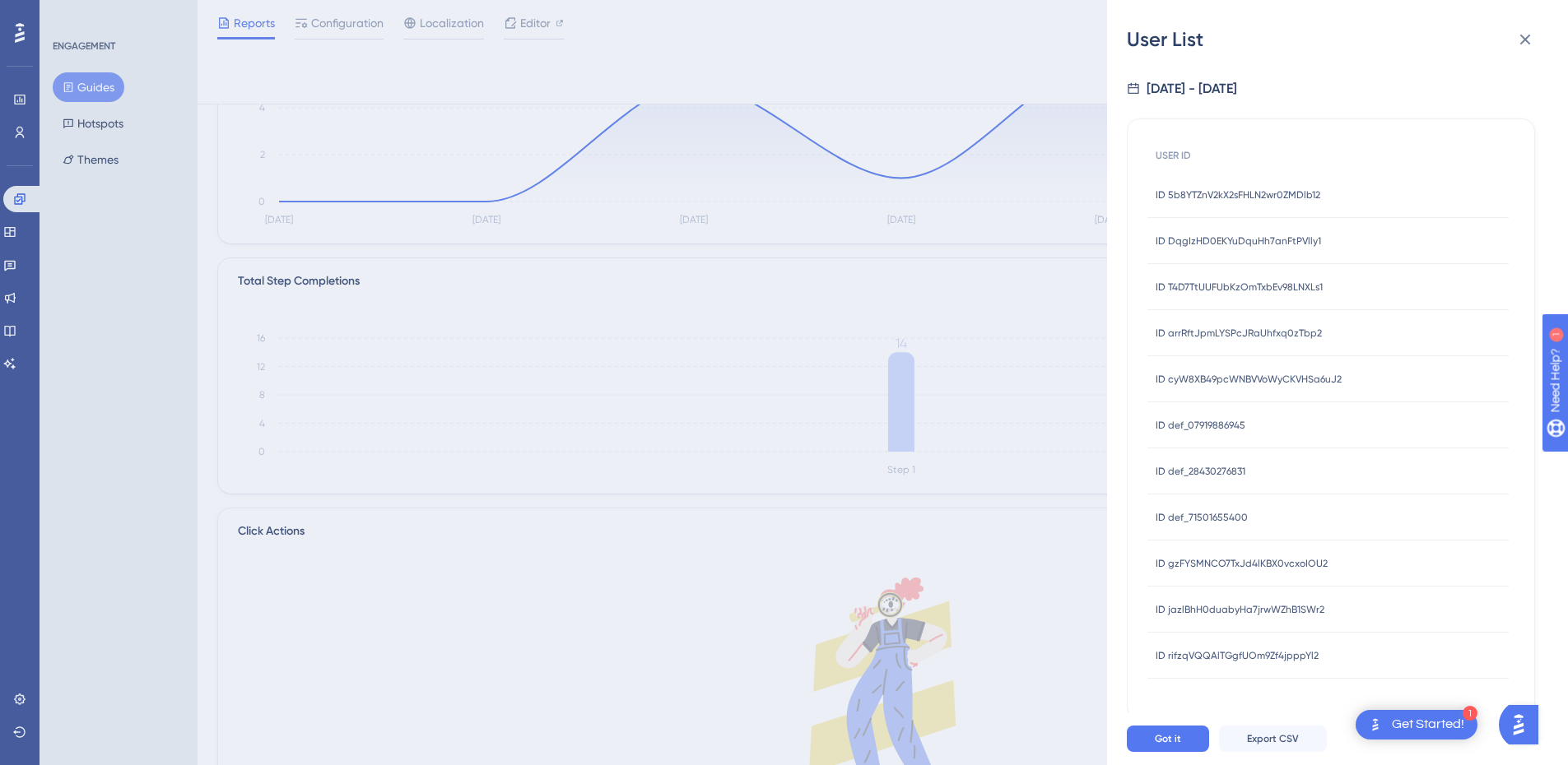
drag, startPoint x: 1196, startPoint y: 268, endPoint x: 1198, endPoint y: 278, distance: 10.2
click at [1194, 270] on div "ID T4D7TtUUFUbKzOmTxbEv98LNXLs1 ID T4D7TtUUFUbKzOmTxbEv98LNXLs1" at bounding box center [1239, 287] width 167 height 46
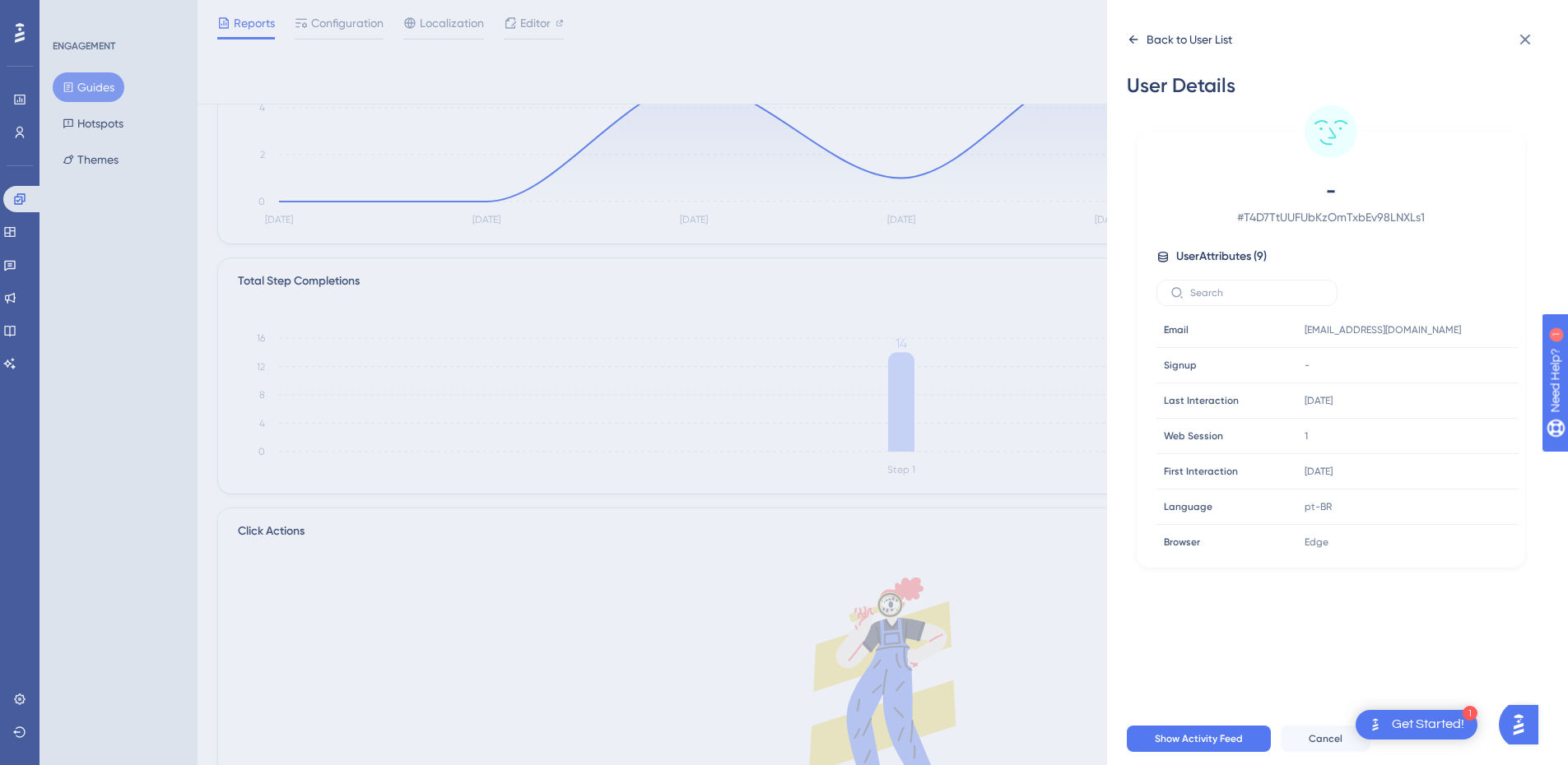
click at [1140, 30] on div "Back to User List" at bounding box center [1180, 40] width 106 height 26
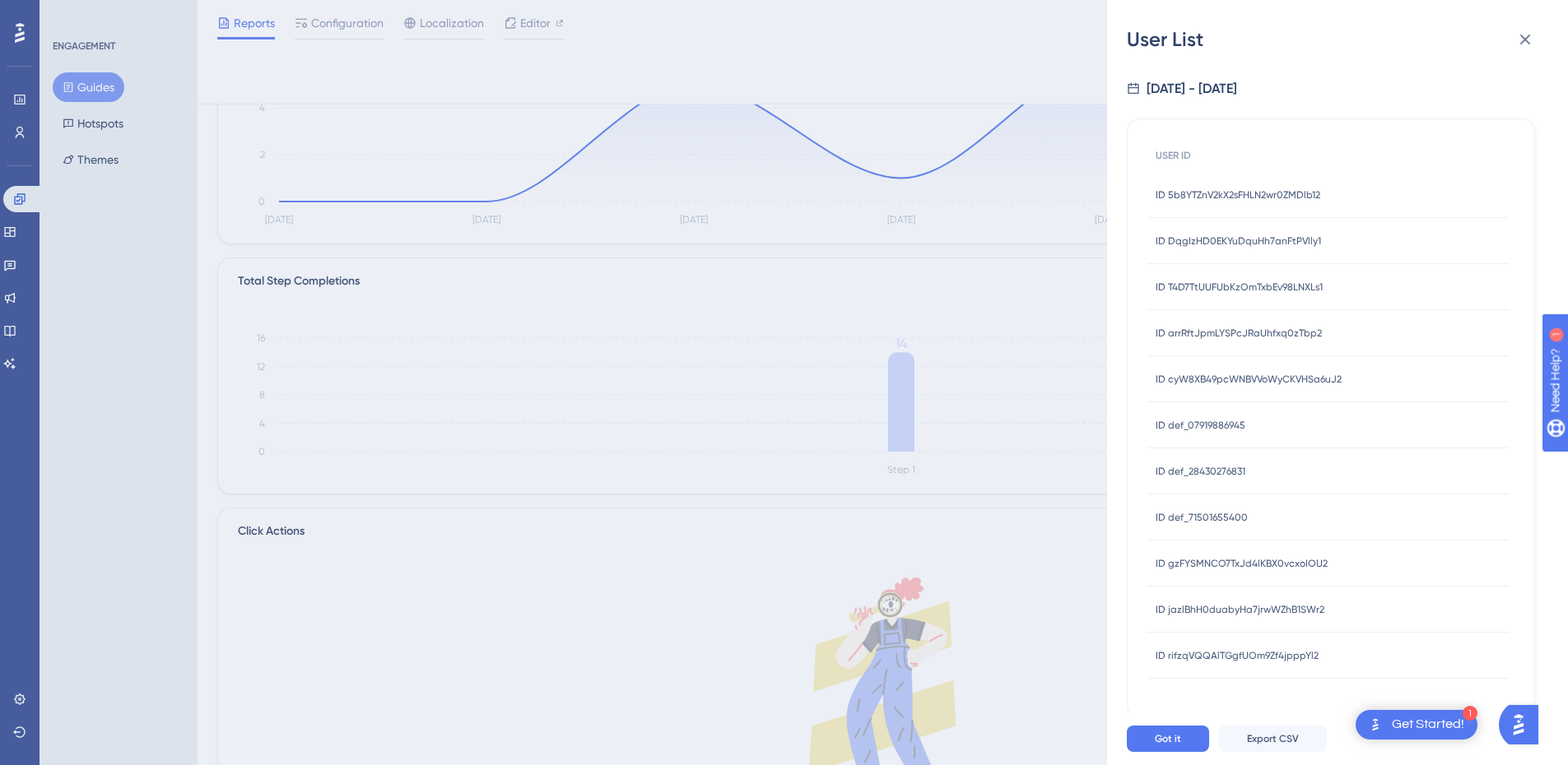
click at [1271, 323] on div "ID arrRftJpmLYSPcJRaUhfxq0zTbp2 ID arrRftJpmLYSPcJRaUhfxq0zTbp2" at bounding box center [1239, 333] width 167 height 46
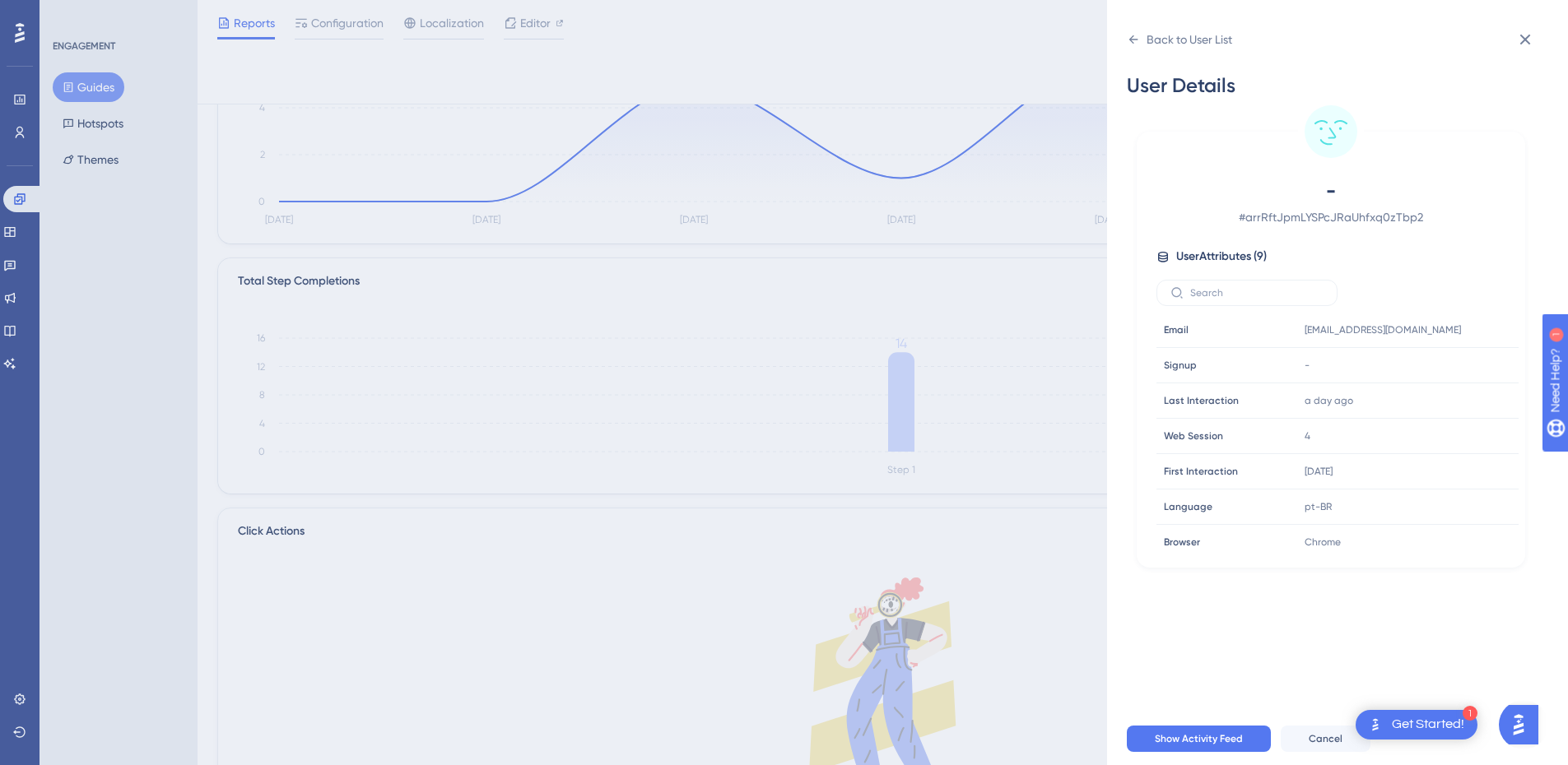
click at [1126, 35] on div "Back to User List User Details - # arrRftJpmLYSPcJRaUhfxq0zTbp2 User Attributes…" at bounding box center [1337, 382] width 461 height 765
click at [1127, 38] on icon at bounding box center [1133, 40] width 13 height 13
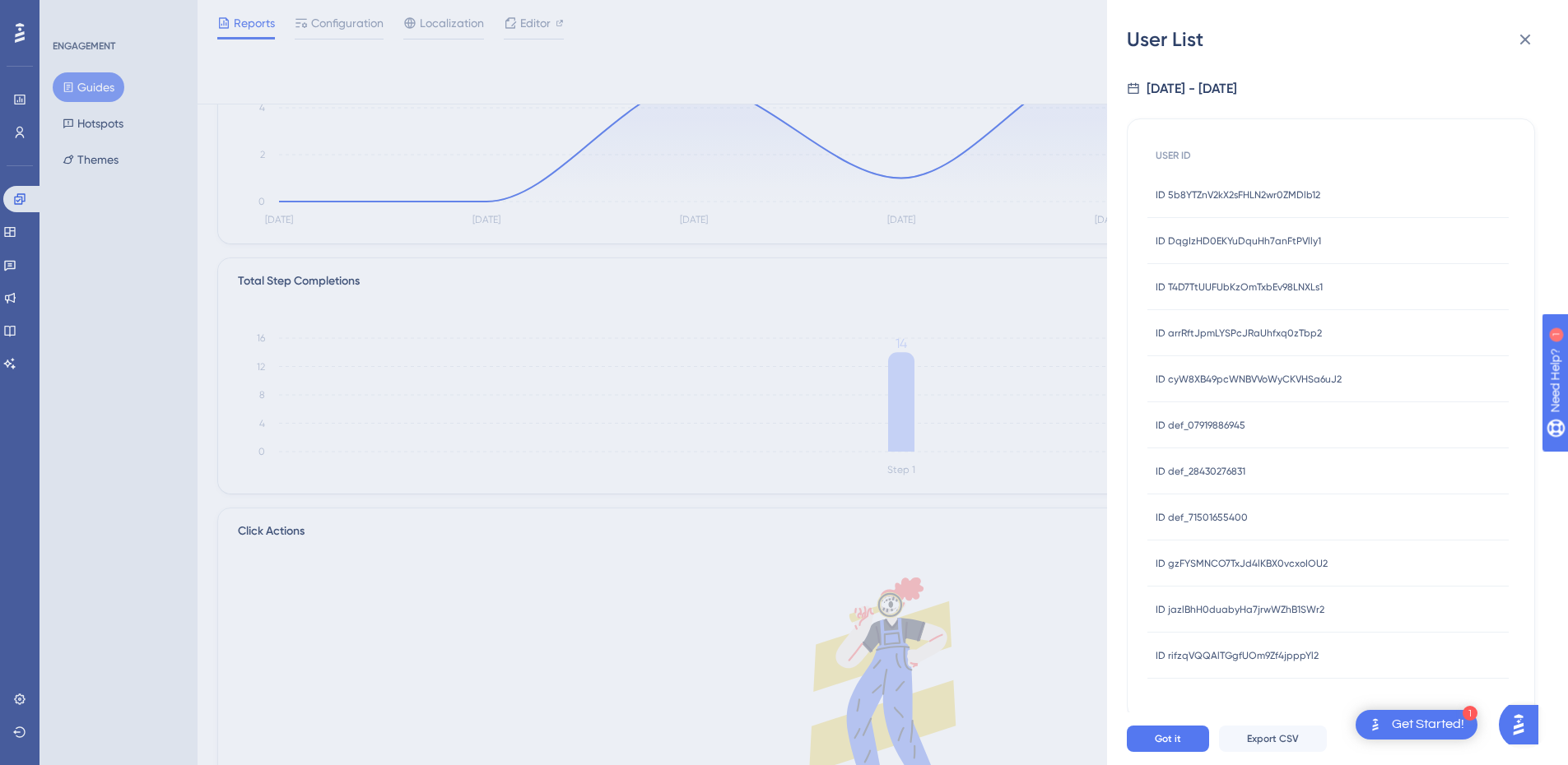
click at [1297, 381] on span "ID cyW8XB49pcWNBVVoWyCKVHSa6uJ2" at bounding box center [1249, 379] width 186 height 13
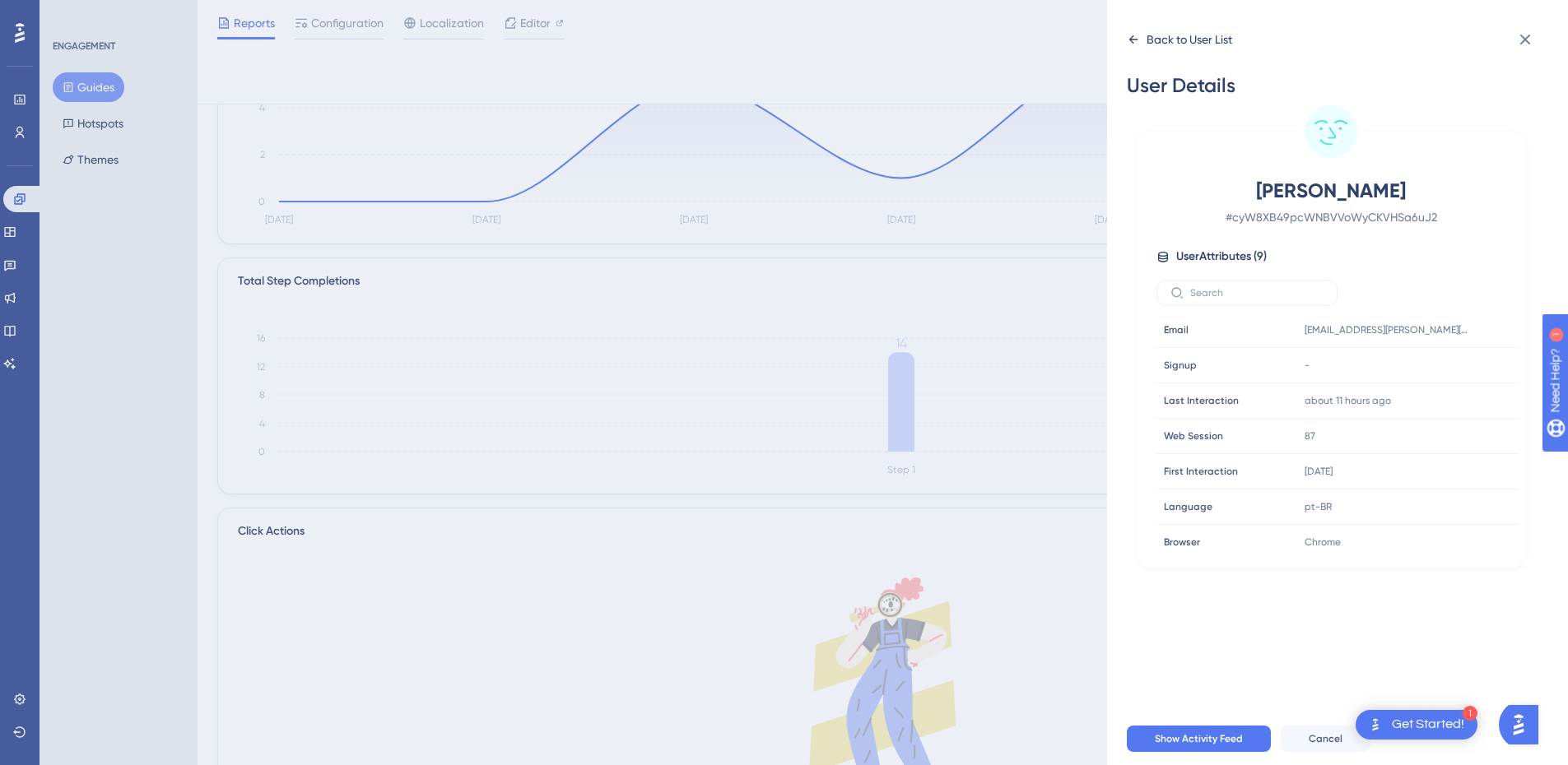
click at [1129, 35] on icon at bounding box center [1133, 40] width 13 height 13
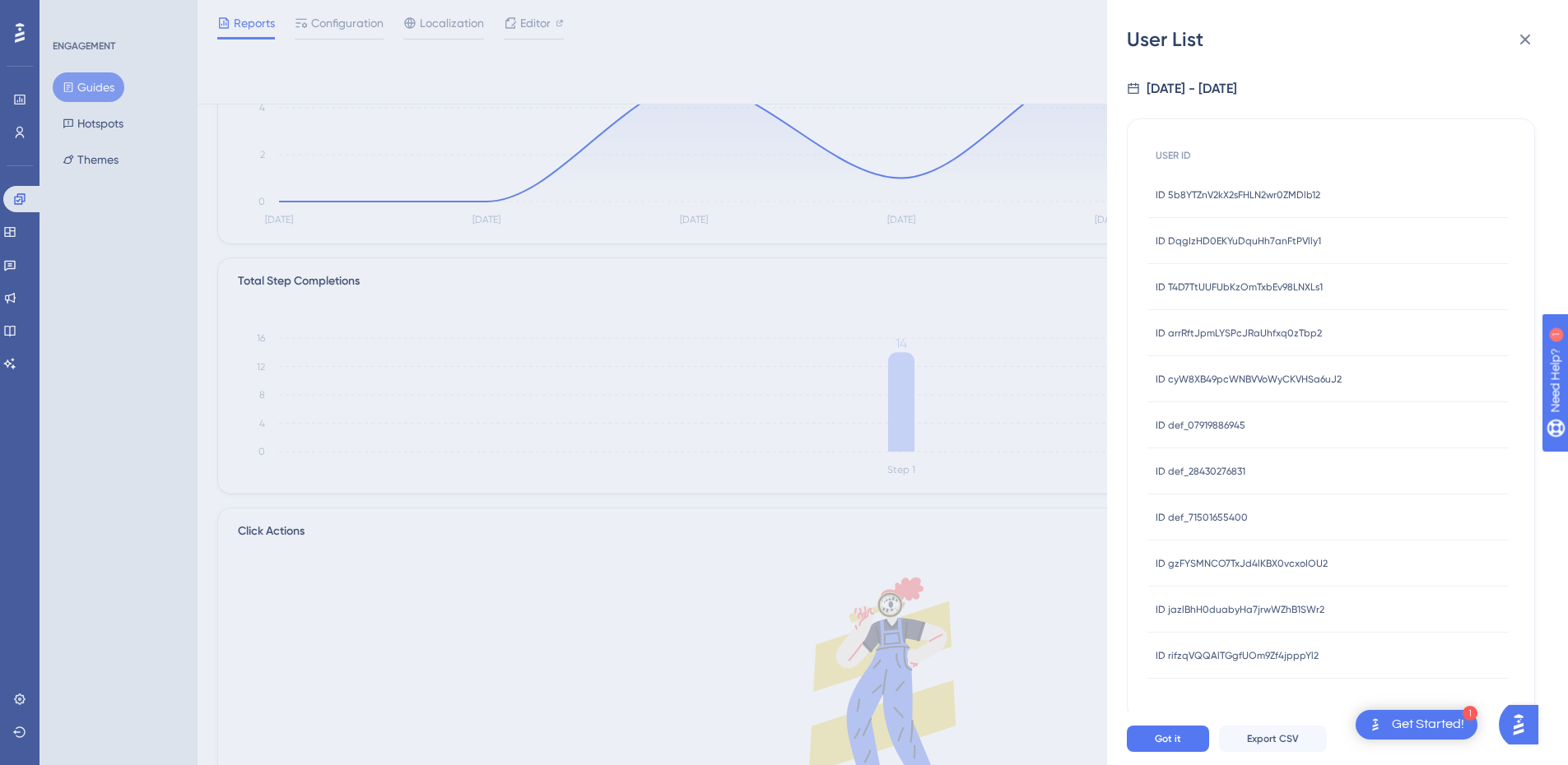
click at [1234, 411] on div "ID def_07919886945 ID def_07919886945" at bounding box center [1200, 425] width 90 height 46
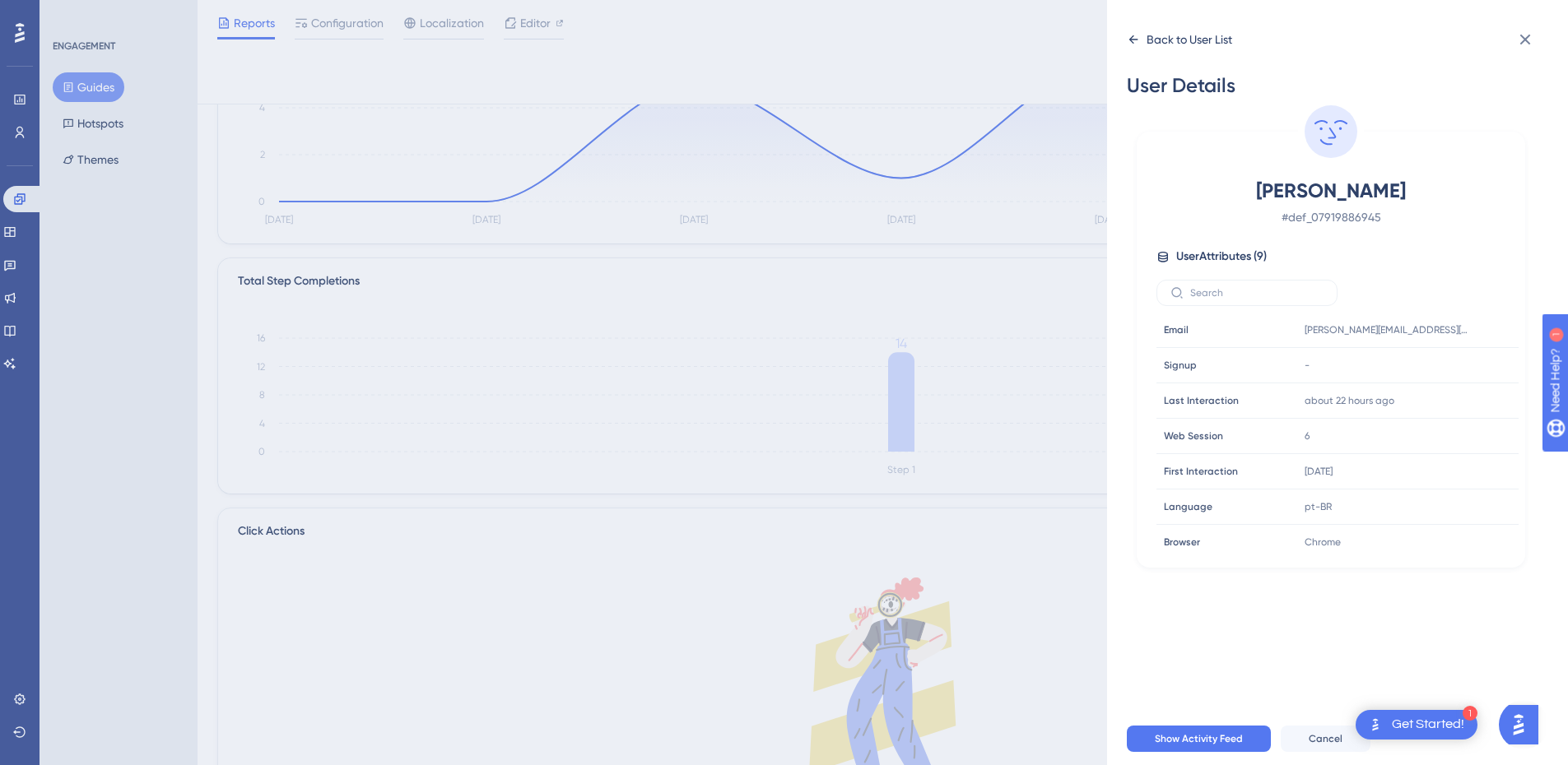
click at [1134, 36] on icon at bounding box center [1133, 40] width 13 height 13
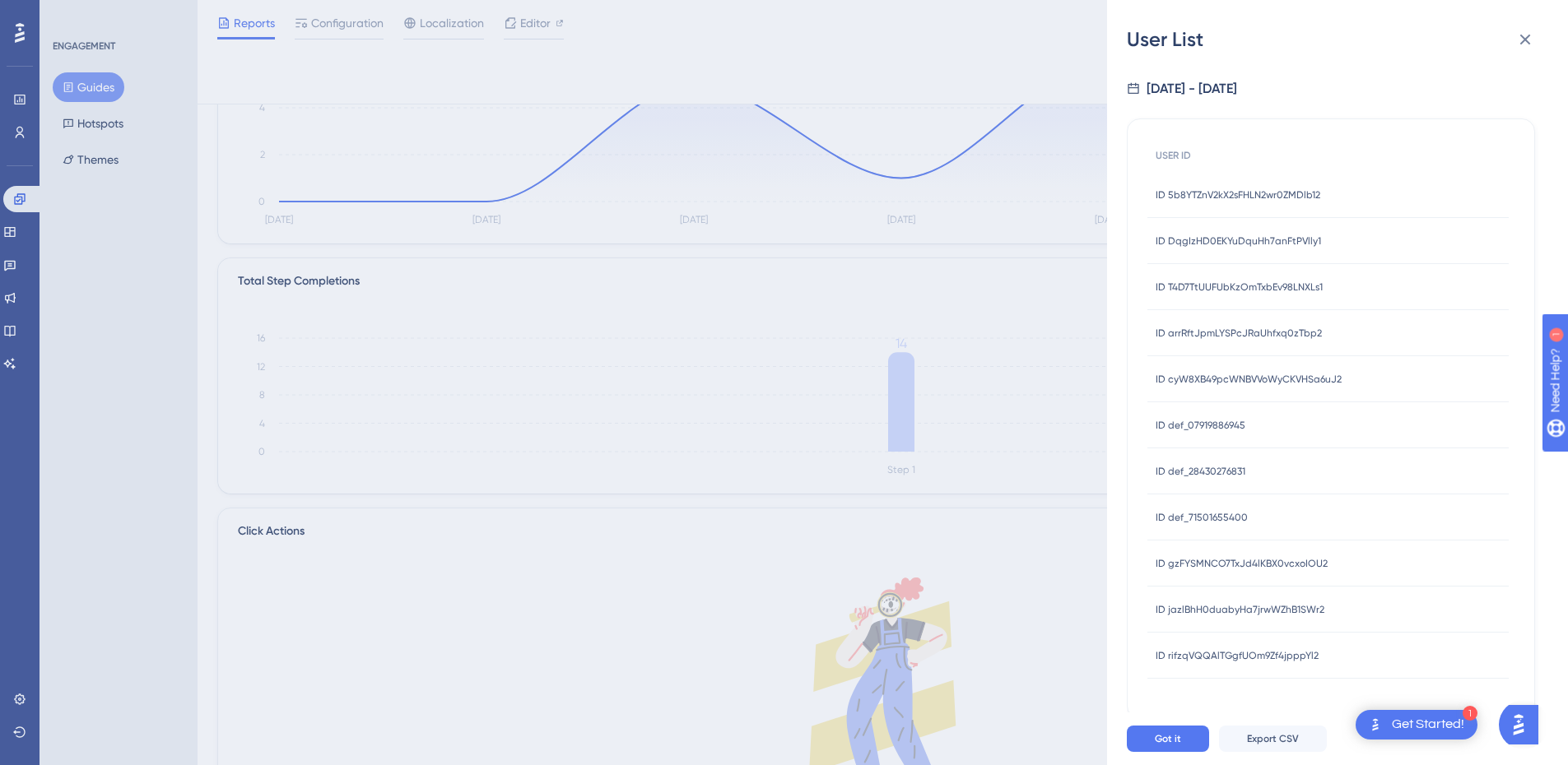
click at [1226, 478] on div "ID def_28430276831 ID def_28430276831" at bounding box center [1200, 472] width 90 height 46
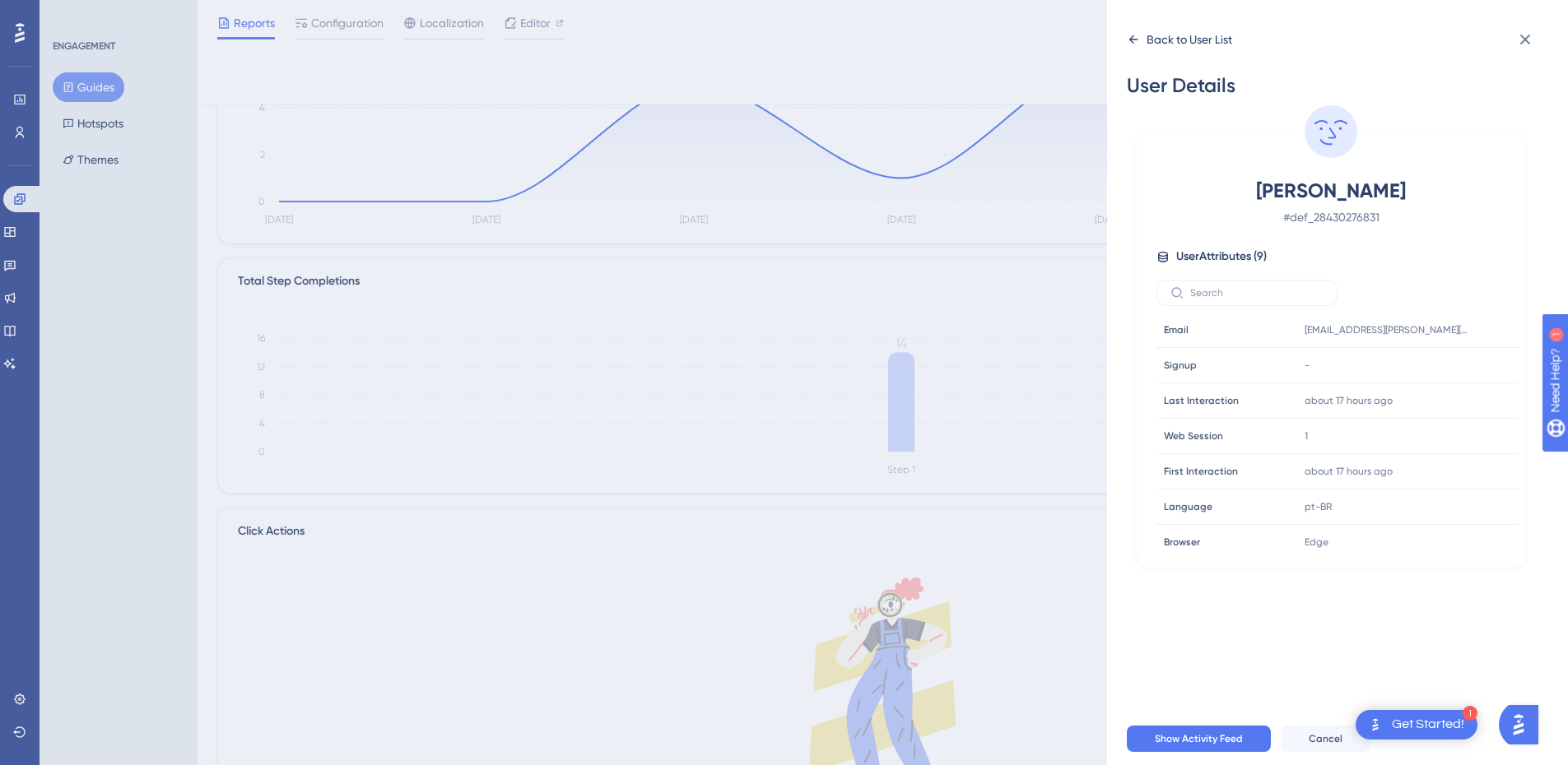
click at [1132, 46] on div "Back to User List" at bounding box center [1180, 40] width 106 height 26
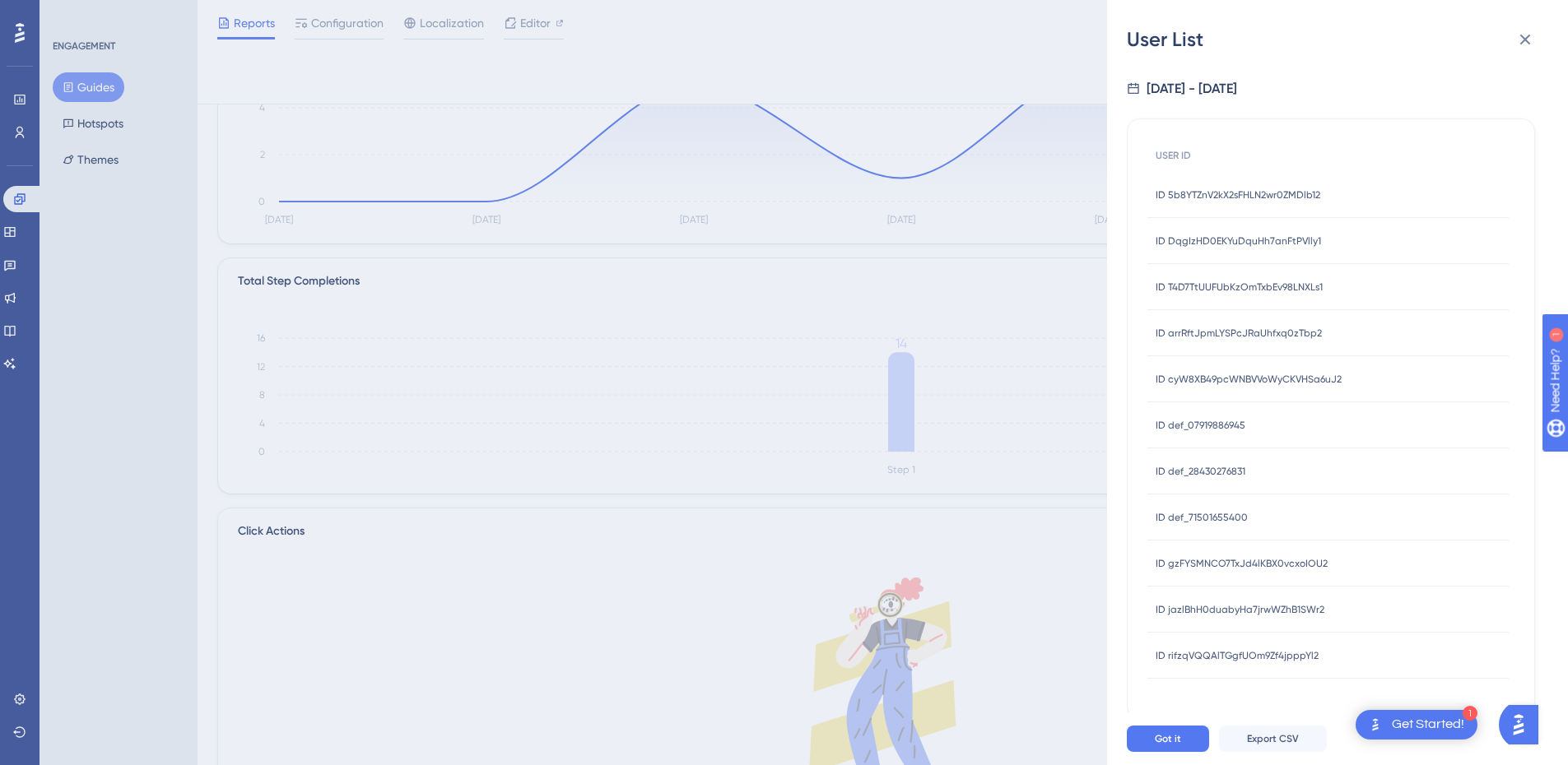
click at [1215, 524] on div "ID def_71501655400 ID def_71501655400" at bounding box center [1202, 518] width 92 height 46
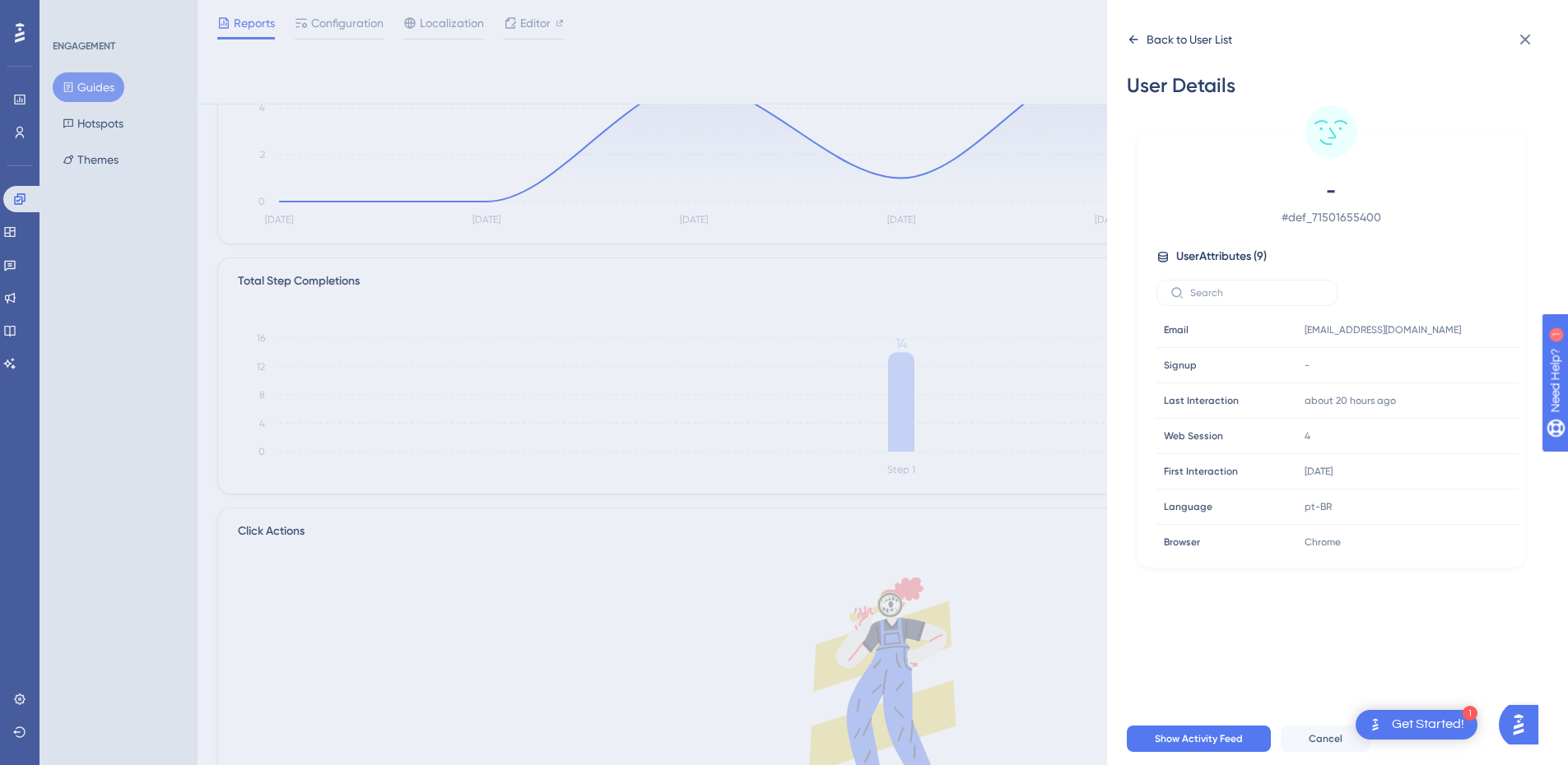
click at [1137, 45] on icon at bounding box center [1133, 40] width 13 height 13
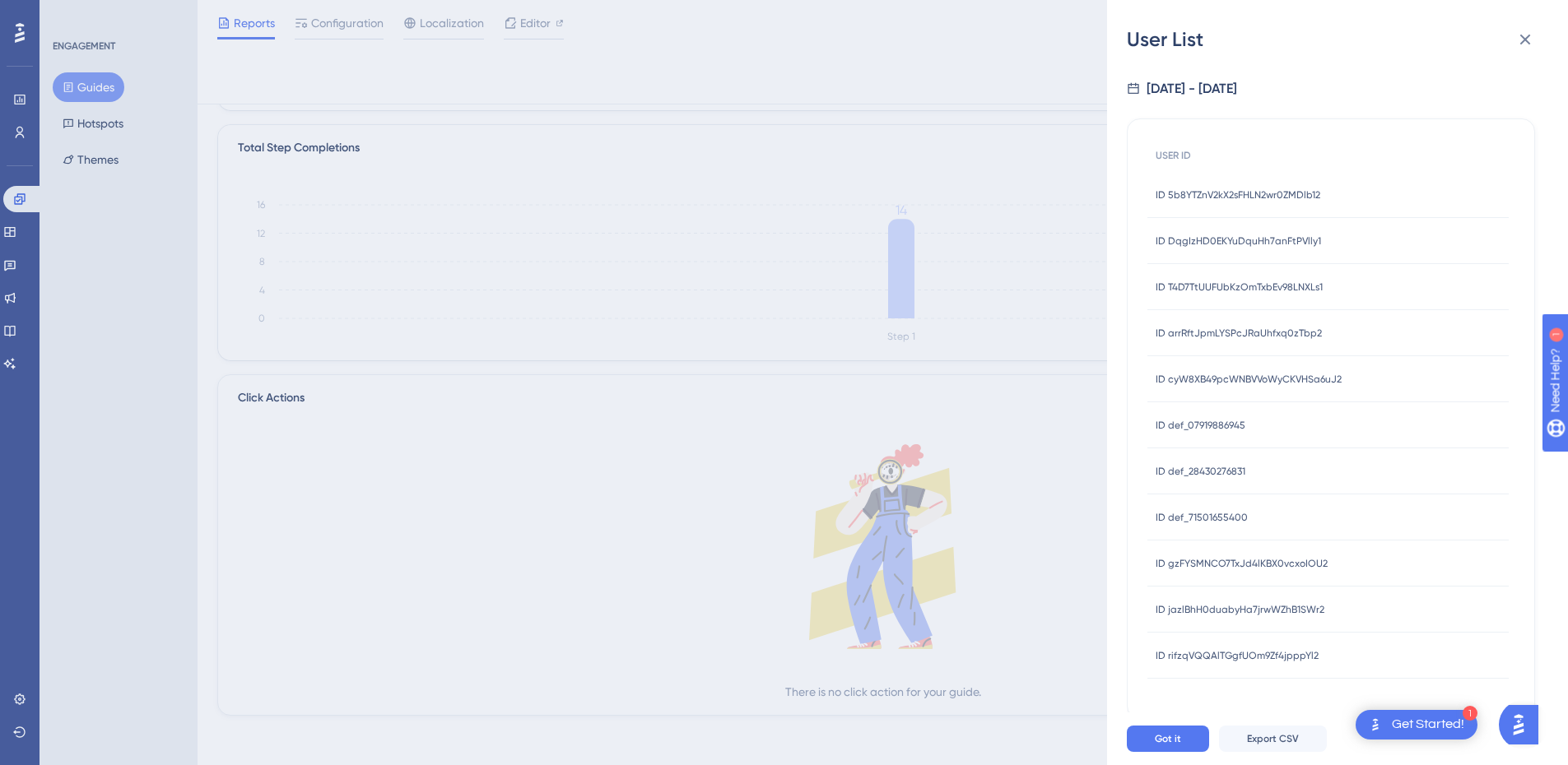
scroll to position [383, 0]
click at [1297, 538] on div "ID def_71501655400 ID def_71501655400" at bounding box center [1328, 518] width 361 height 46
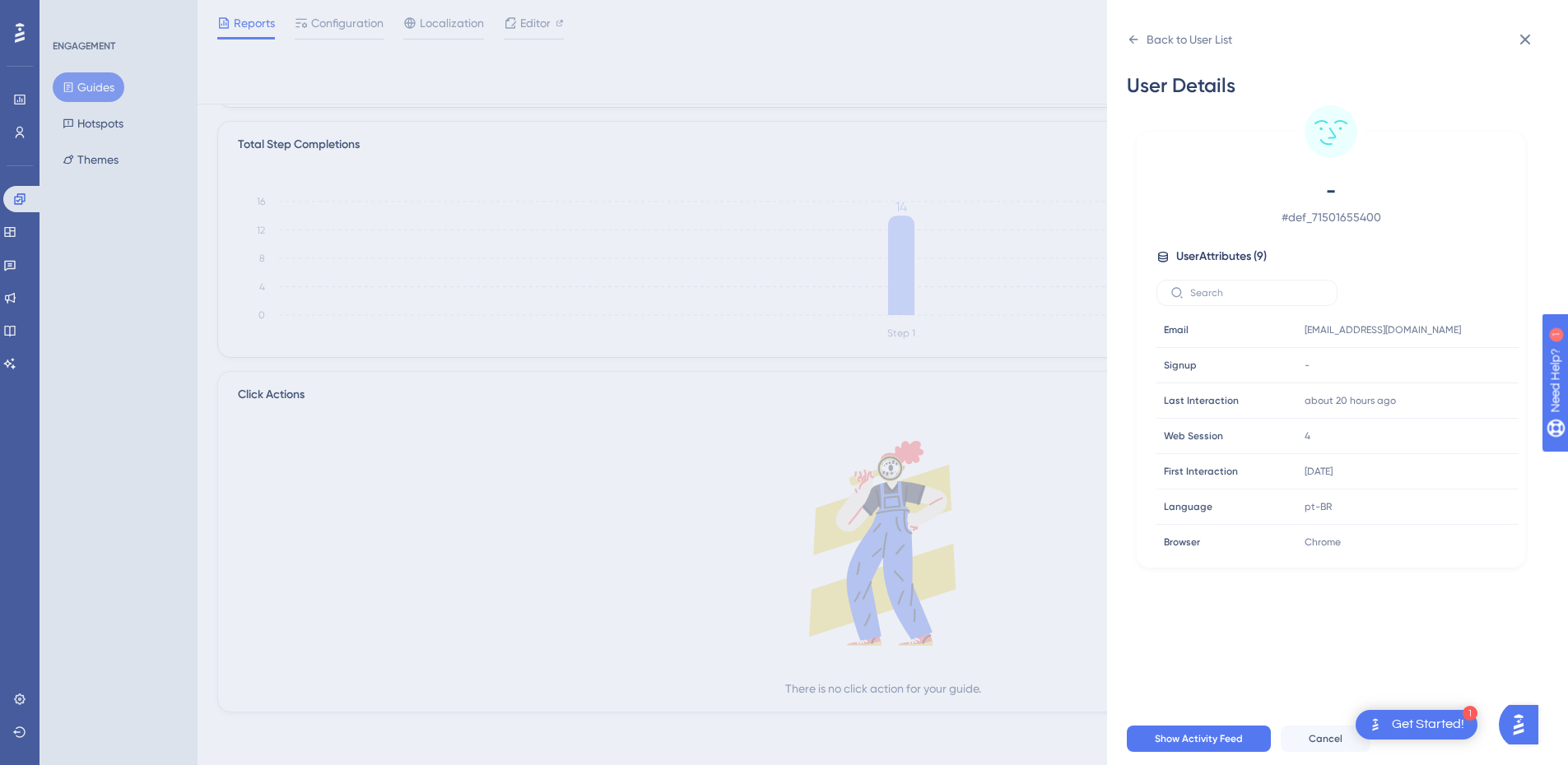
click at [1125, 44] on div "Back to User List User Details - # def_71501655400 User Attributes ( 9 ) Email …" at bounding box center [1337, 382] width 461 height 765
click at [1140, 43] on div "Back to User List" at bounding box center [1180, 40] width 106 height 26
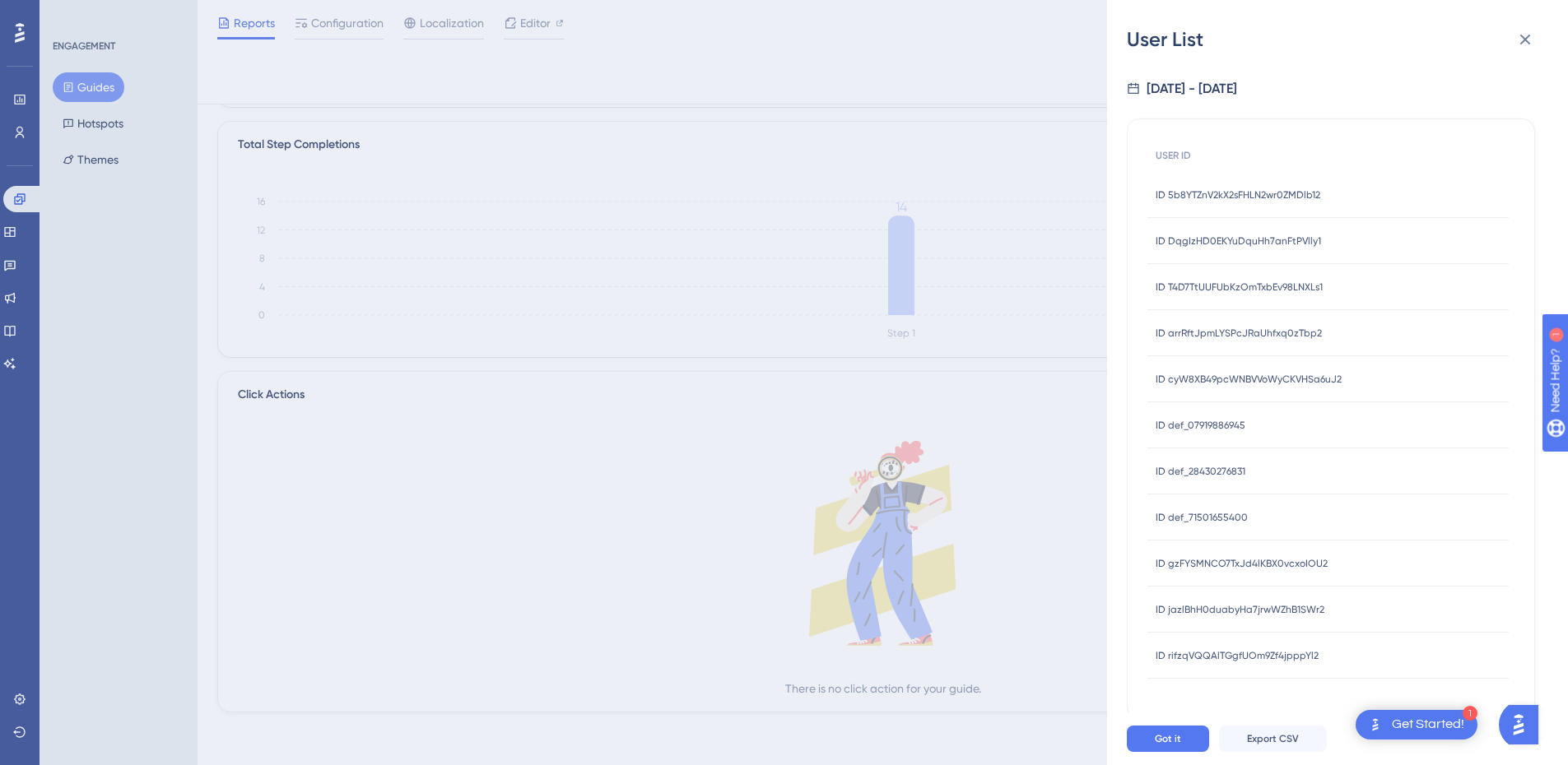
click at [1264, 575] on div "ID gzFYSMNCO7TxJd4lKBX0vcxoIOU2 ID gzFYSMNCO7TxJd4lKBX0vcxoIOU2" at bounding box center [1241, 564] width 172 height 46
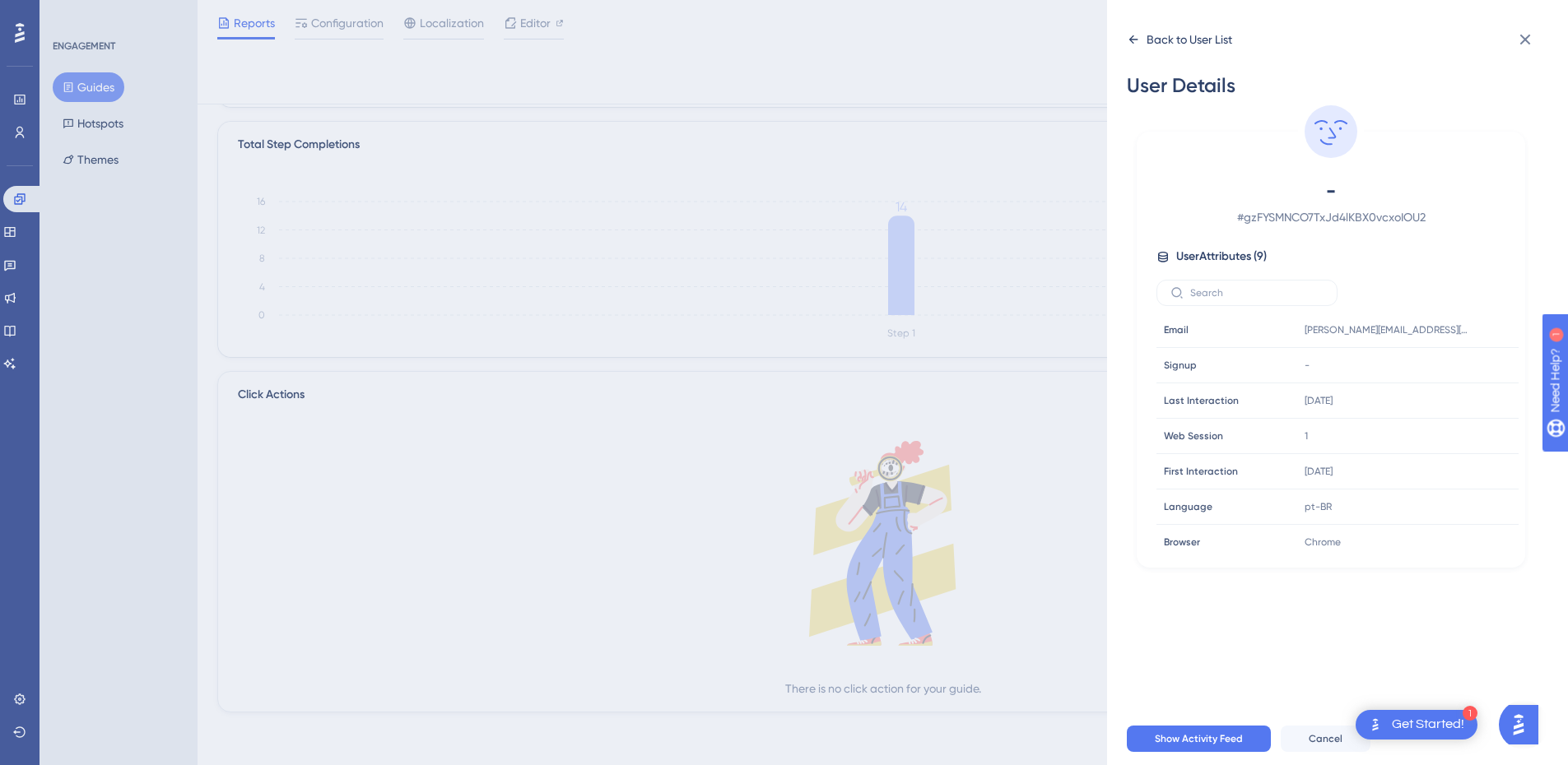
click at [1134, 45] on icon at bounding box center [1133, 40] width 13 height 13
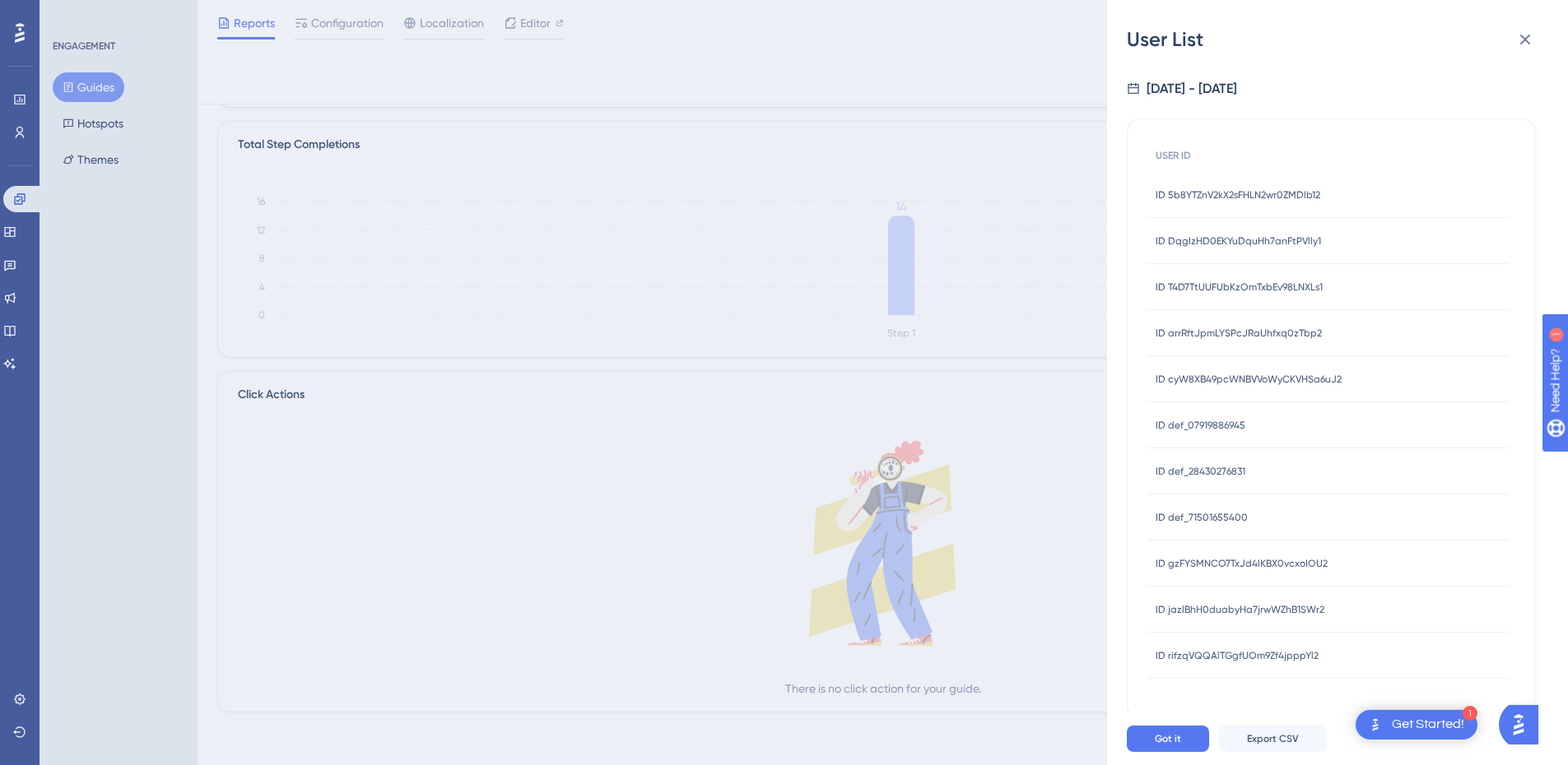
click at [1208, 603] on span "ID jazlBhH0duabyHa7jrwWZhB1SWr2" at bounding box center [1240, 609] width 169 height 13
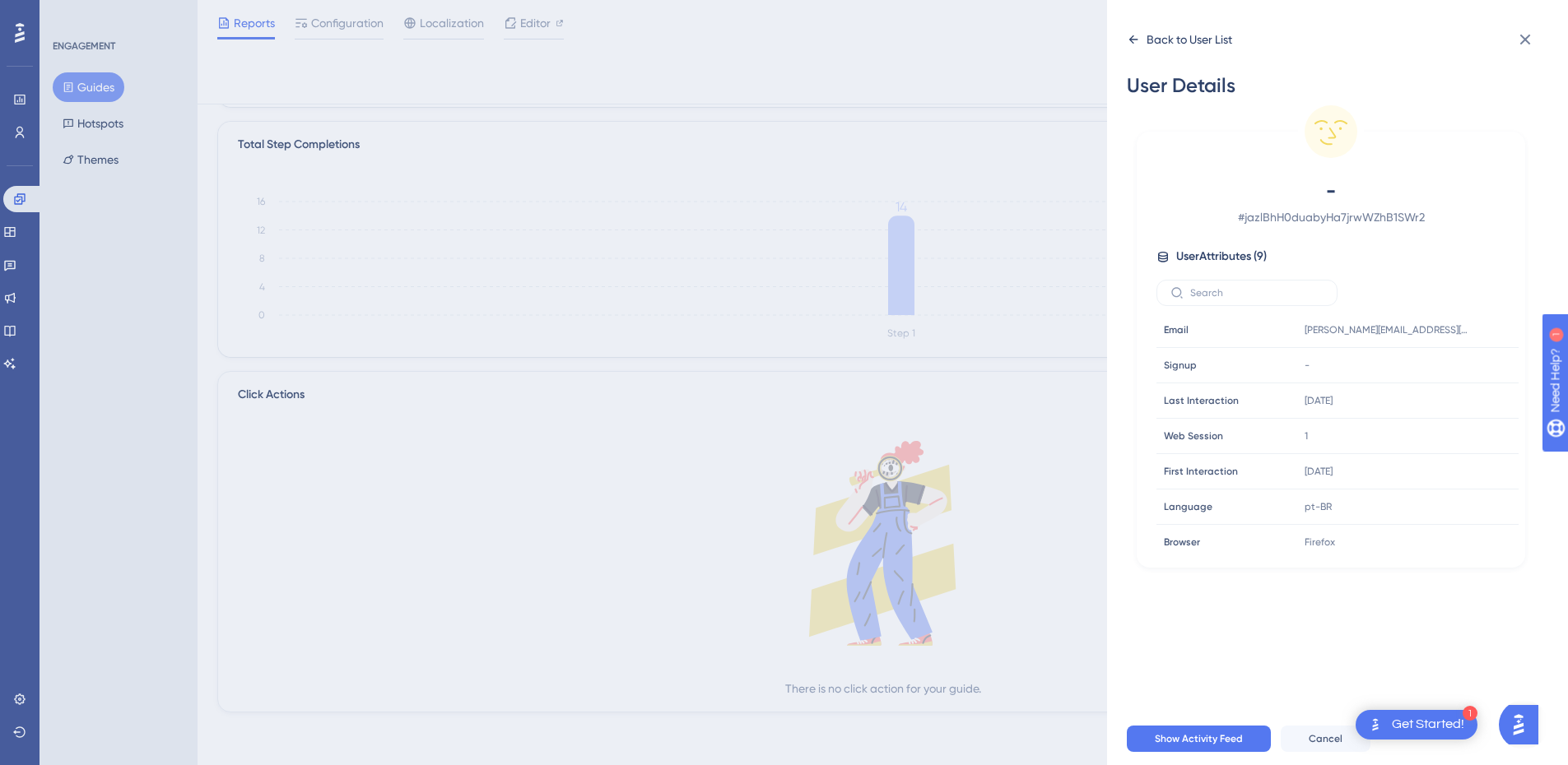
click at [1139, 37] on icon at bounding box center [1133, 40] width 13 height 13
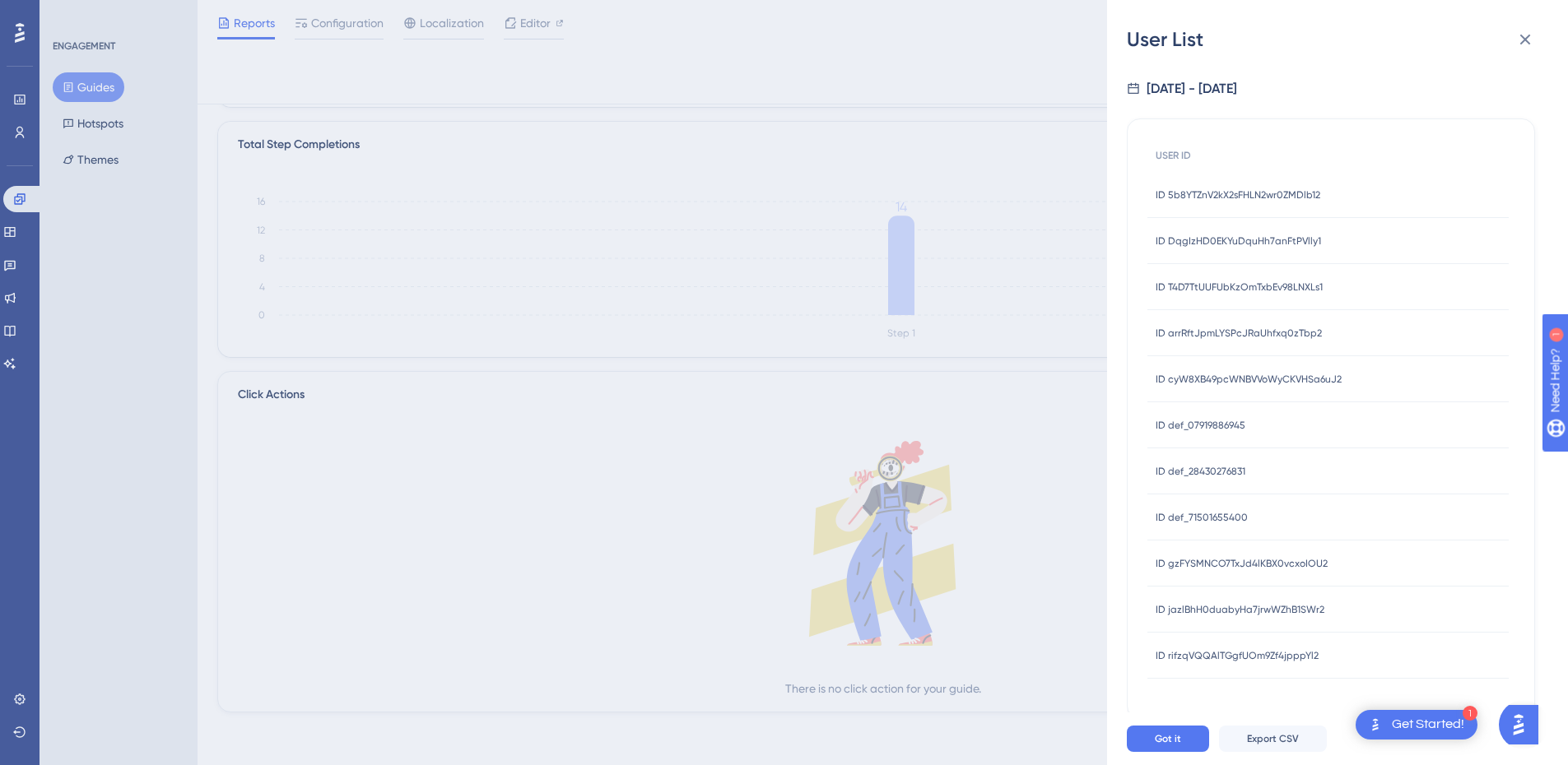
click at [1182, 639] on div "ID rifzqVQQAlTGgfUOm9Zf4jpppYl2 ID rifzqVQQAlTGgfUOm9Zf4jpppYl2" at bounding box center [1237, 655] width 163 height 46
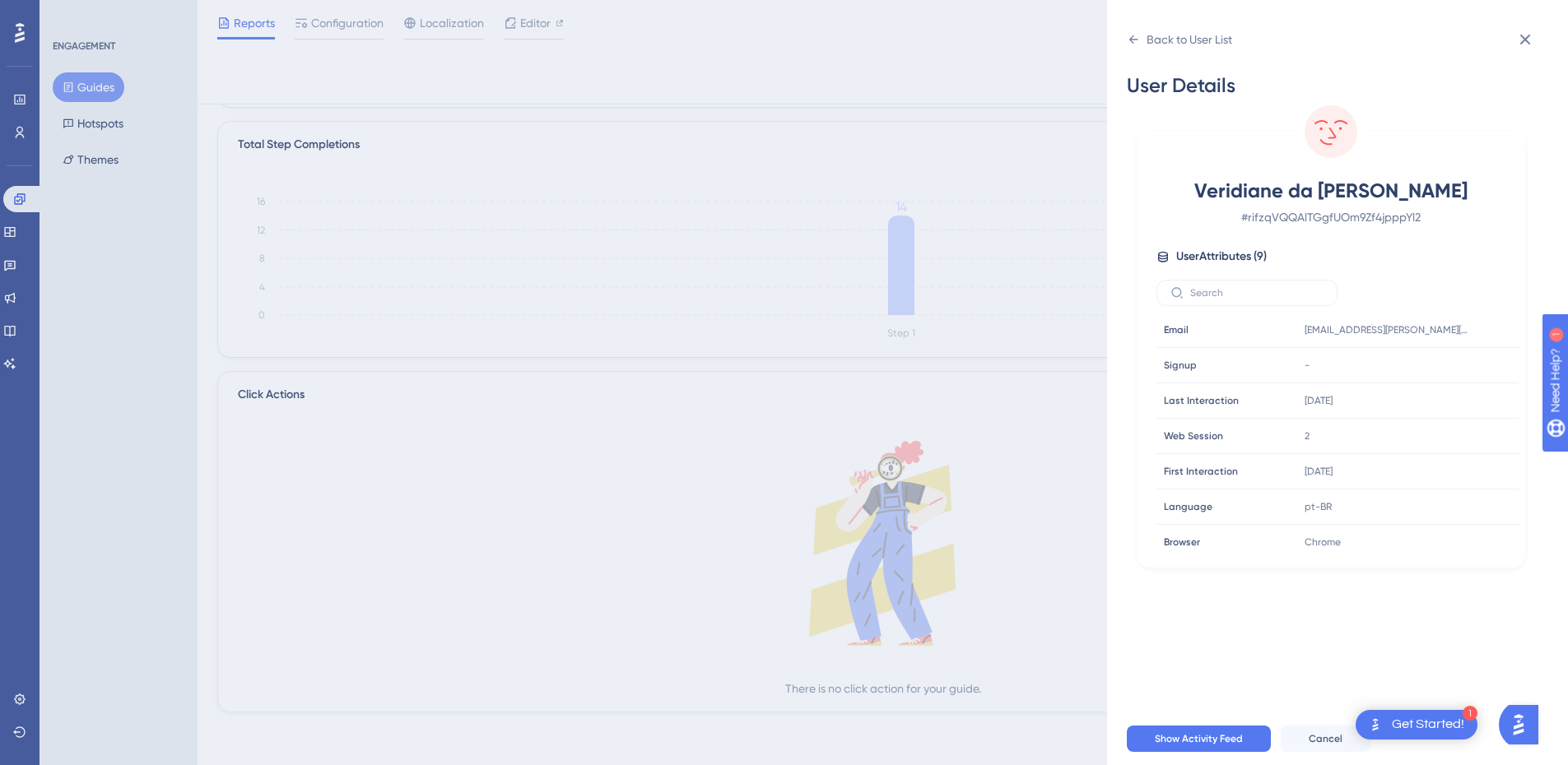
click at [23, 199] on div "Back to User List User Details Veridiane da [PERSON_NAME] # rifzqVQQAlTGgfUOm9Z…" at bounding box center [784, 382] width 1568 height 765
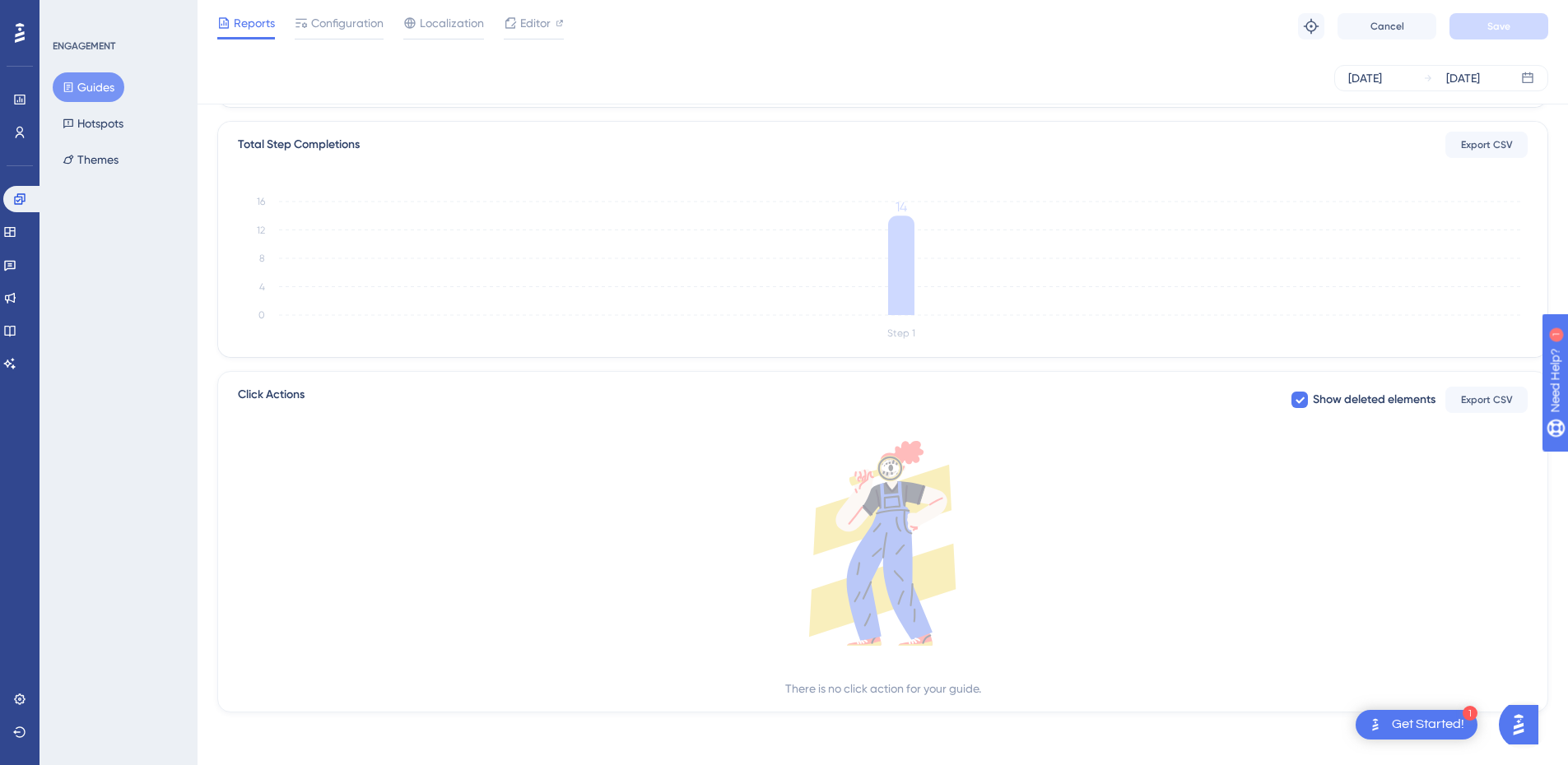
click at [79, 92] on button "Guides" at bounding box center [88, 87] width 72 height 30
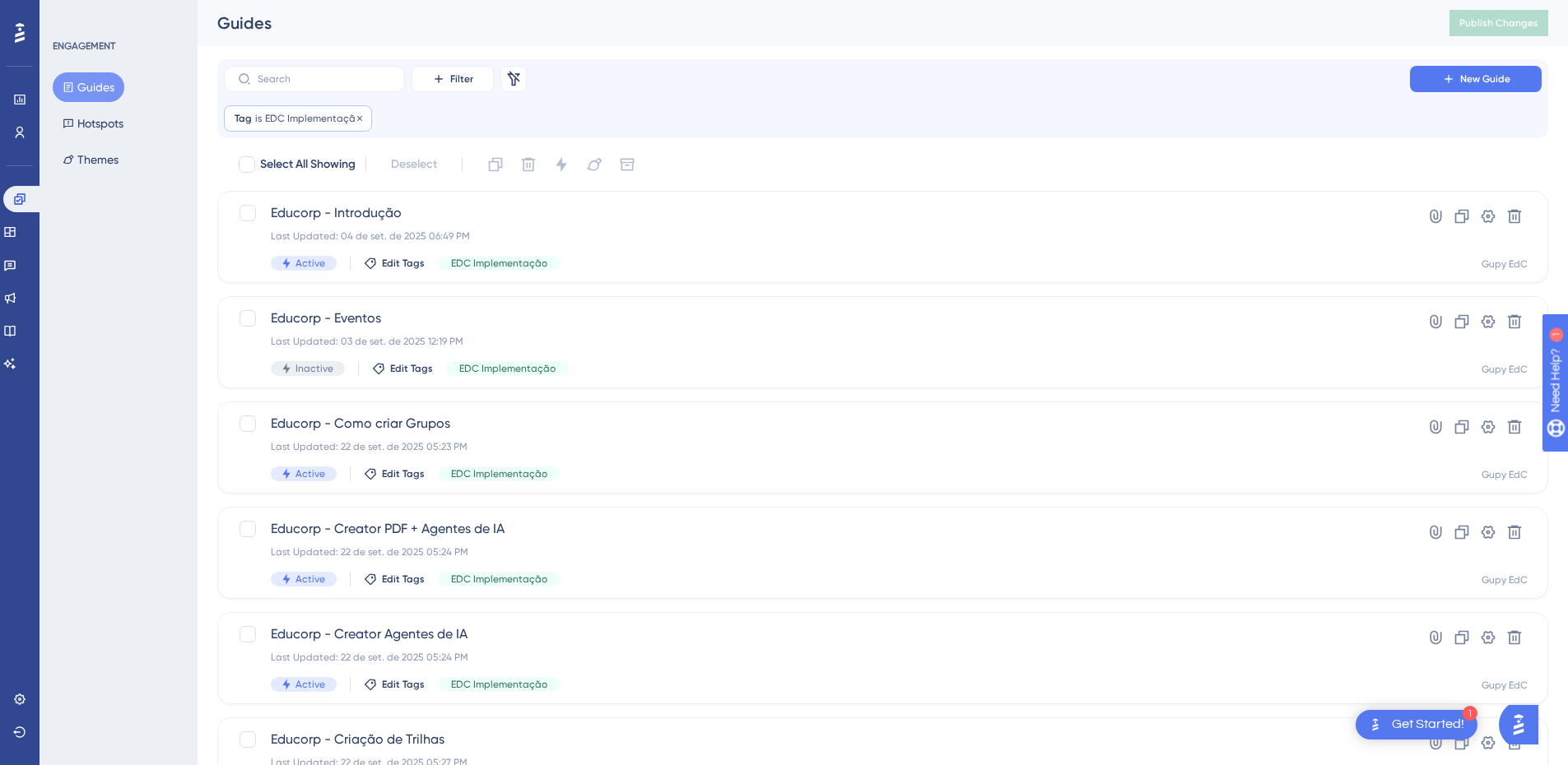
click at [332, 129] on div "Tag is EDC Implementação EDC Implementação Remove" at bounding box center [298, 119] width 148 height 26
click at [362, 120] on div "Tag is EDC Implementação EDC Implementação Remove" at bounding box center [298, 119] width 148 height 26
click at [423, 83] on button "Filter" at bounding box center [453, 79] width 82 height 26
click at [477, 129] on div "Tags Tags" at bounding box center [469, 126] width 68 height 33
click at [457, 204] on span "Choose a tag" at bounding box center [475, 199] width 71 height 20
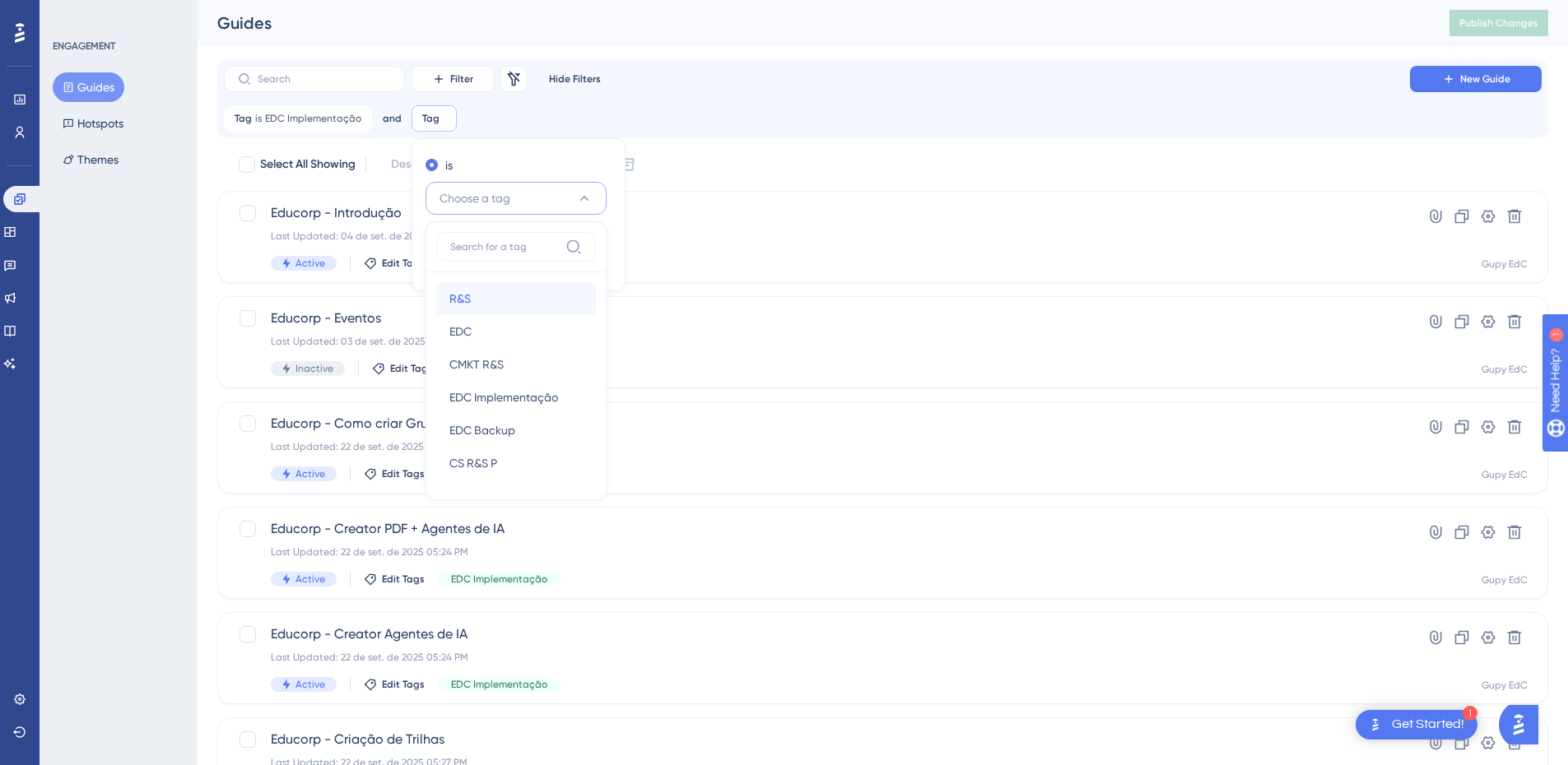
click at [472, 293] on div "R&S R&S" at bounding box center [516, 298] width 134 height 33
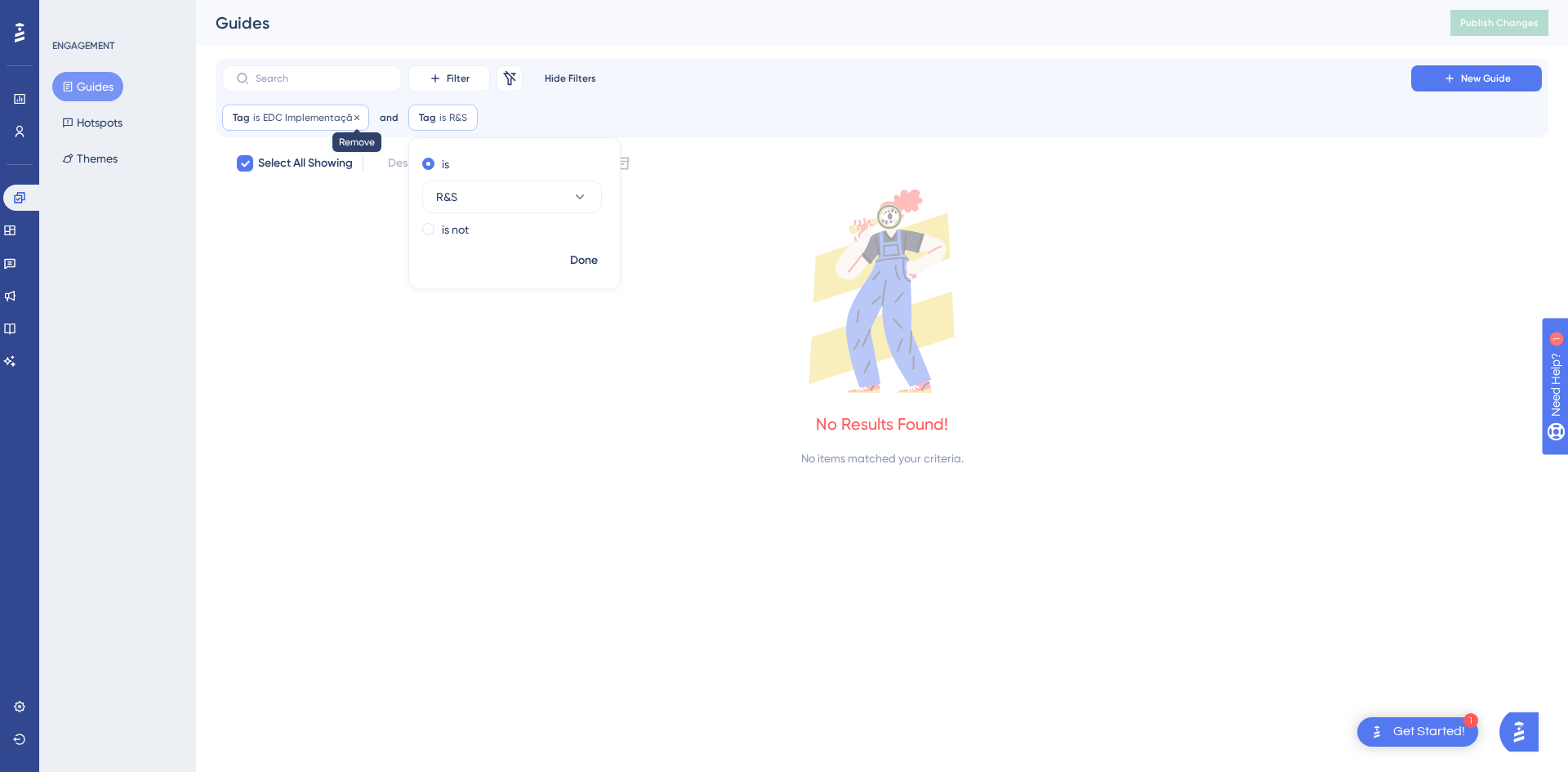
click at [354, 115] on icon at bounding box center [357, 118] width 10 height 10
checkbox input "false"
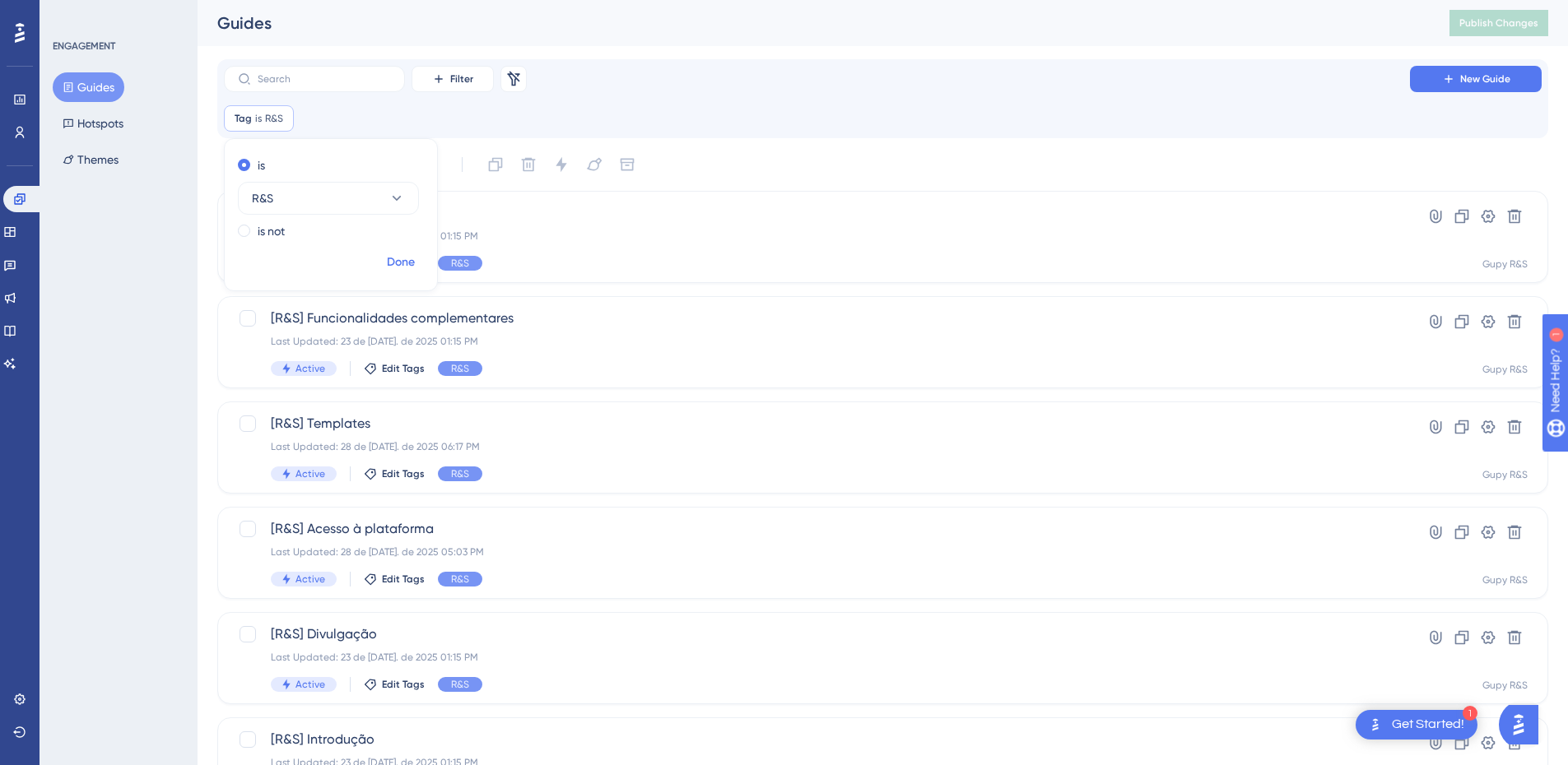
click at [407, 252] on span "Done" at bounding box center [401, 262] width 28 height 20
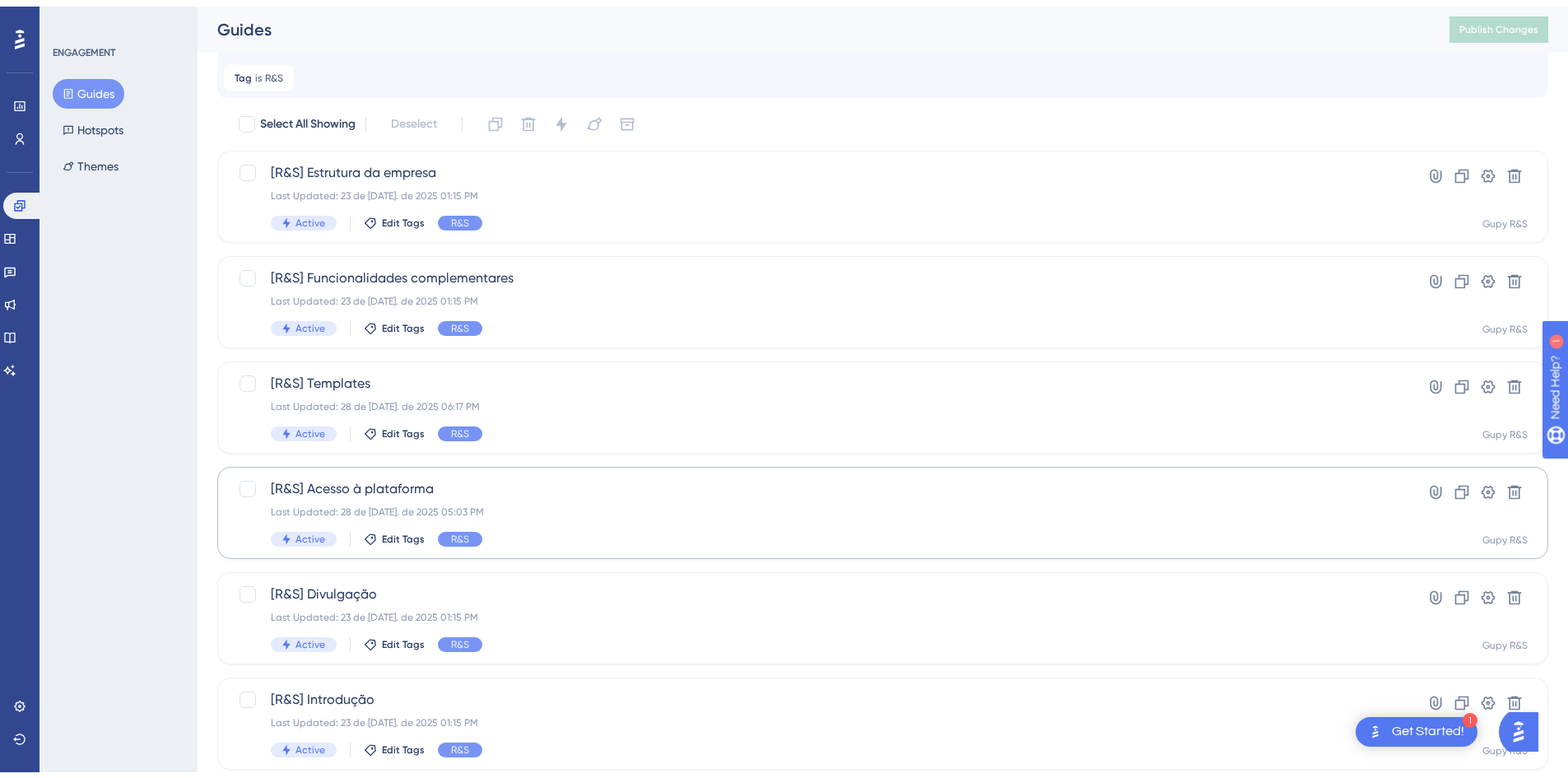
scroll to position [85, 0]
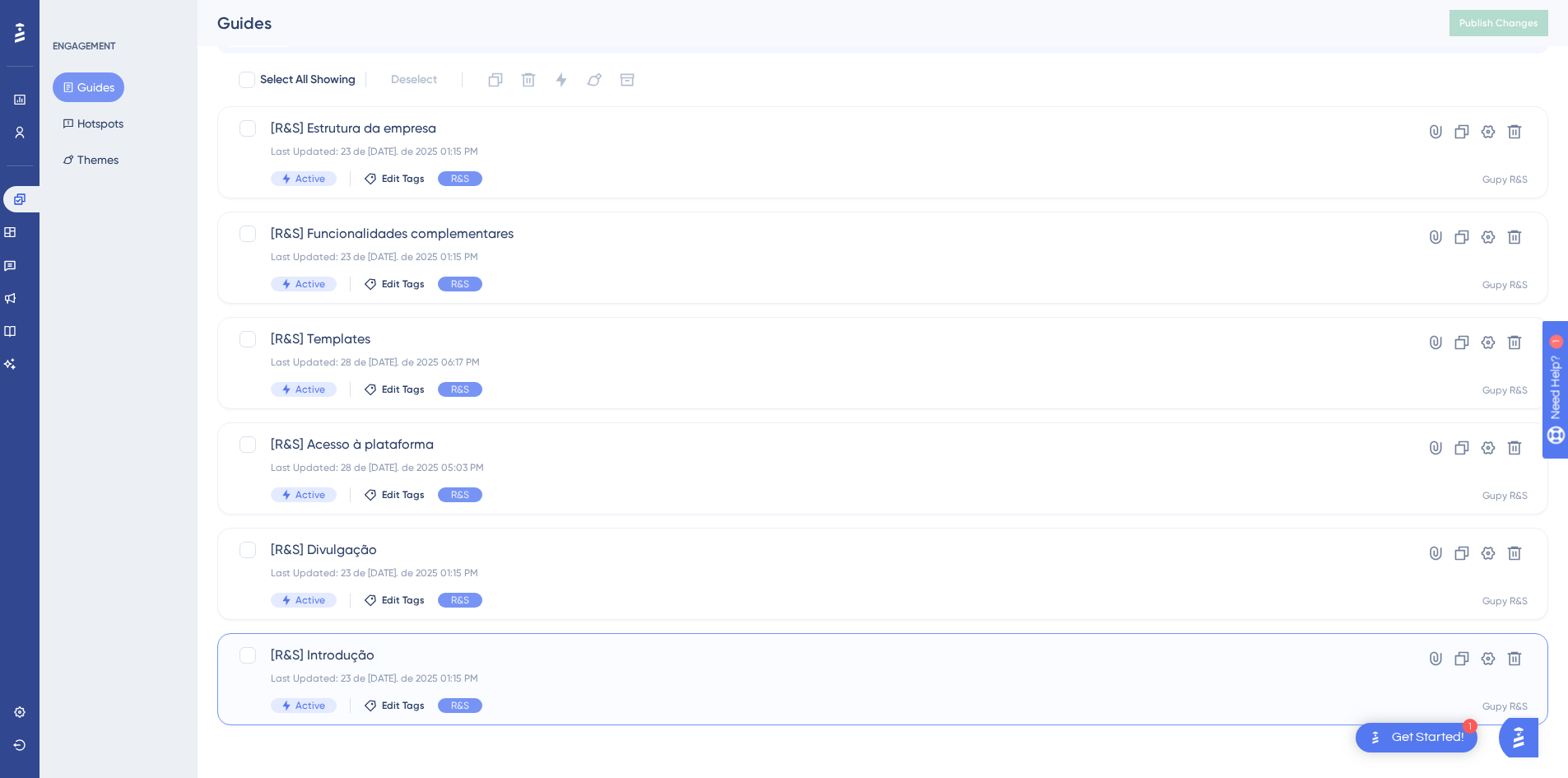
click at [407, 655] on span "[R&S] Introdução" at bounding box center [817, 655] width 1092 height 20
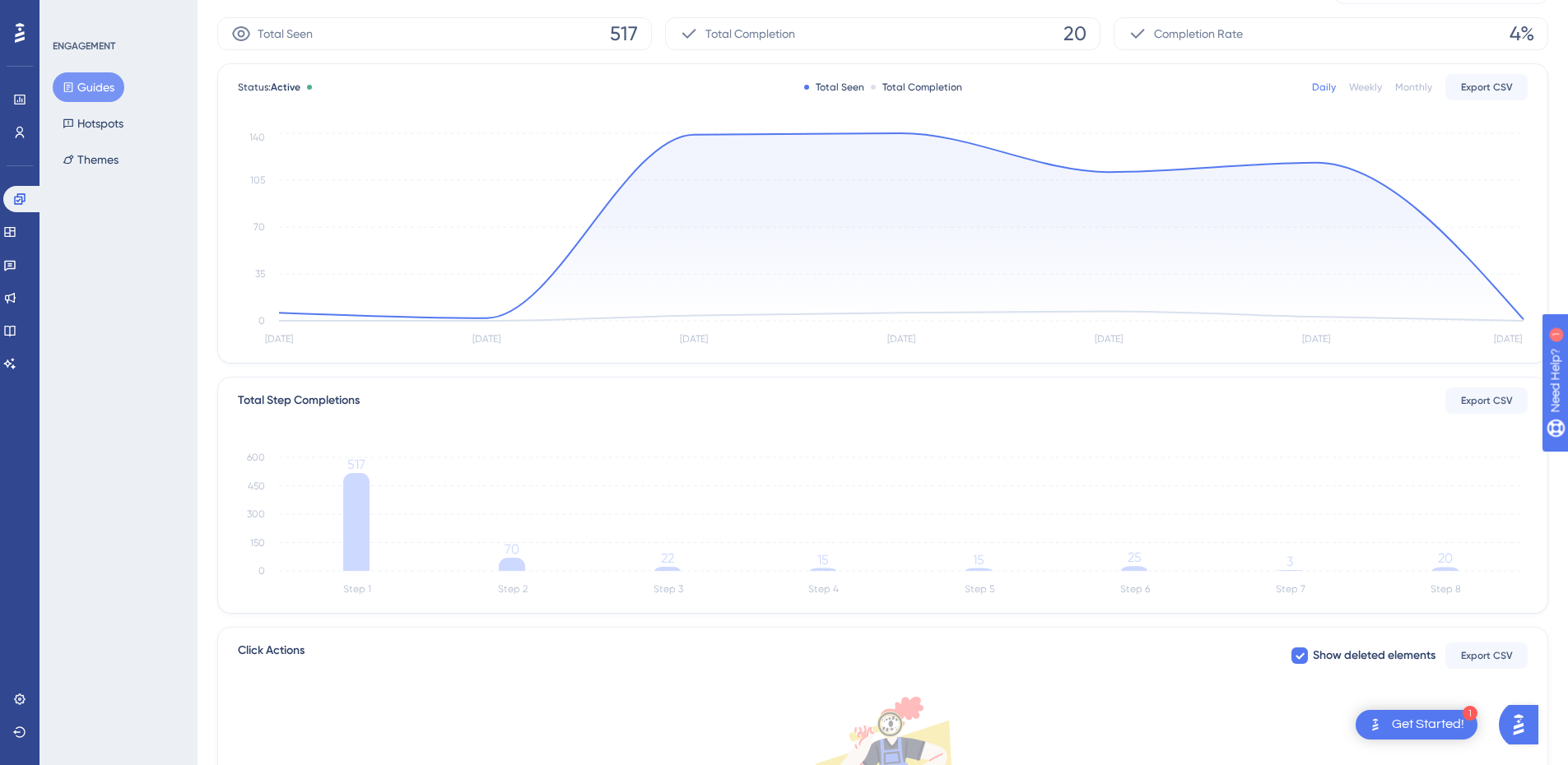
scroll to position [329, 0]
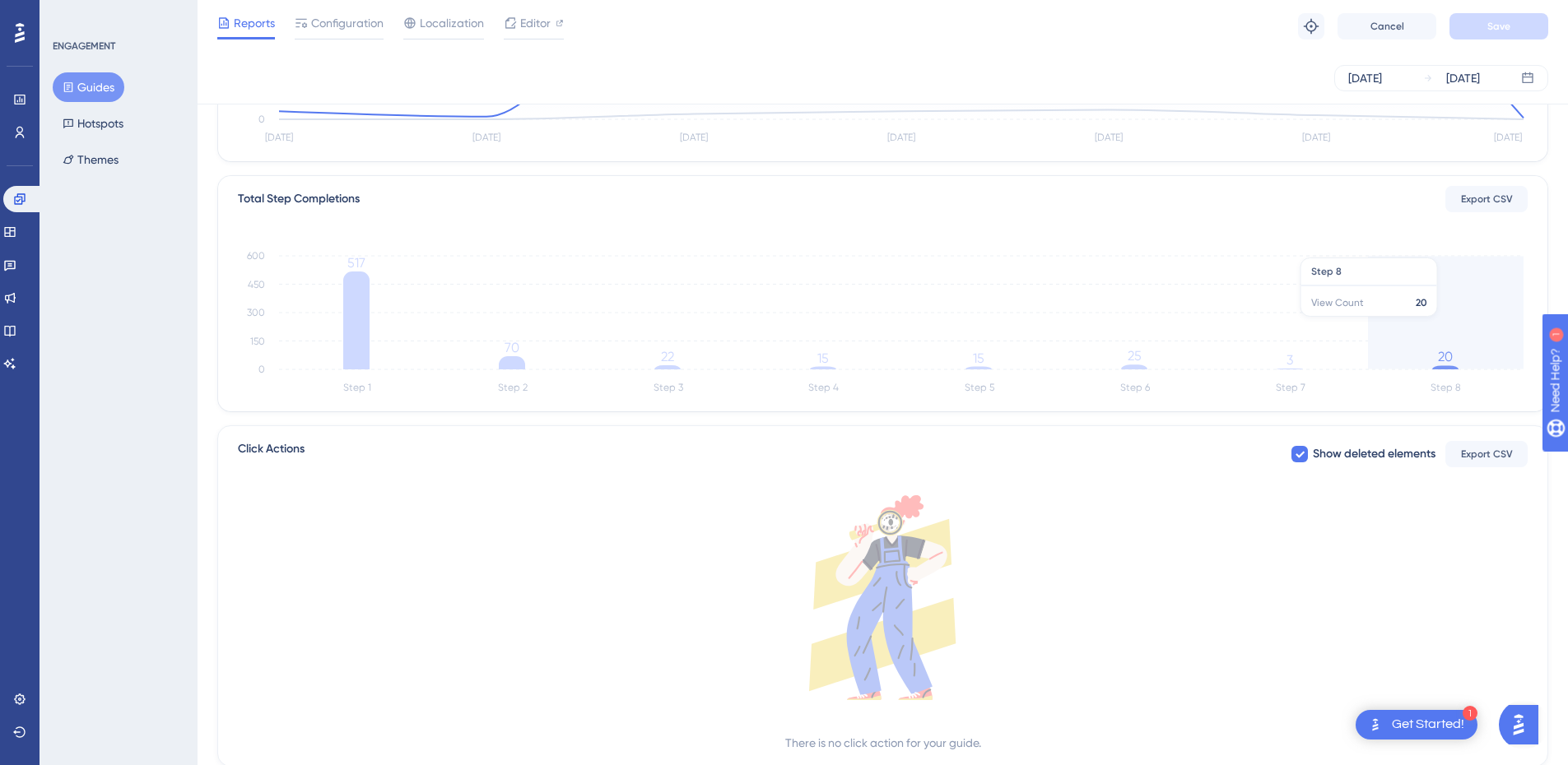
click at [1457, 325] on icon "Step 1 Step 2 Step 3 Step 4 Step 5 Step 6 Step 7 Step 8 0 150 300 450 600 517 7…" at bounding box center [883, 319] width 1290 height 157
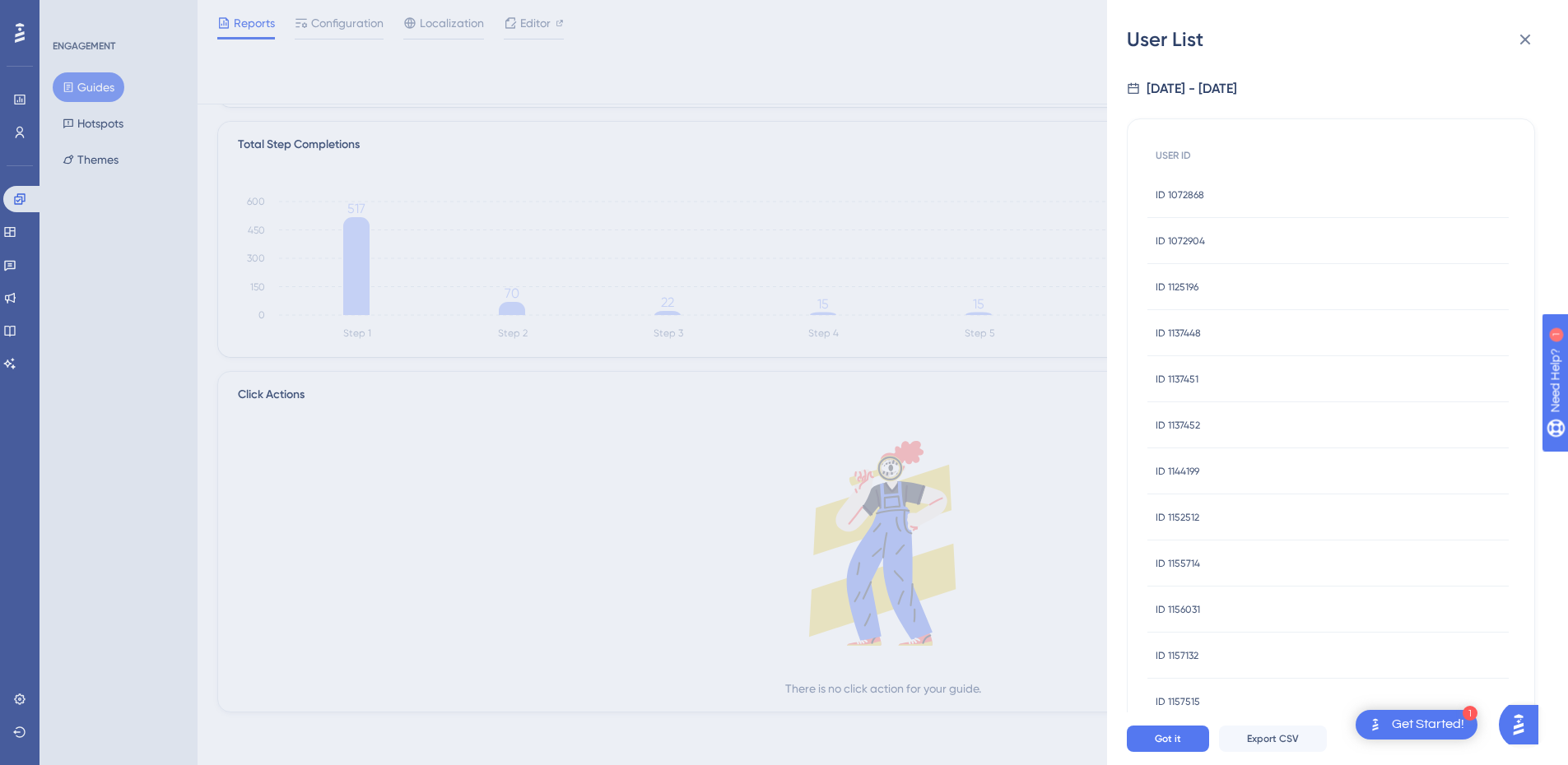
scroll to position [409, 0]
click at [1198, 665] on span "ID 895733" at bounding box center [1177, 661] width 44 height 13
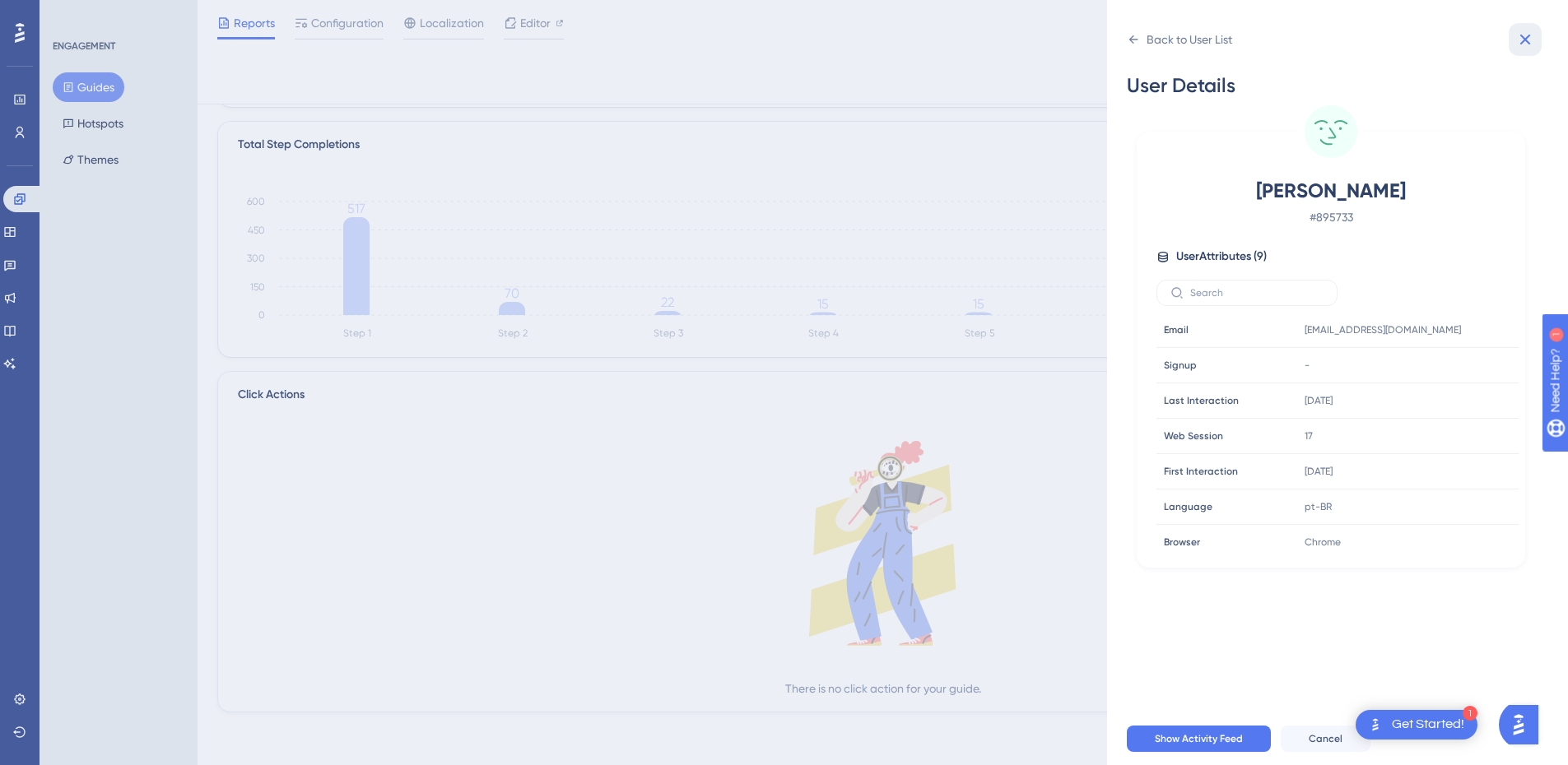
click at [1533, 29] on button at bounding box center [1525, 40] width 33 height 33
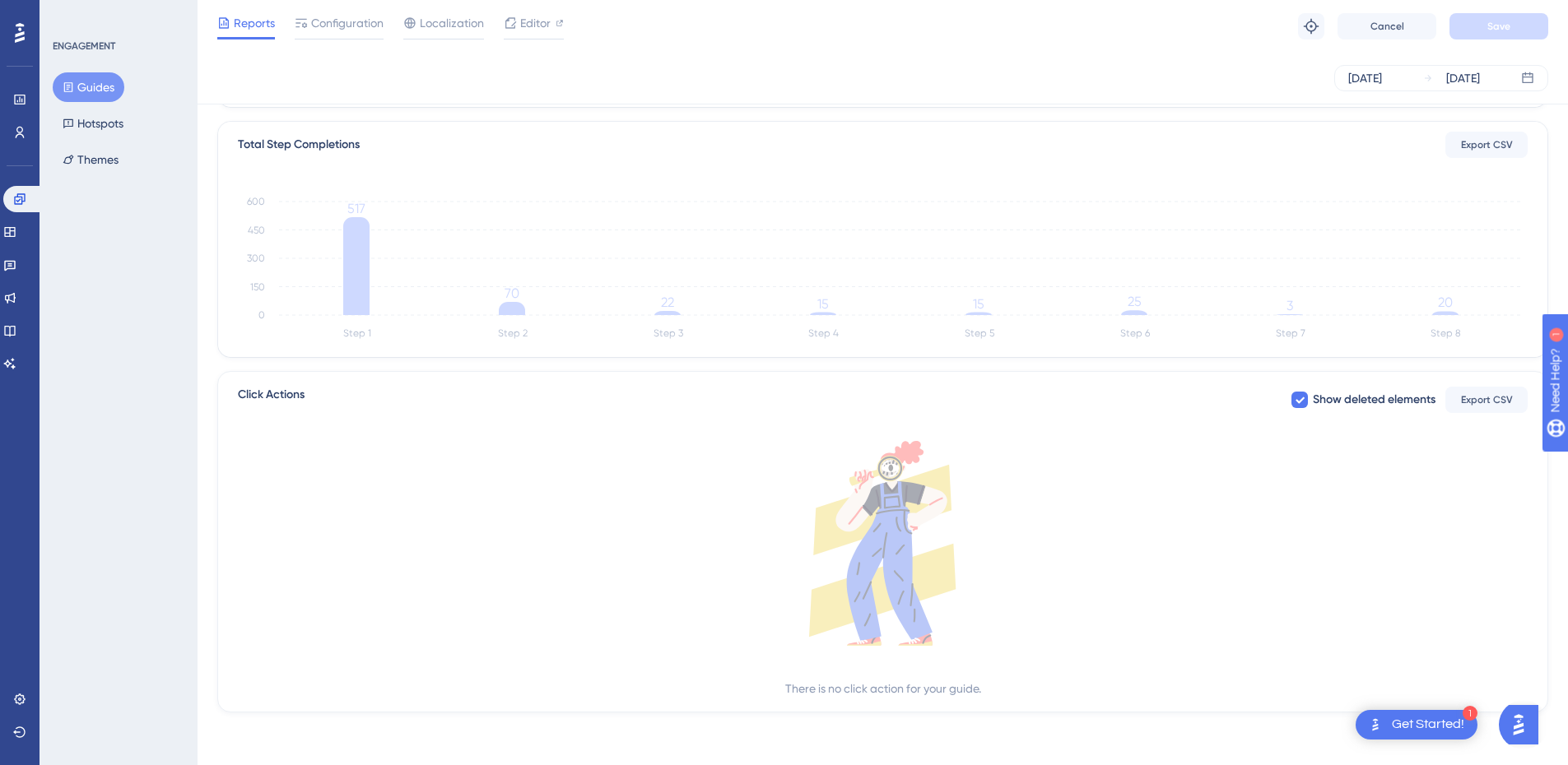
click at [1454, 325] on icon "Step 1 Step 2 Step 3 Step 4 Step 5 Step 6 Step 7 Step 8 0 150 300 450 600 517 7…" at bounding box center [883, 265] width 1290 height 157
click at [1442, 303] on tspan "20" at bounding box center [1445, 302] width 15 height 16
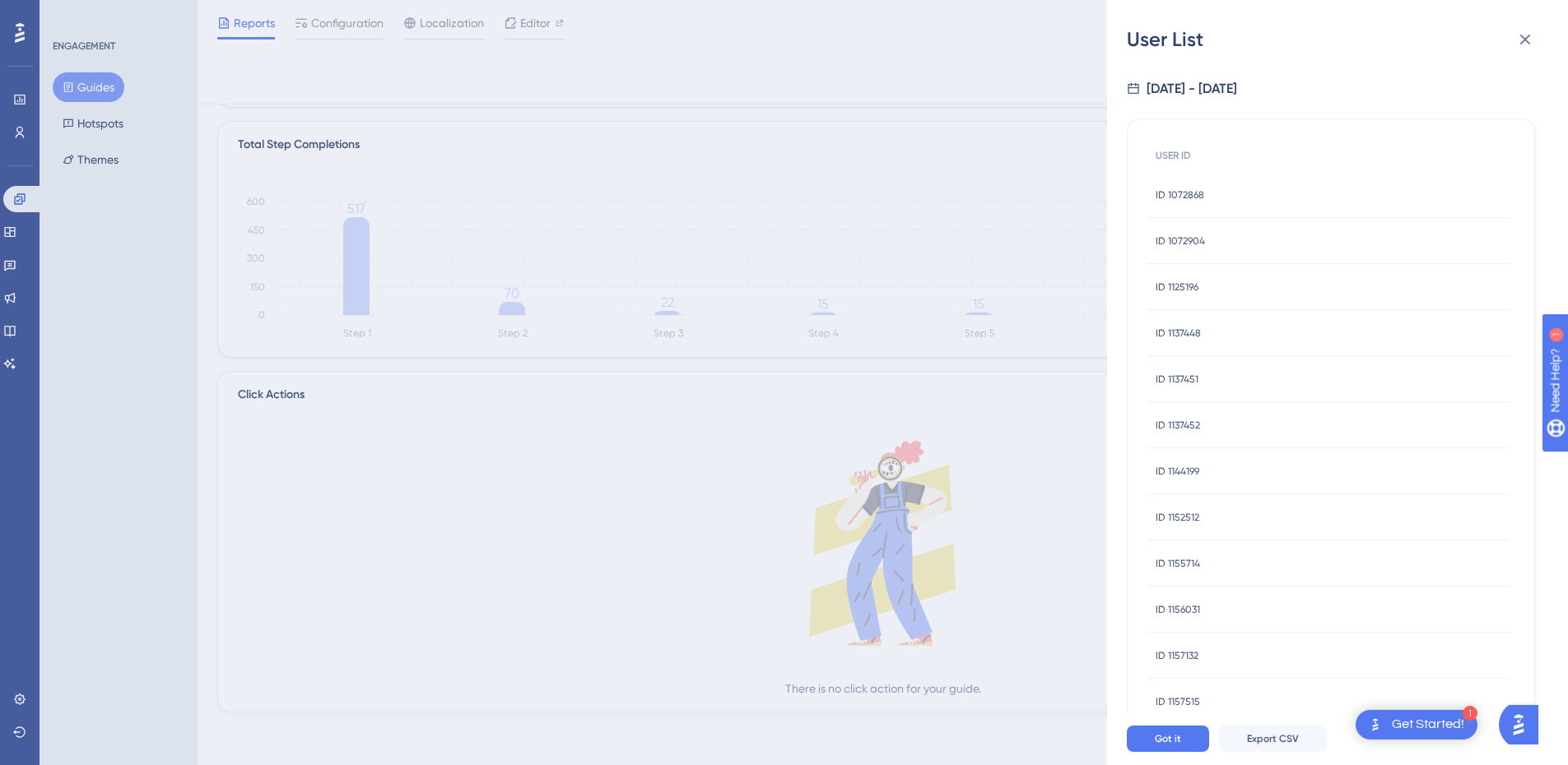
scroll to position [409, 0]
click at [1213, 660] on div "ID 895733 ID 895733" at bounding box center [1328, 661] width 361 height 46
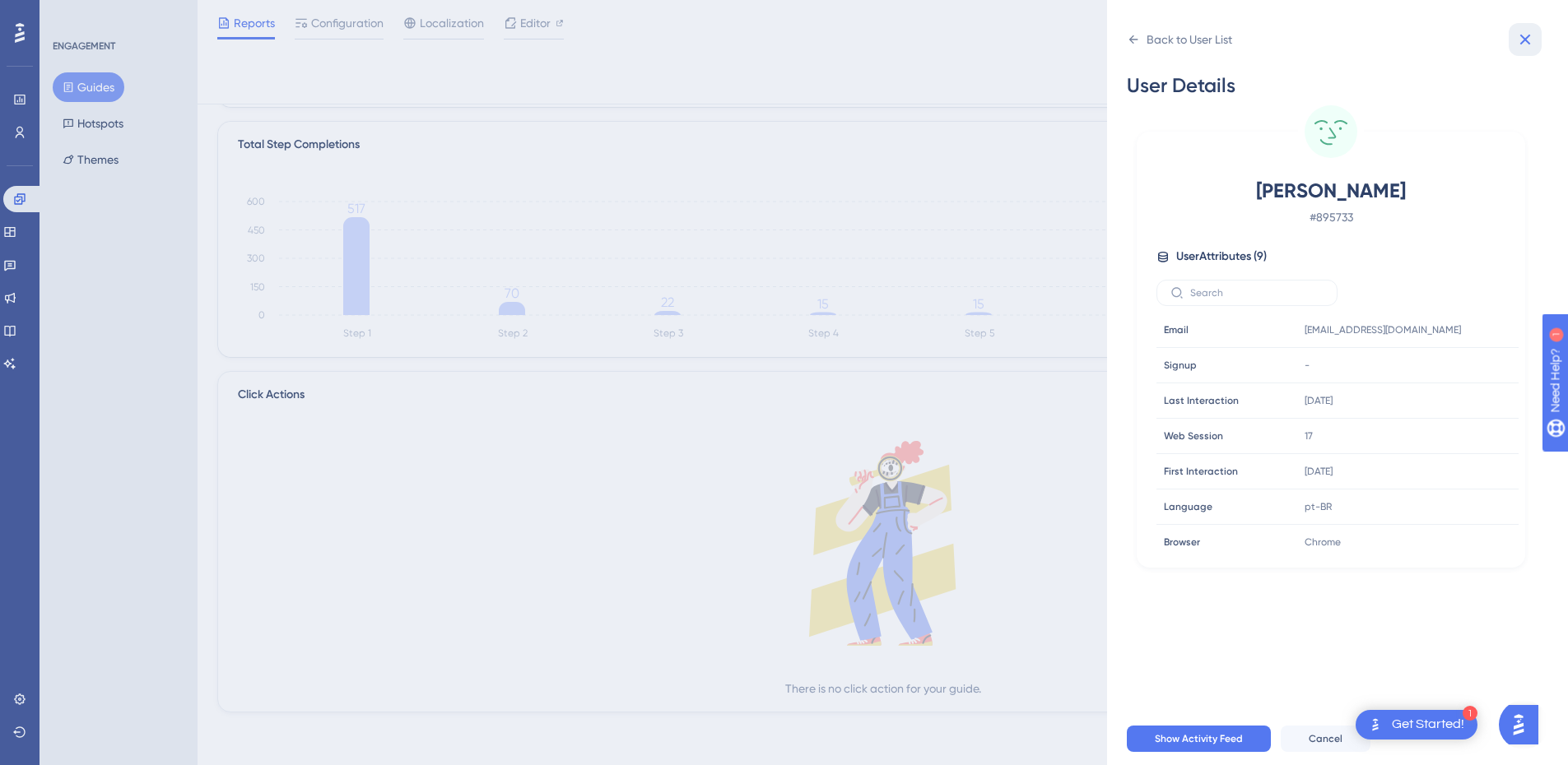
click at [1514, 37] on button at bounding box center [1525, 40] width 33 height 33
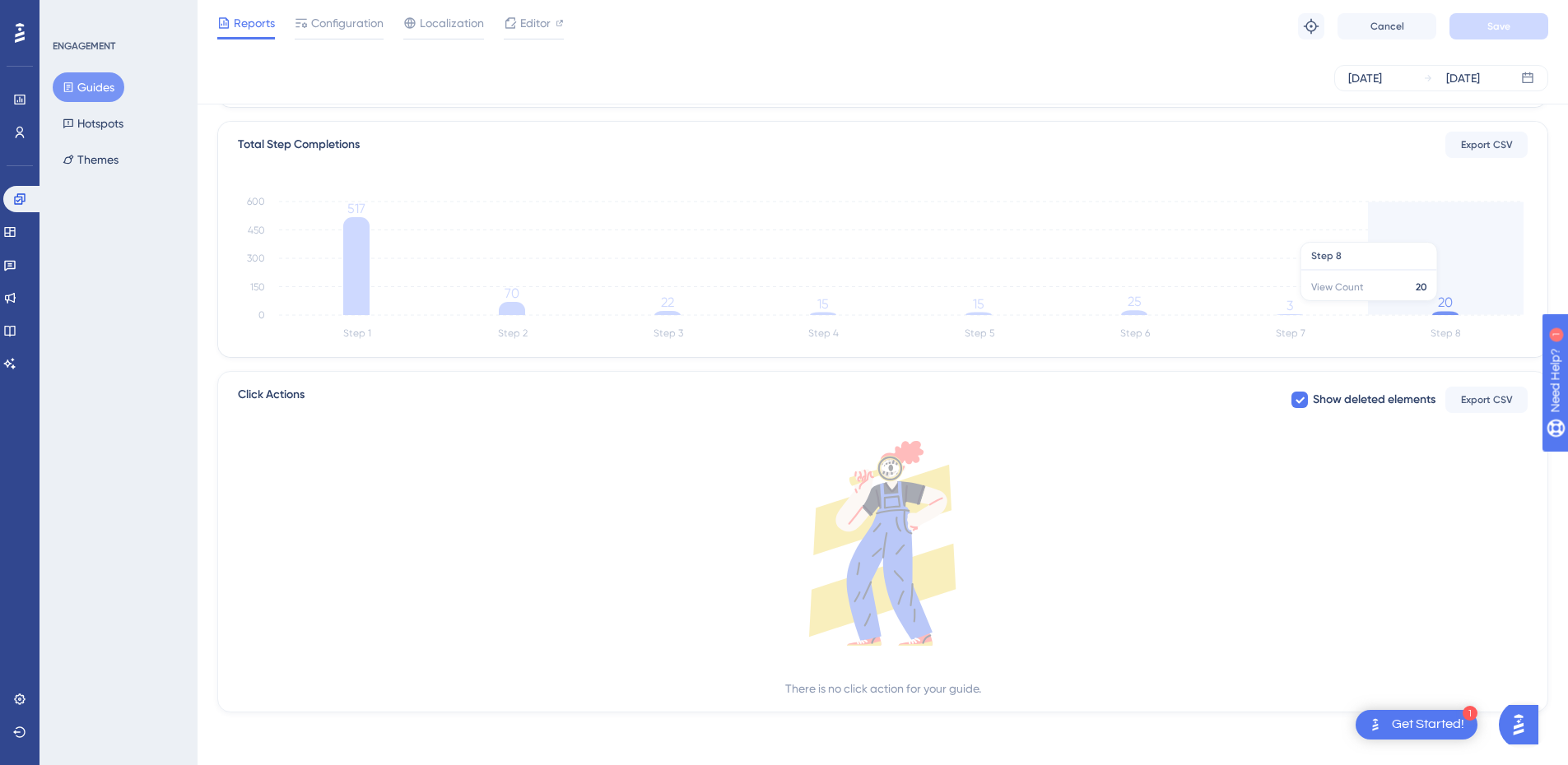
click at [1457, 299] on icon "Step 1 Step 2 Step 3 Step 4 Step 5 Step 6 Step 7 Step 8 0 150 300 450 600 517 7…" at bounding box center [883, 265] width 1290 height 157
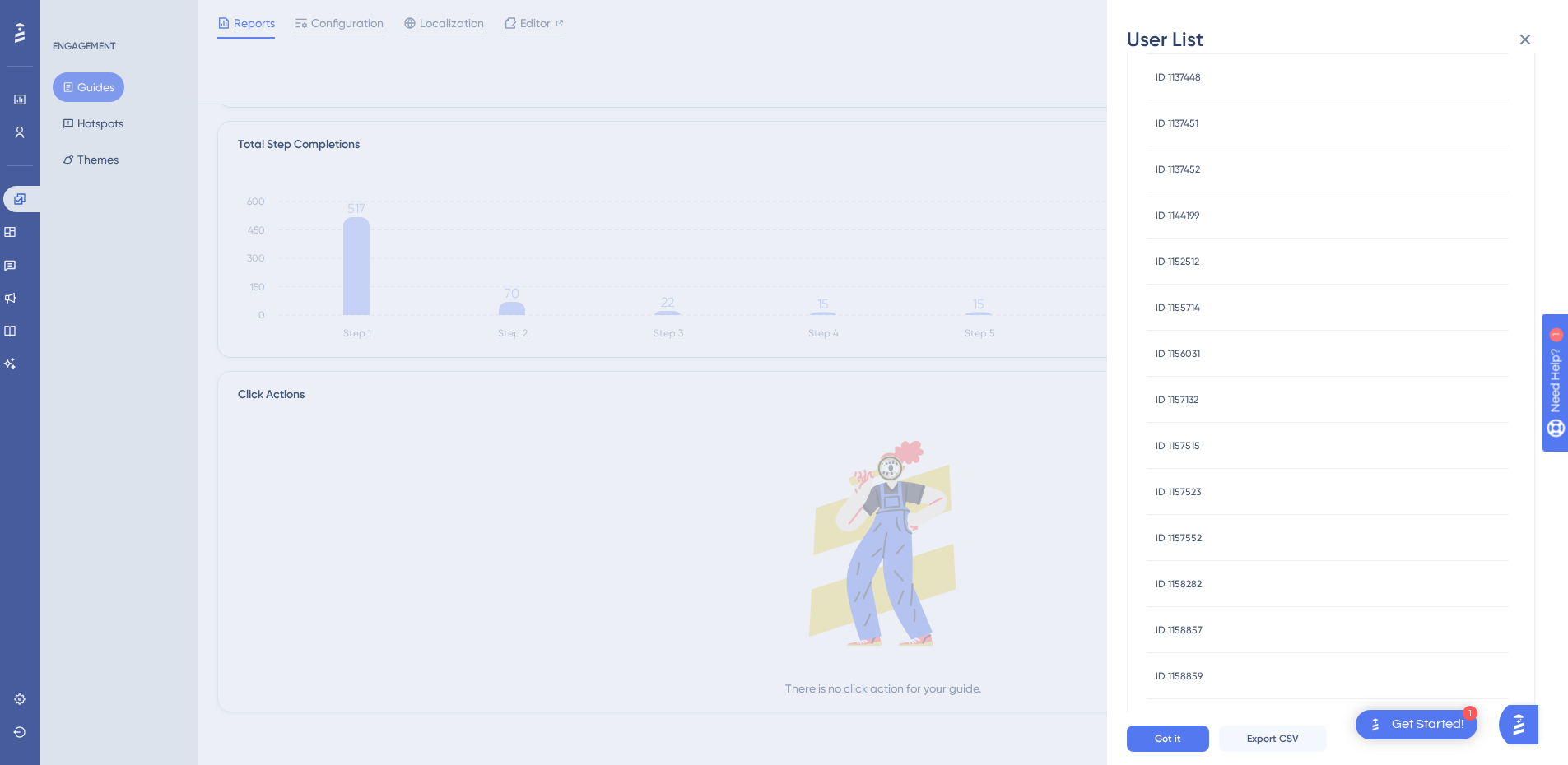
scroll to position [409, 0]
click at [1203, 624] on div "ID 397387 ID 397387" at bounding box center [1328, 616] width 361 height 46
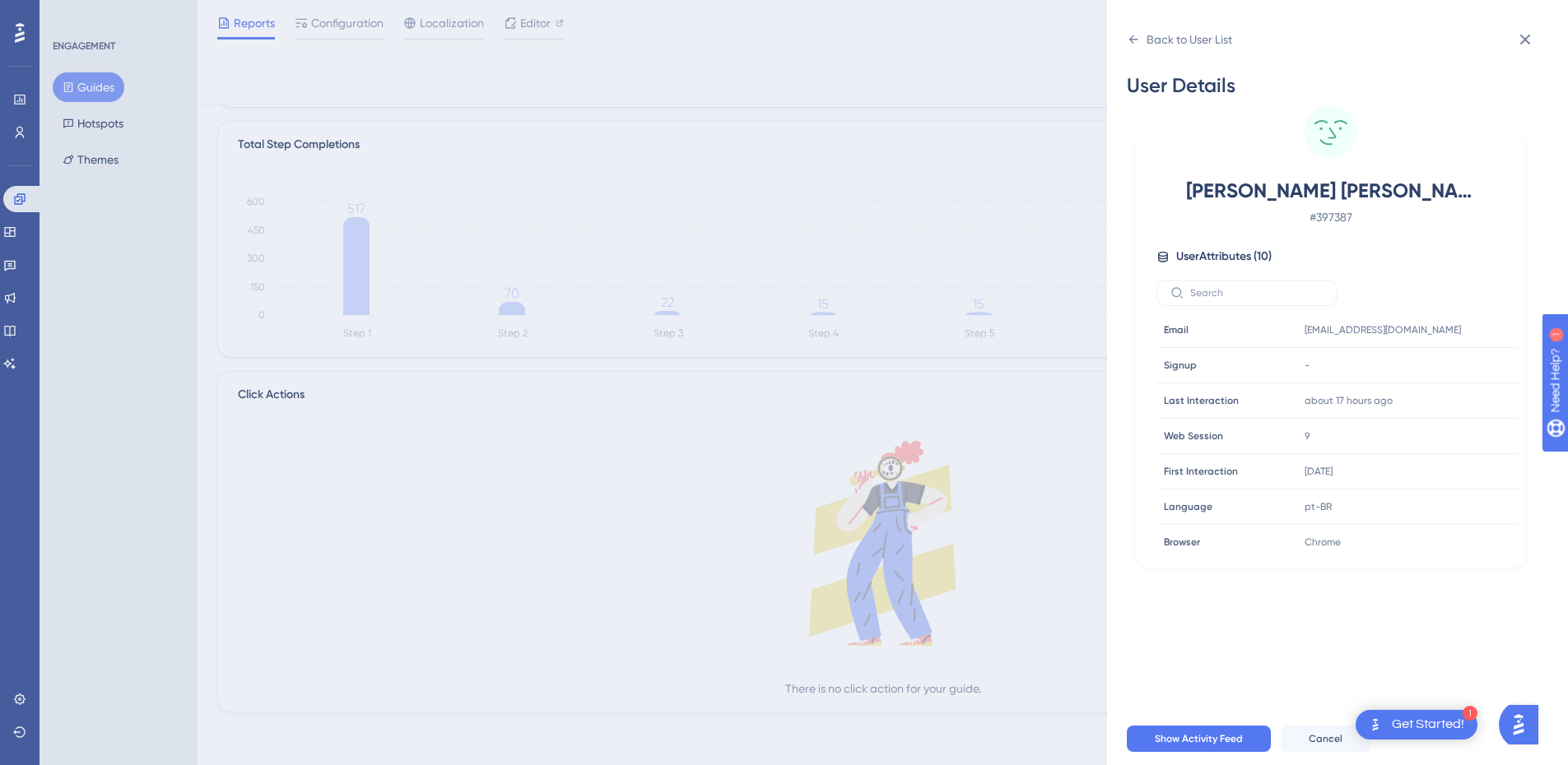
scroll to position [0, 0]
click at [1320, 745] on span "Cancel" at bounding box center [1326, 739] width 34 height 13
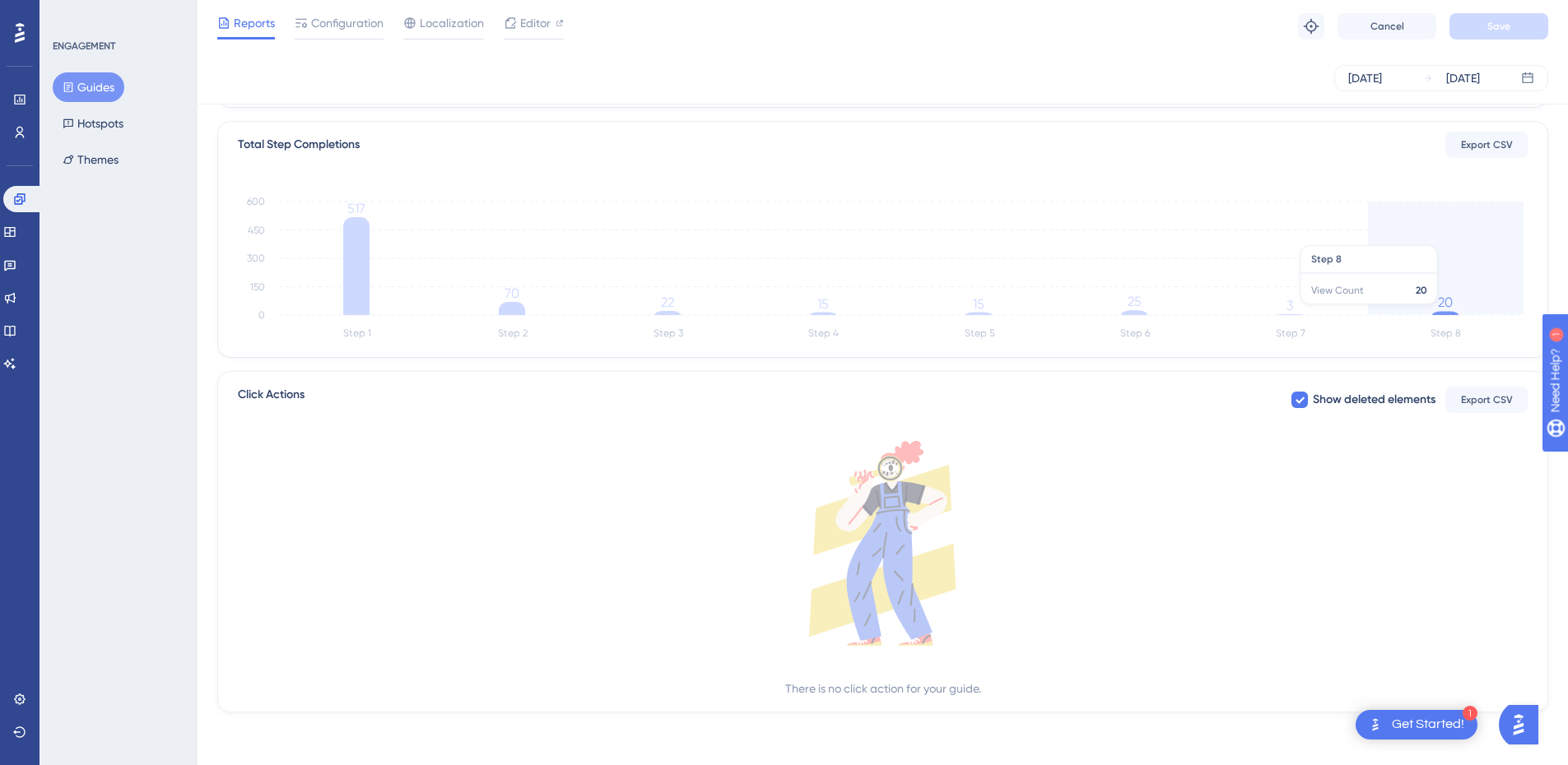
click at [1460, 312] on icon "Step 1 Step 2 Step 3 Step 4 Step 5 Step 6 Step 7 Step 8 0 150 300 450 600 517 7…" at bounding box center [883, 265] width 1290 height 157
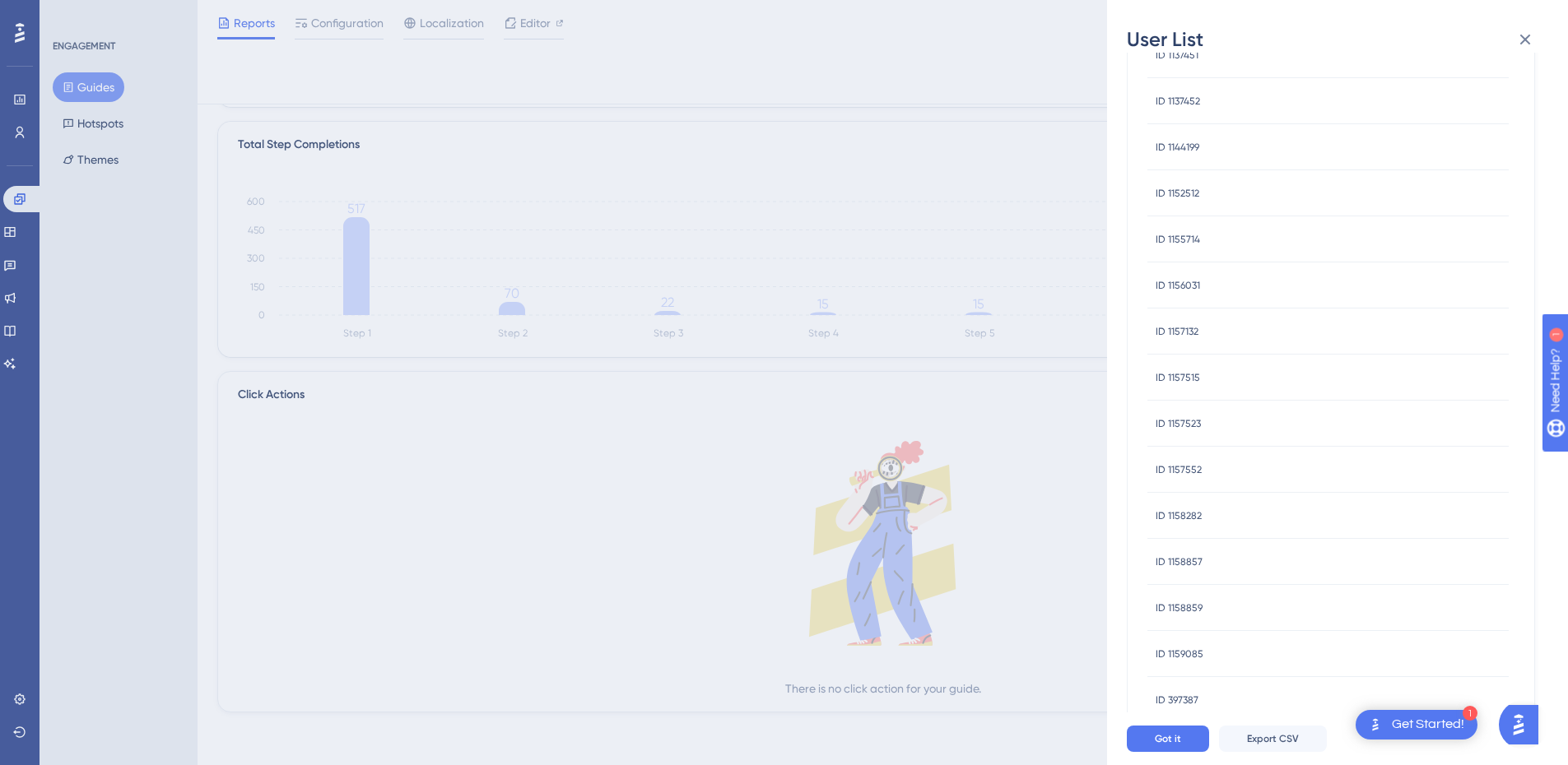
scroll to position [409, 0]
click at [1189, 574] on span "ID 1159085" at bounding box center [1180, 570] width 48 height 13
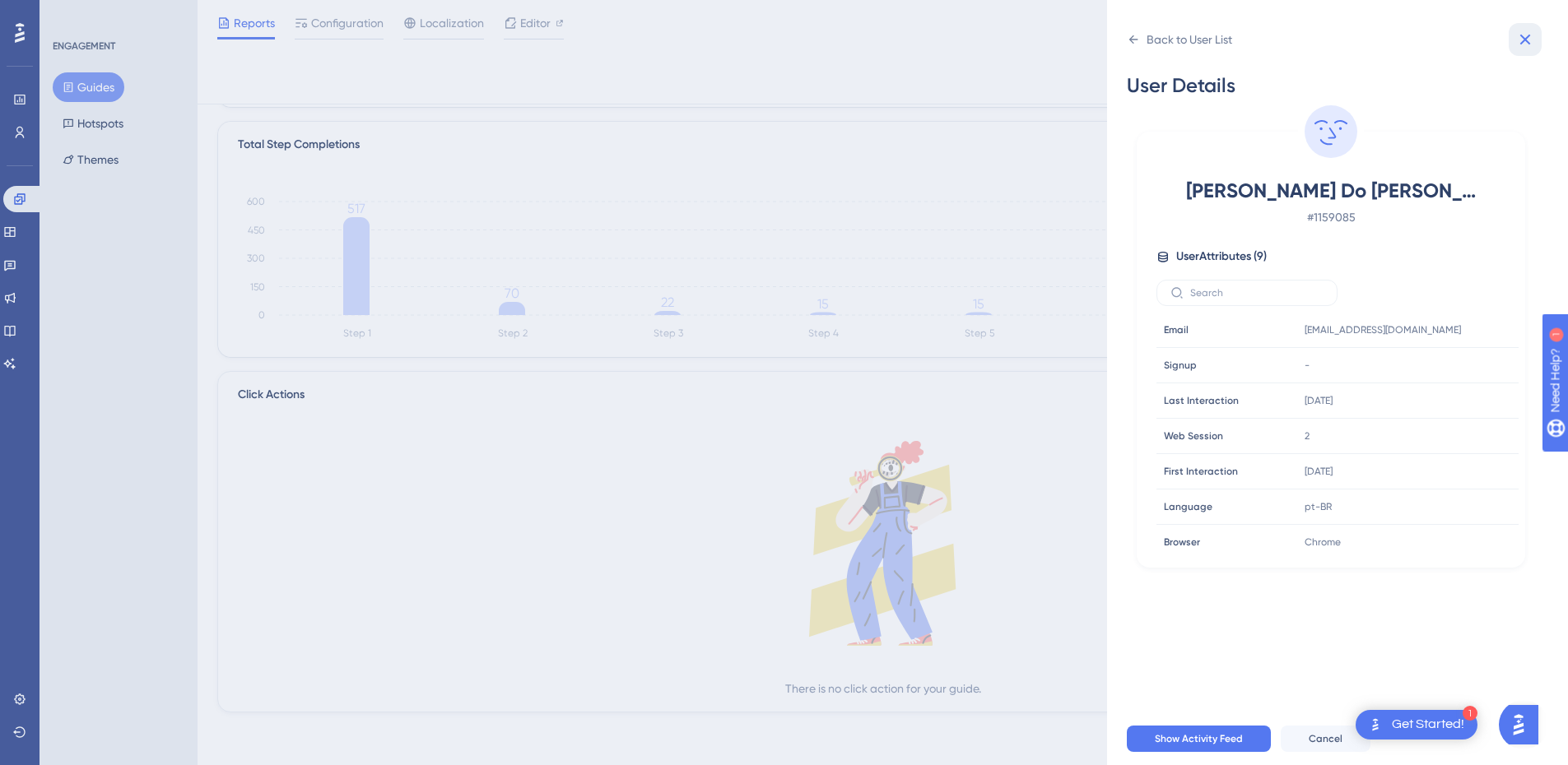
click at [1534, 29] on button at bounding box center [1525, 40] width 33 height 33
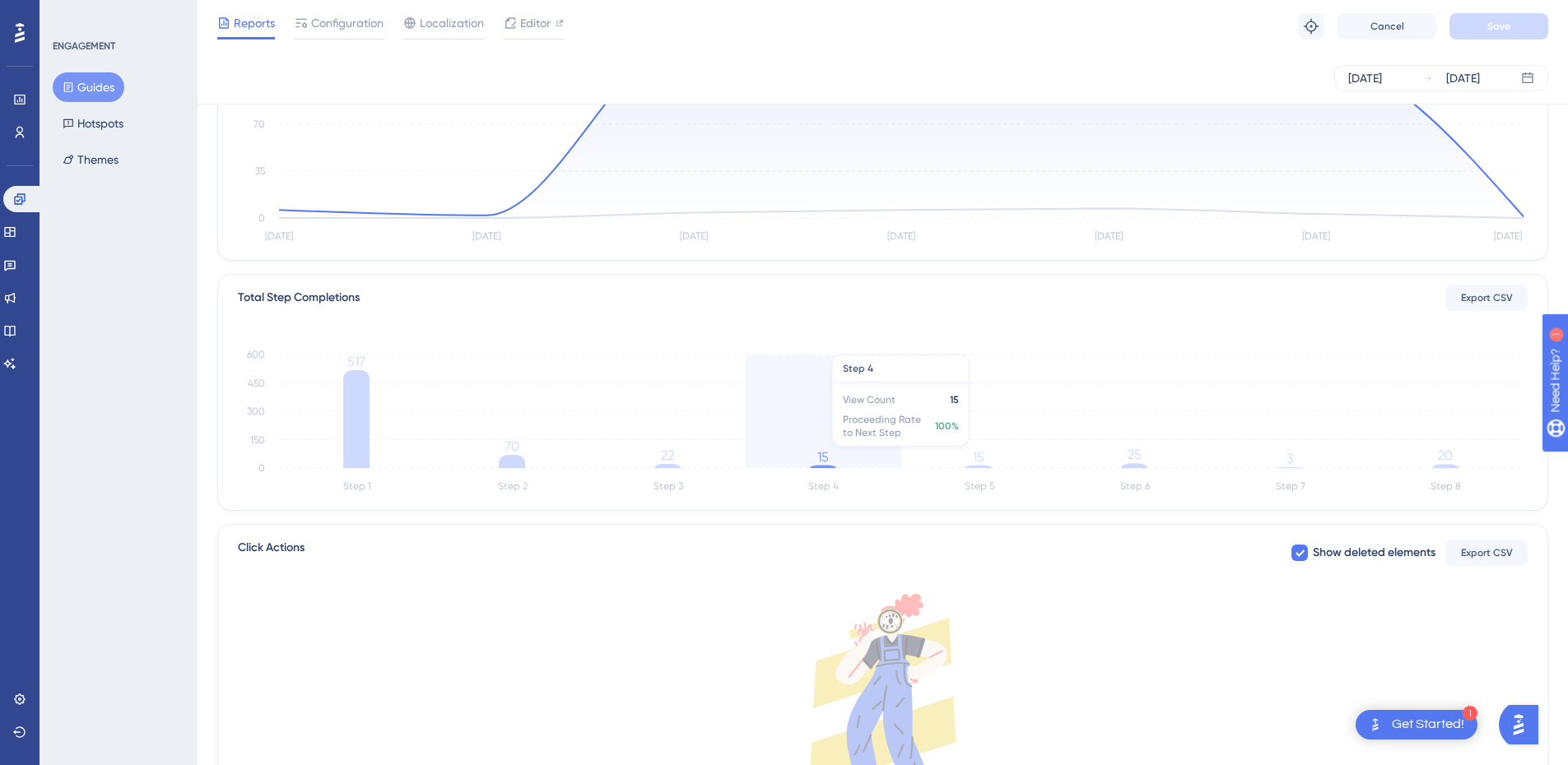
scroll to position [218, 0]
